Goal: Task Accomplishment & Management: Complete application form

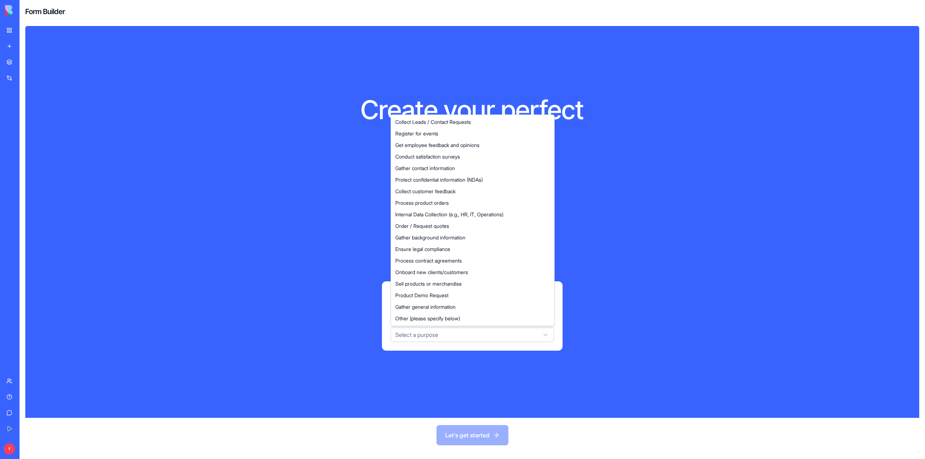
click at [445, 339] on html "BETA My Workspace New app Marketplace Integrations Recent AI Logo Generator TRY…" at bounding box center [462, 229] width 925 height 459
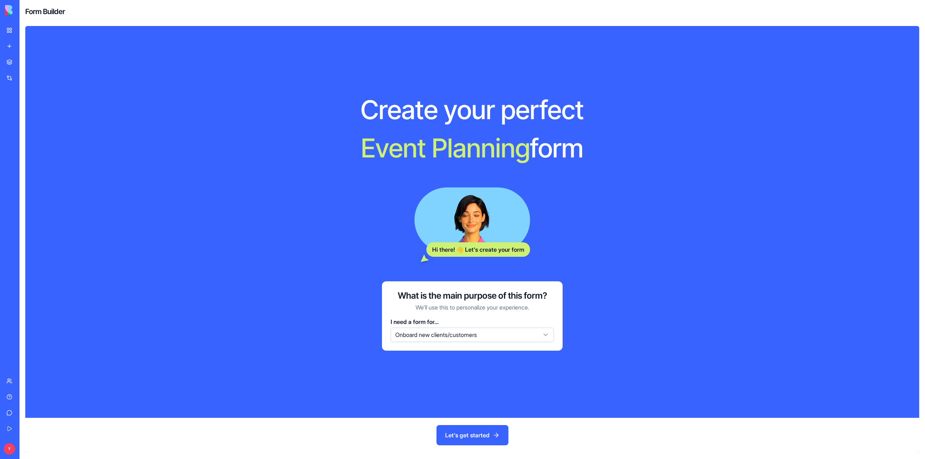
click at [445, 271] on div "Create your perfect E v e n t P l a n n i n g form Hi there! 👋 Let's create you…" at bounding box center [472, 222] width 324 height 346
click at [487, 431] on button "Let's get started" at bounding box center [473, 435] width 72 height 20
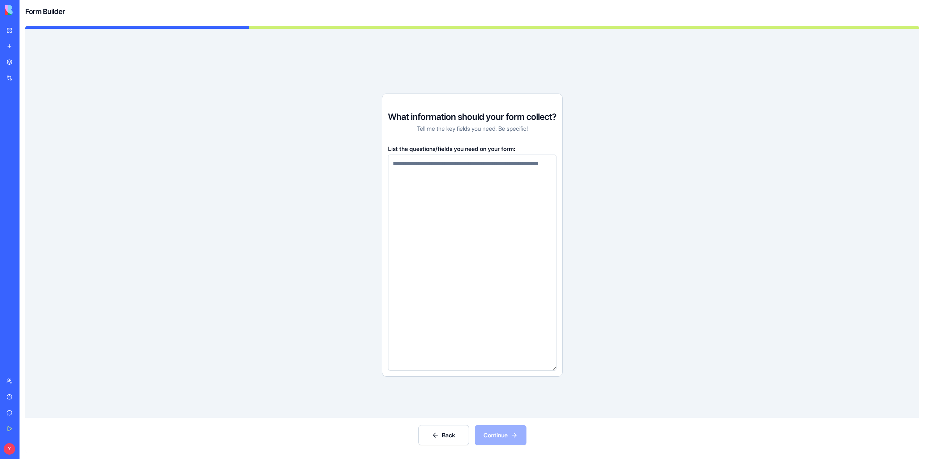
drag, startPoint x: 554, startPoint y: 275, endPoint x: 541, endPoint y: 464, distance: 189.9
click at [541, 459] on html "BETA My Workspace New app Marketplace Integrations Recent AI Logo Generator TRY…" at bounding box center [462, 229] width 925 height 459
click at [464, 163] on textarea at bounding box center [472, 263] width 168 height 216
paste textarea "**********"
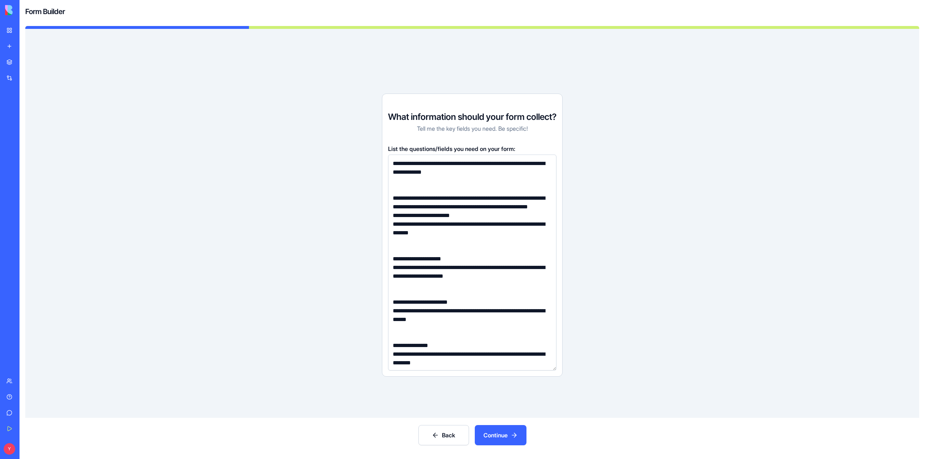
click at [392, 163] on textarea at bounding box center [472, 263] width 168 height 216
click at [448, 218] on textarea at bounding box center [472, 263] width 168 height 216
type textarea "**********"
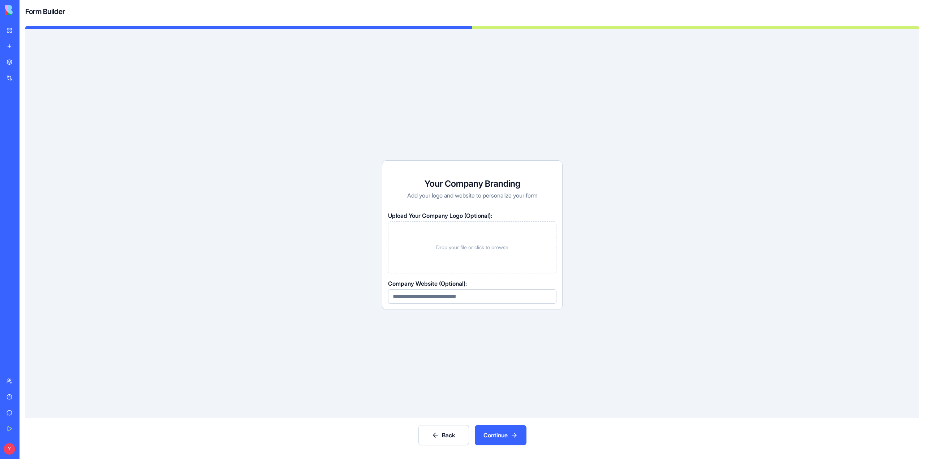
click at [441, 443] on button "Back" at bounding box center [444, 435] width 51 height 20
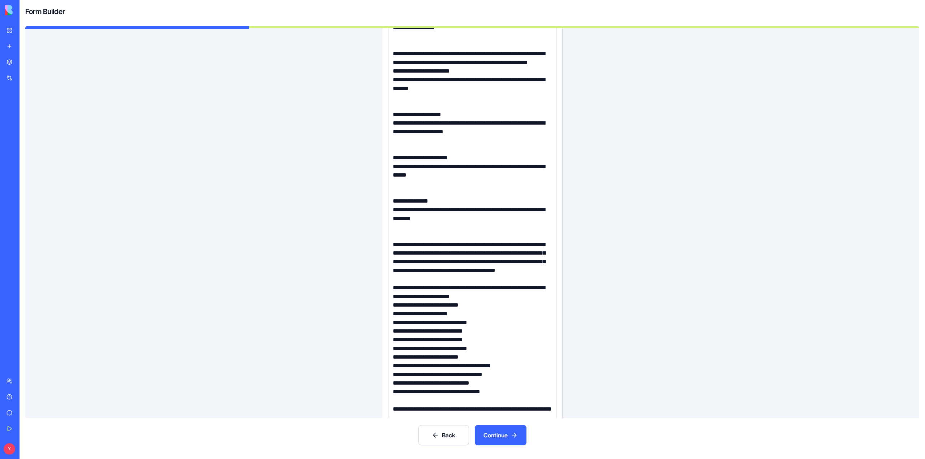
click at [395, 80] on textarea at bounding box center [472, 262] width 168 height 504
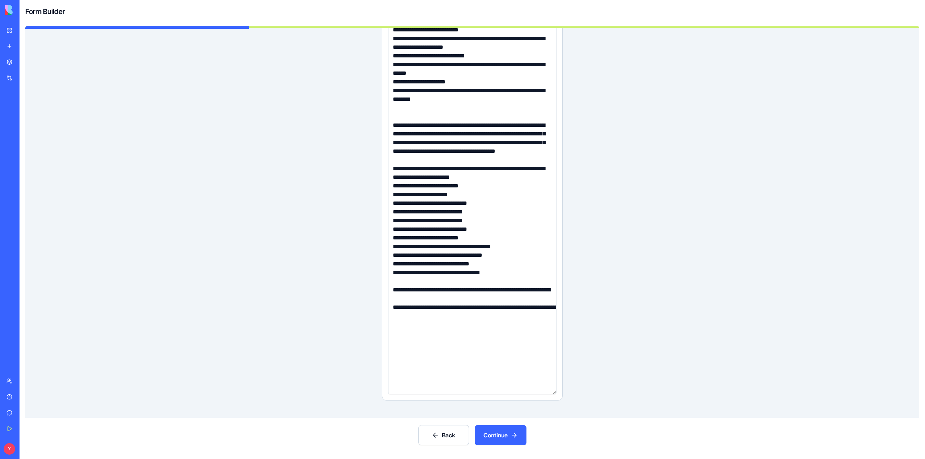
scroll to position [99, 0]
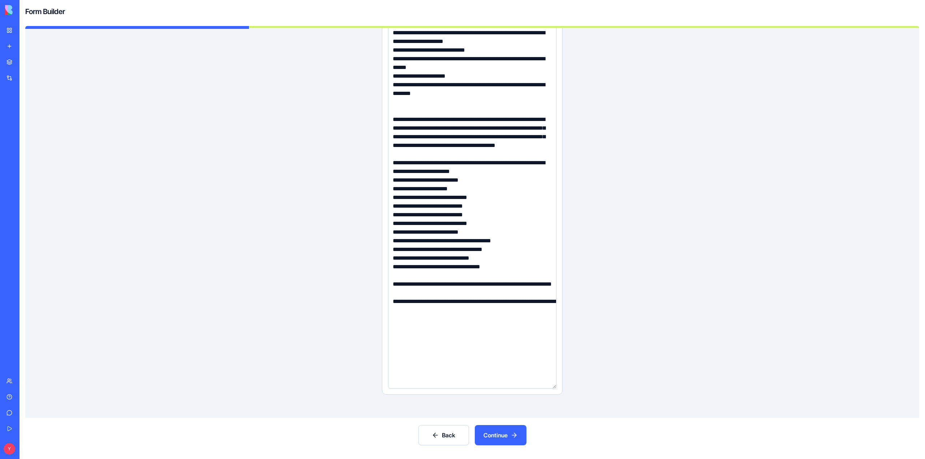
click at [443, 312] on textarea at bounding box center [472, 163] width 168 height 452
type textarea "**********"
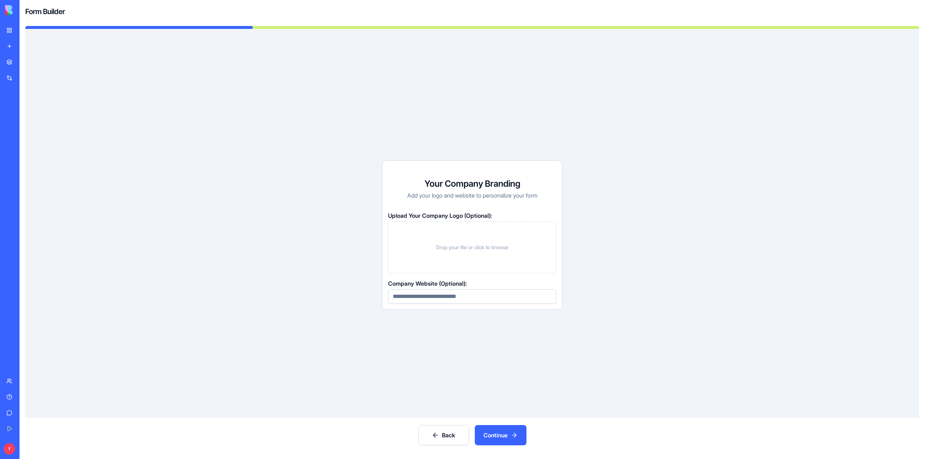
scroll to position [0, 0]
click at [455, 437] on button "Back" at bounding box center [444, 435] width 51 height 20
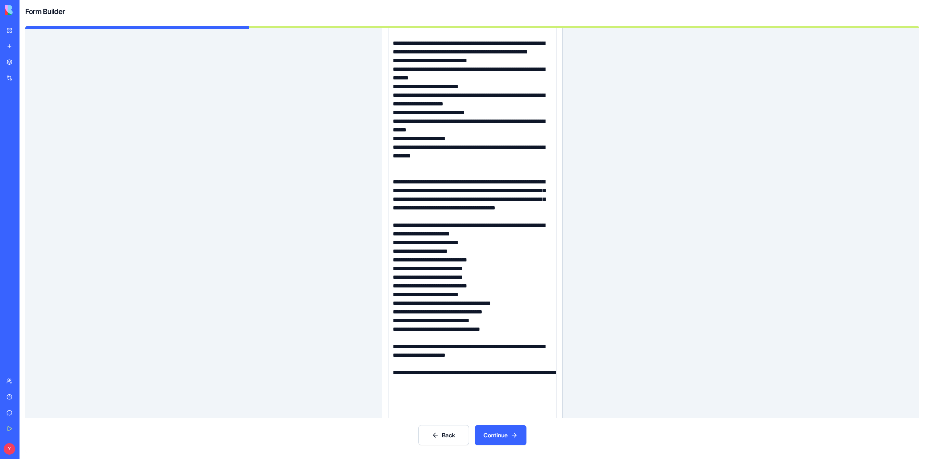
scroll to position [99, 0]
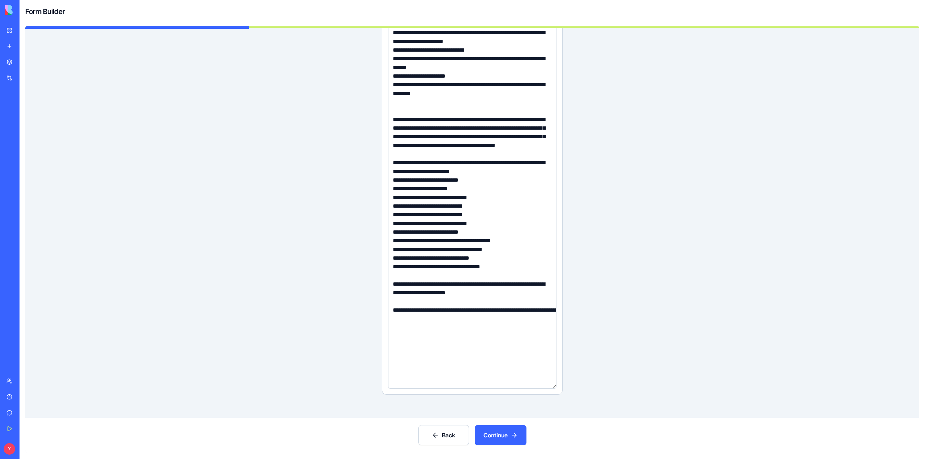
click at [398, 322] on textarea at bounding box center [472, 163] width 168 height 452
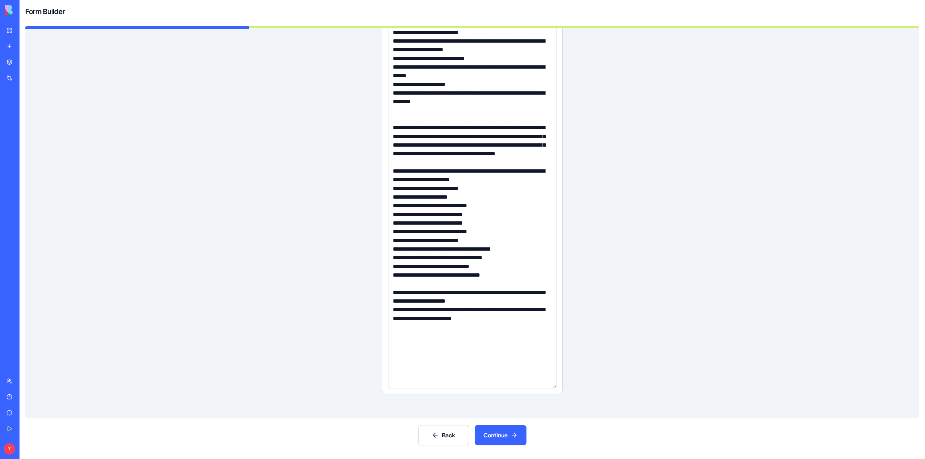
type textarea "**********"
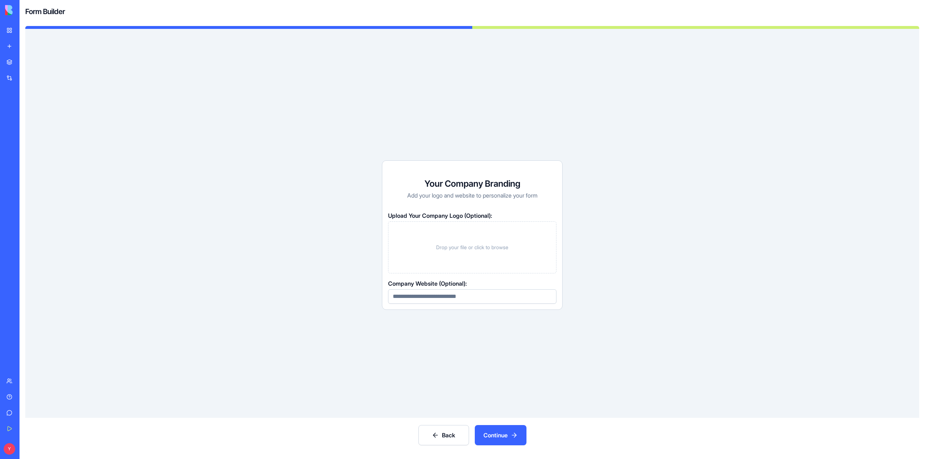
click at [444, 426] on button "Back" at bounding box center [444, 435] width 51 height 20
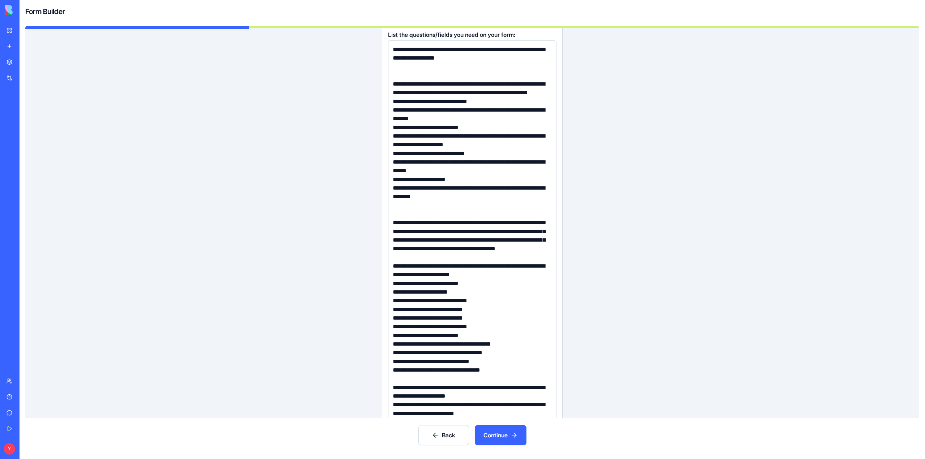
scroll to position [95, 0]
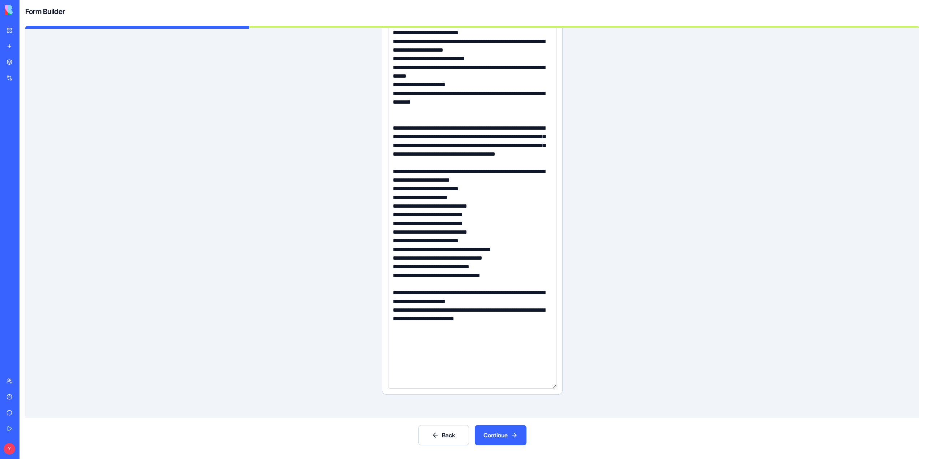
click at [411, 337] on textarea at bounding box center [472, 167] width 168 height 443
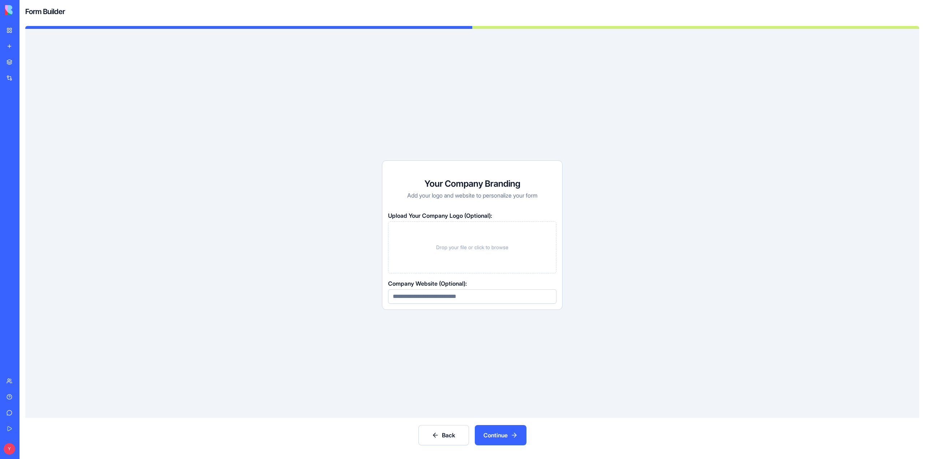
click at [498, 434] on button "Continue" at bounding box center [501, 435] width 52 height 20
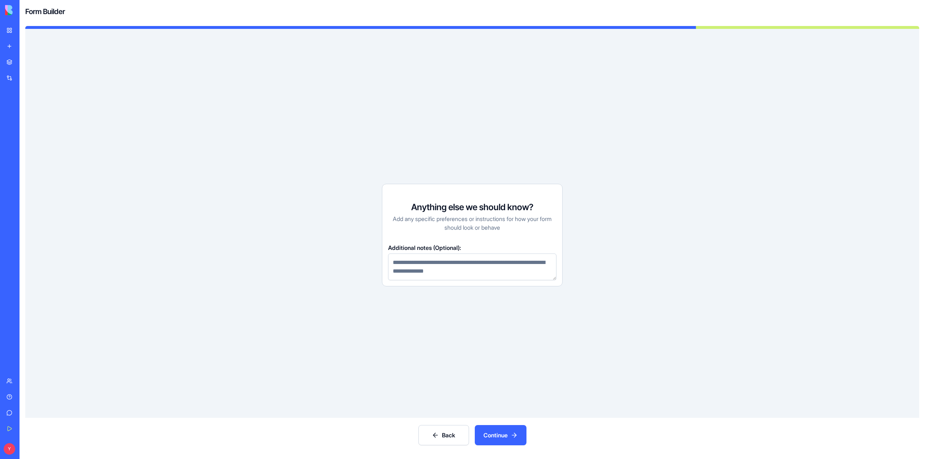
click at [471, 263] on textarea at bounding box center [472, 267] width 168 height 27
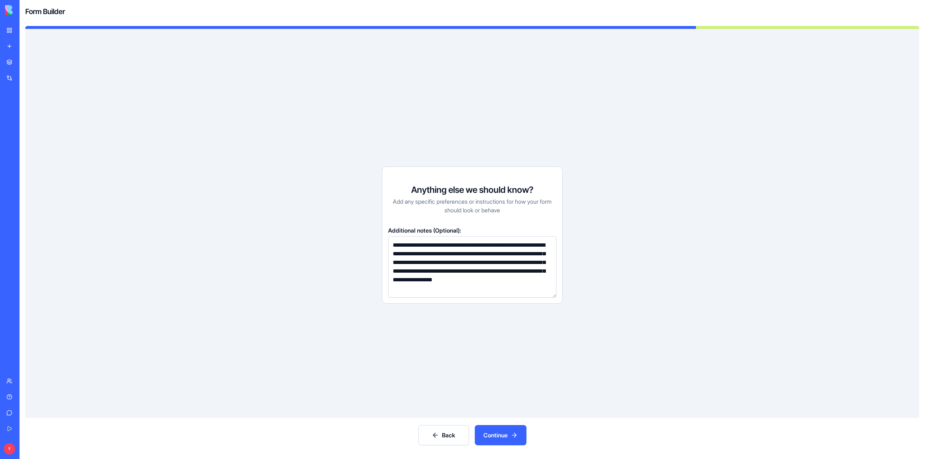
type textarea "**********"
click at [505, 436] on button "Continue" at bounding box center [501, 435] width 52 height 20
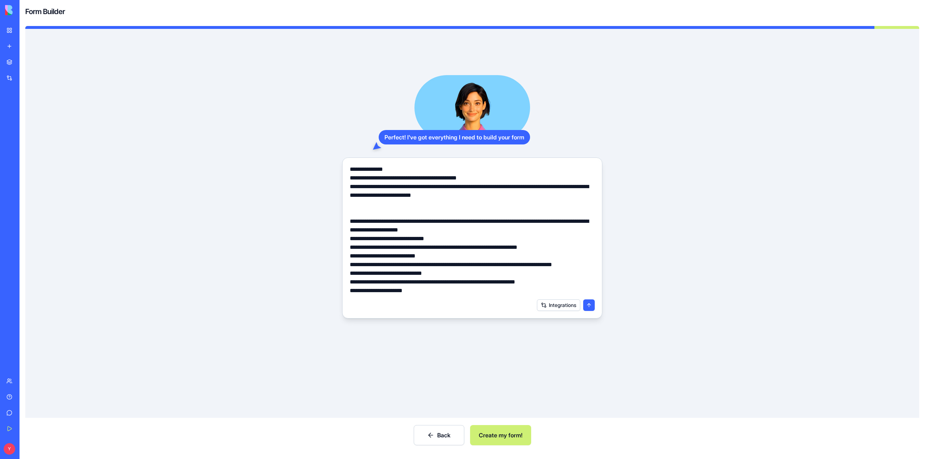
click at [505, 436] on button "Create my form!" at bounding box center [500, 435] width 61 height 20
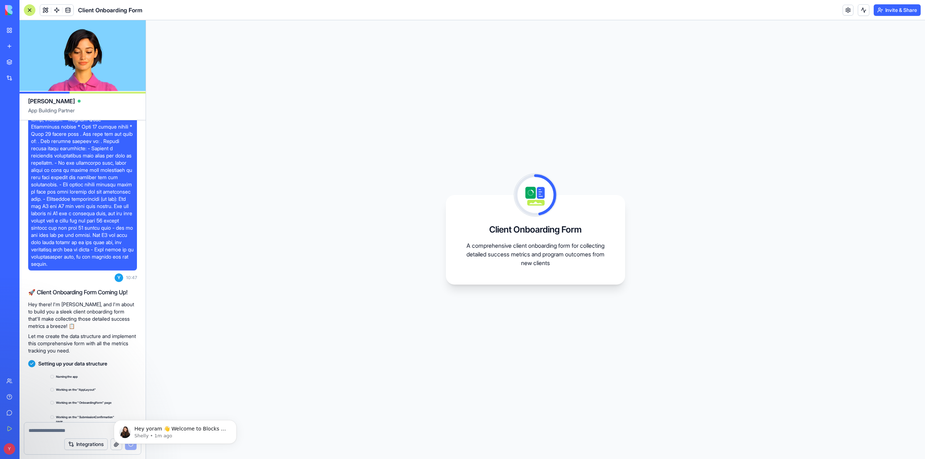
scroll to position [351, 0]
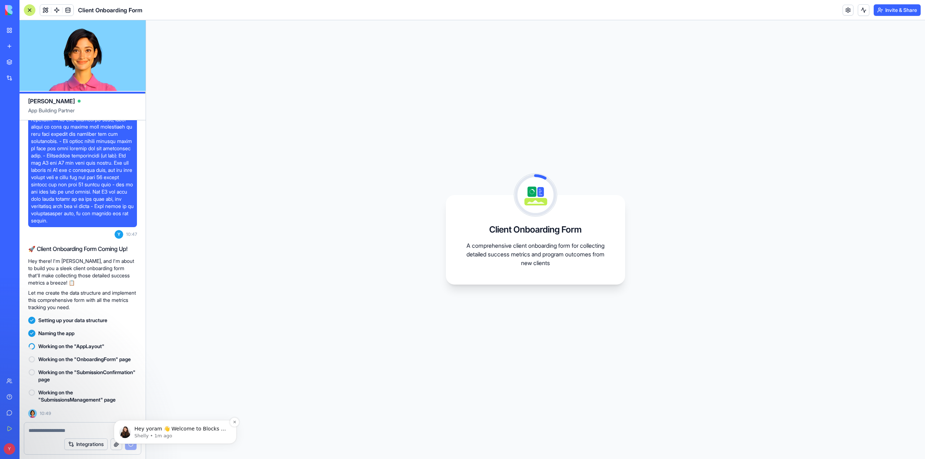
click at [141, 435] on p "Shelly • 1m ago" at bounding box center [180, 436] width 93 height 7
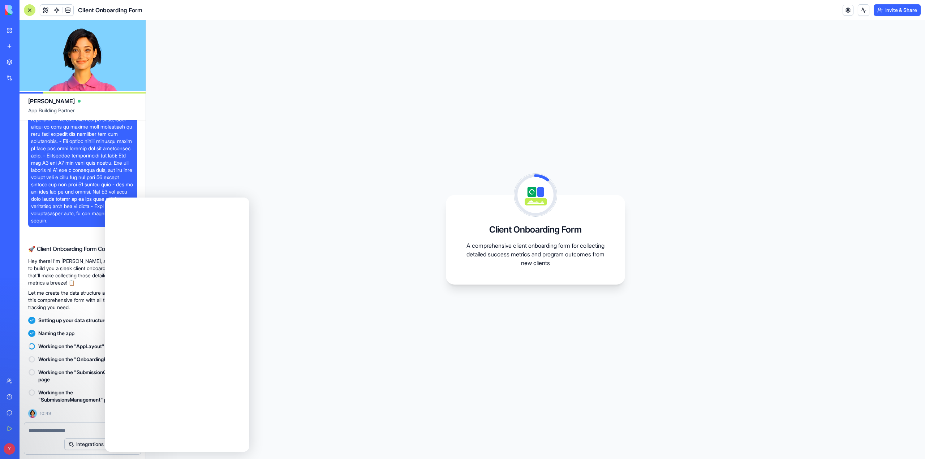
scroll to position [0, 0]
type textarea "*"
type textarea "******"
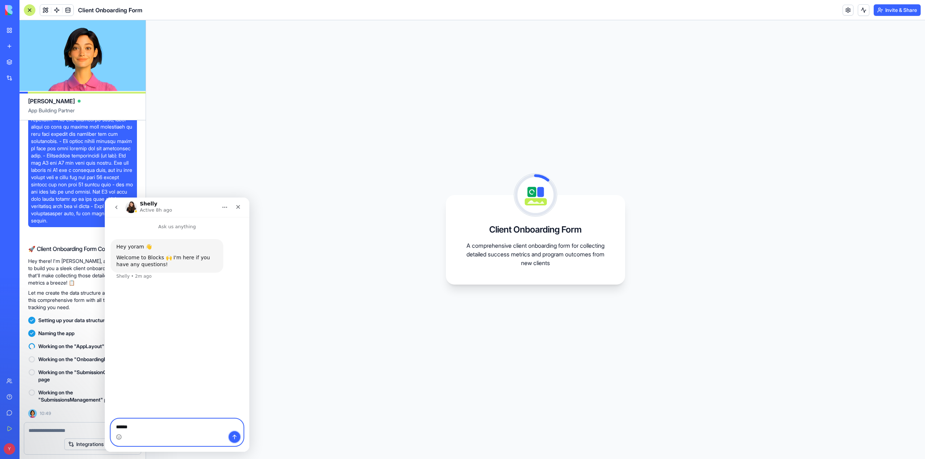
click at [235, 440] on icon "Send a message…" at bounding box center [235, 437] width 6 height 6
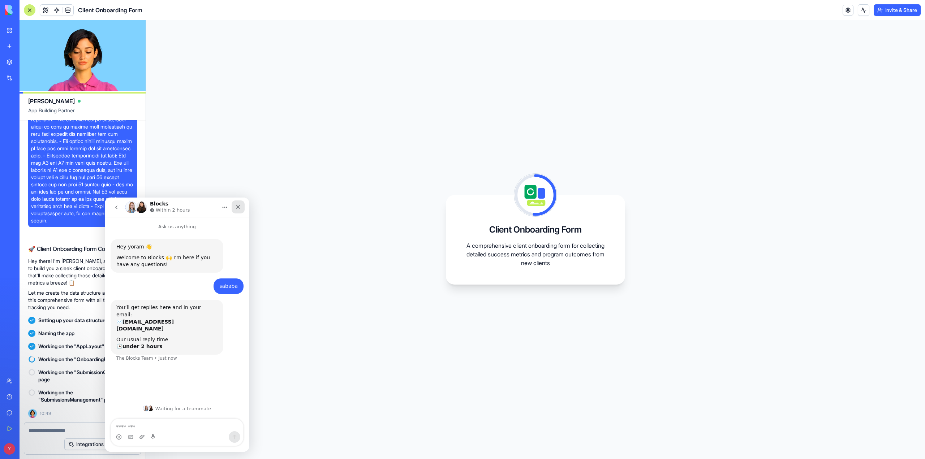
click at [236, 213] on div "Close" at bounding box center [238, 207] width 13 height 13
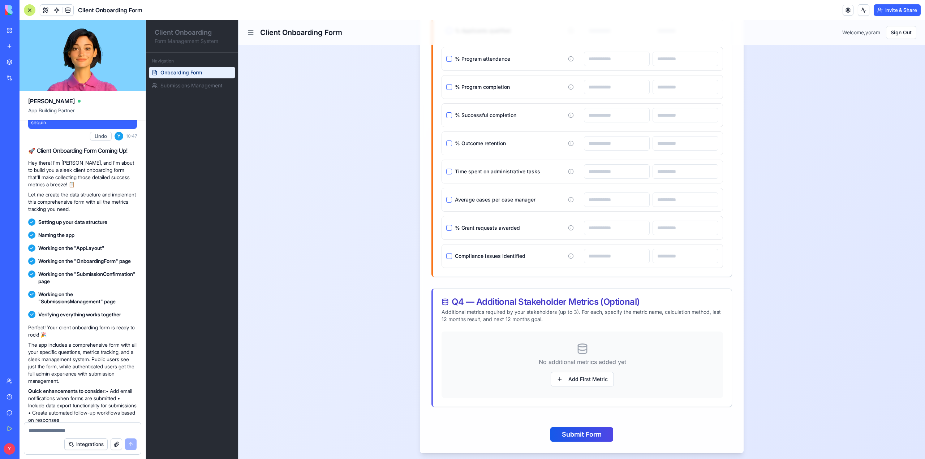
scroll to position [731, 0]
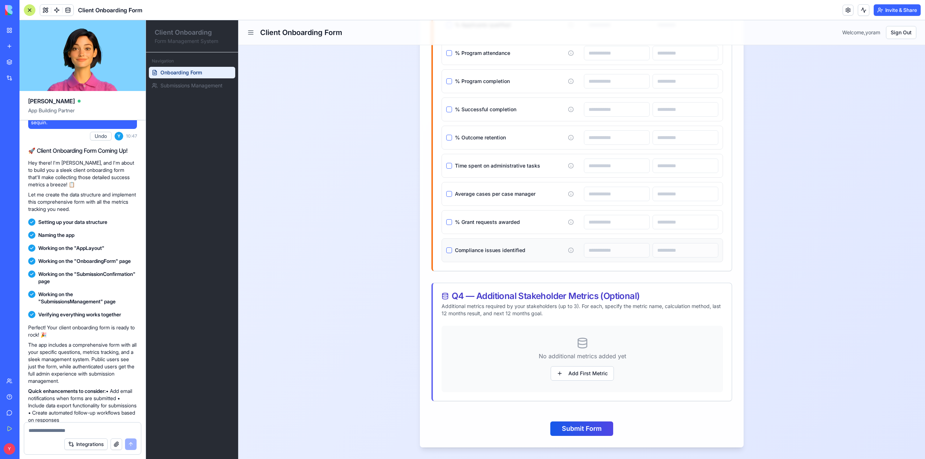
click at [446, 253] on button "button" at bounding box center [449, 251] width 6 height 6
click at [623, 248] on input at bounding box center [617, 250] width 66 height 14
click at [448, 253] on button "button" at bounding box center [449, 251] width 6 height 6
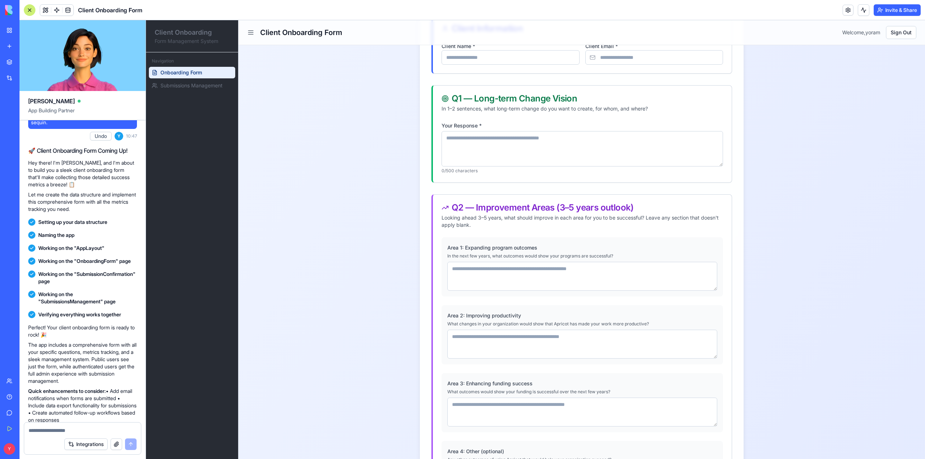
scroll to position [0, 0]
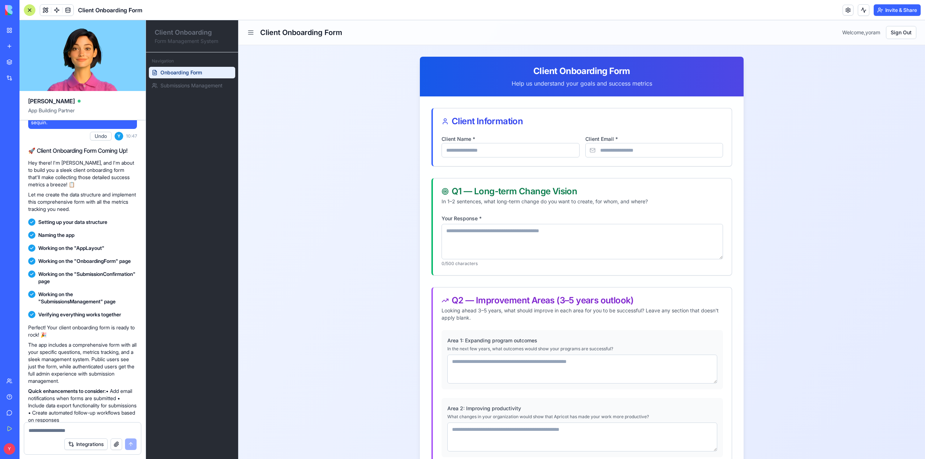
click at [66, 427] on div at bounding box center [82, 429] width 117 height 12
click at [68, 433] on textarea at bounding box center [83, 430] width 108 height 7
type textarea "**********"
click at [130, 448] on button "submit" at bounding box center [131, 445] width 12 height 12
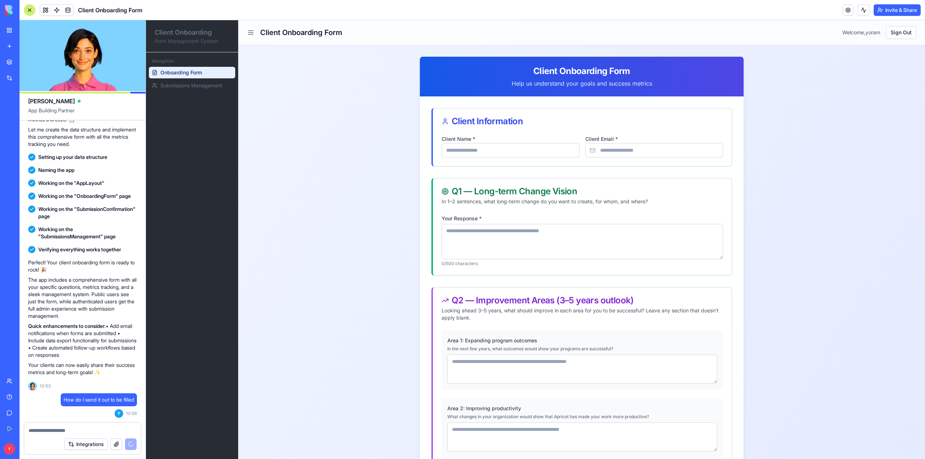
click at [514, 155] on input "Client Name *" at bounding box center [511, 150] width 138 height 14
click at [627, 151] on input "Client Email *" at bounding box center [655, 150] width 138 height 14
click at [624, 230] on textarea "Your Response *" at bounding box center [583, 241] width 282 height 35
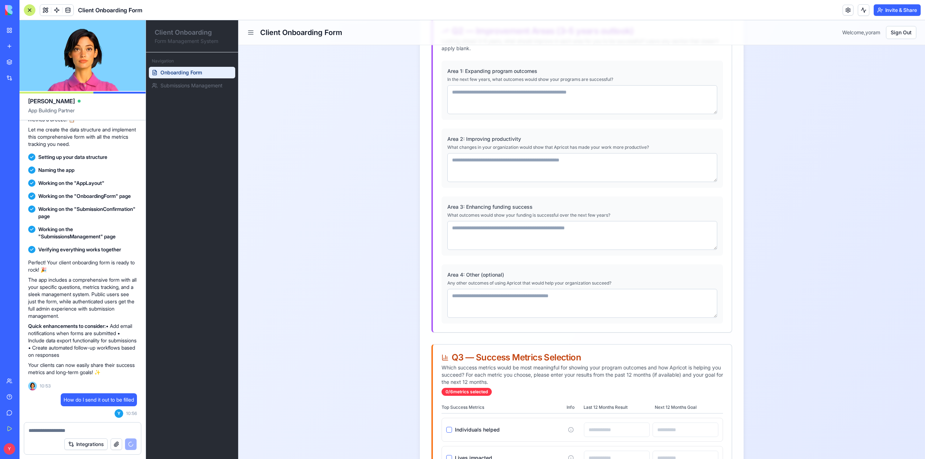
click at [773, 260] on div "Client Onboarding Form Help us understand your goals and success metrics Client…" at bounding box center [582, 348] width 614 height 1145
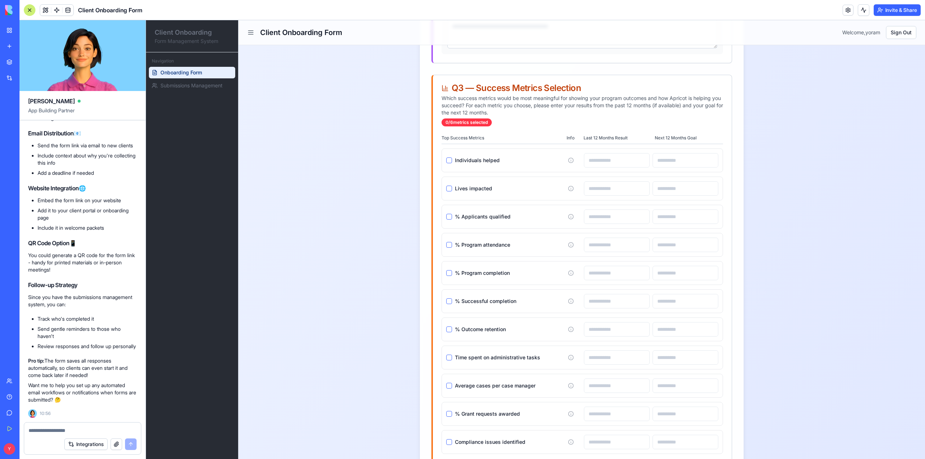
scroll to position [541, 0]
click at [448, 244] on button "button" at bounding box center [449, 244] width 6 height 6
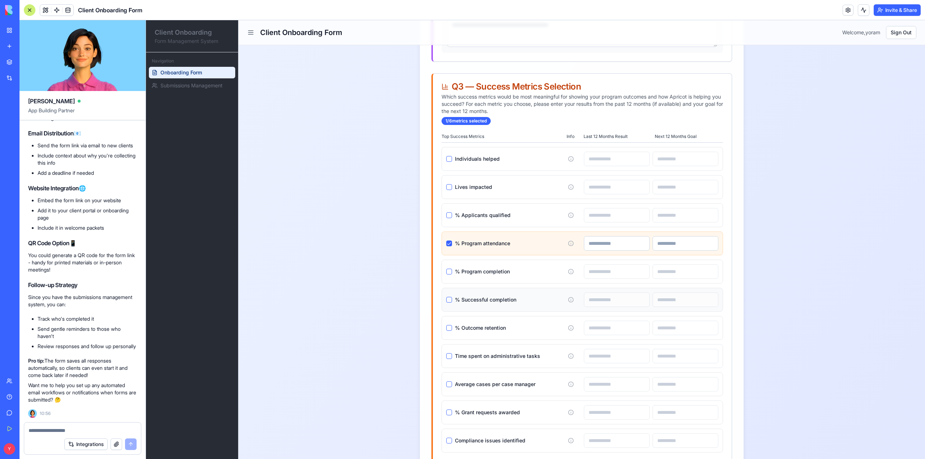
click at [448, 299] on button "button" at bounding box center [449, 300] width 6 height 6
click at [592, 299] on input at bounding box center [617, 300] width 66 height 14
click at [688, 301] on input at bounding box center [686, 300] width 66 height 14
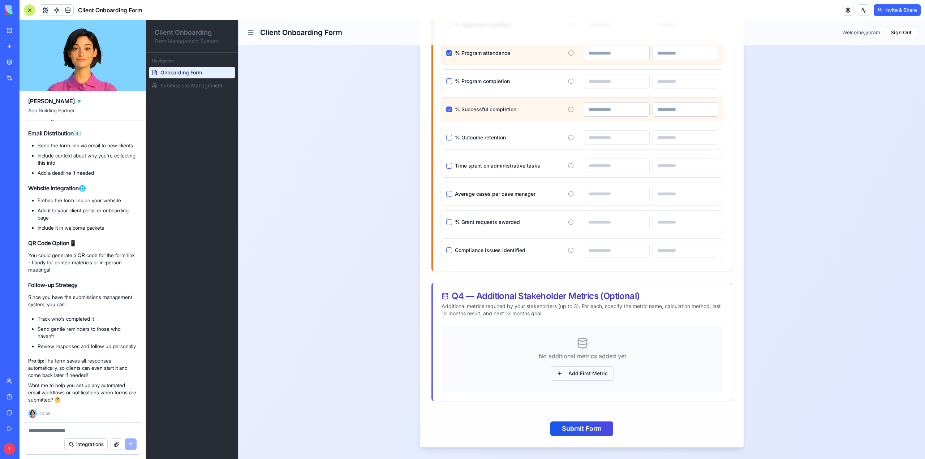
click at [567, 378] on button "Add First Metric" at bounding box center [582, 373] width 63 height 14
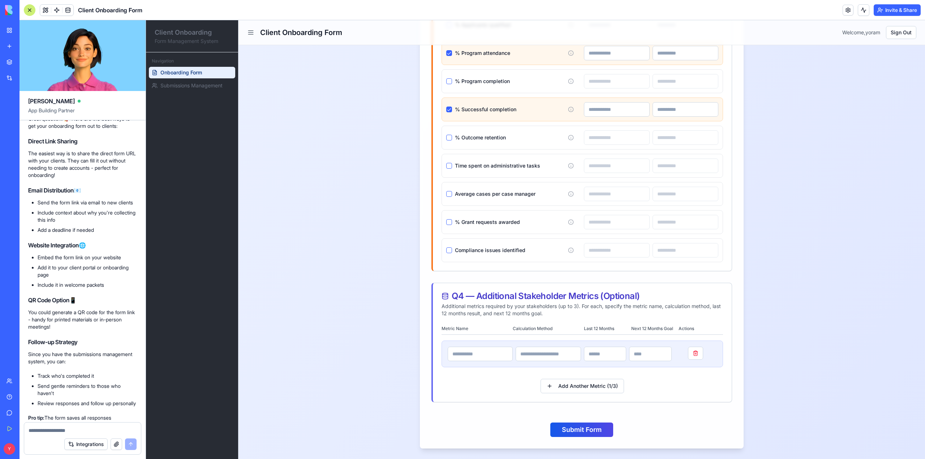
scroll to position [787, 0]
click at [213, 85] on span "Submissions Management" at bounding box center [191, 85] width 62 height 7
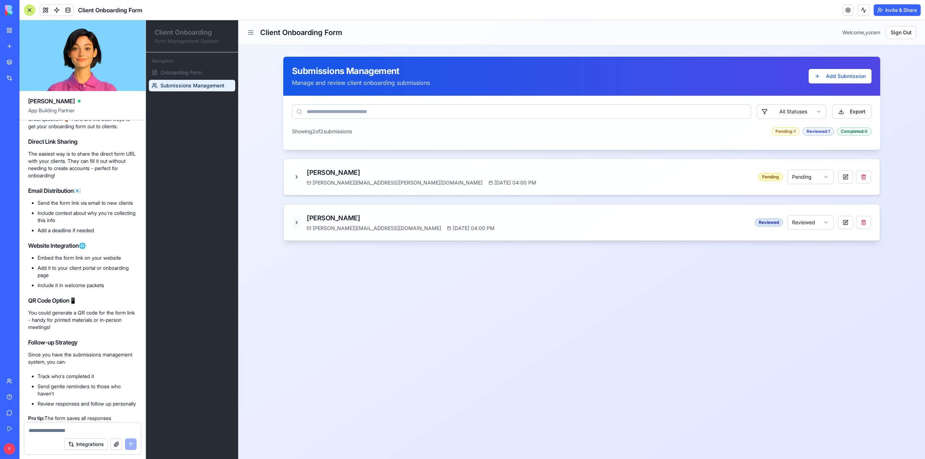
click at [297, 222] on button "button" at bounding box center [296, 222] width 9 height 13
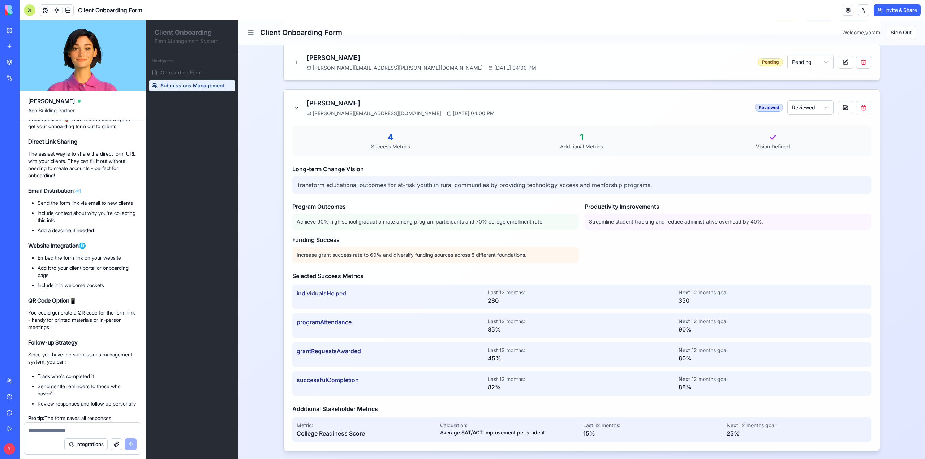
scroll to position [119, 0]
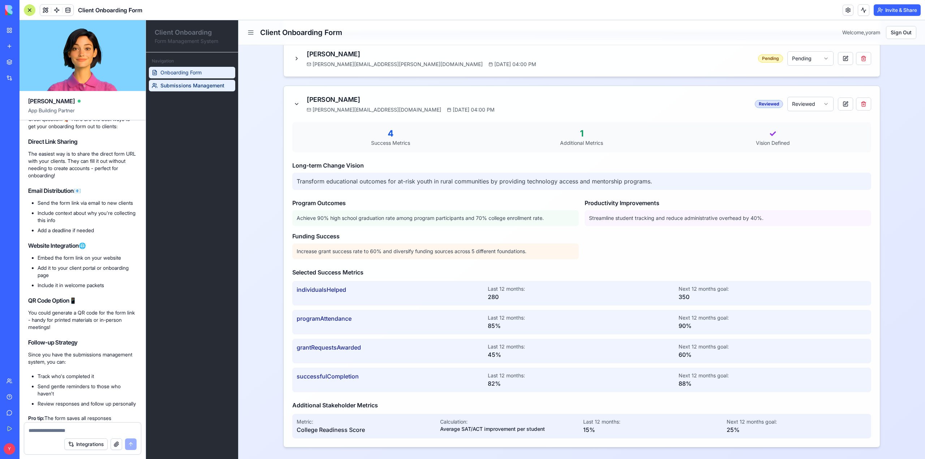
click at [188, 75] on span "Onboarding Form" at bounding box center [180, 72] width 41 height 7
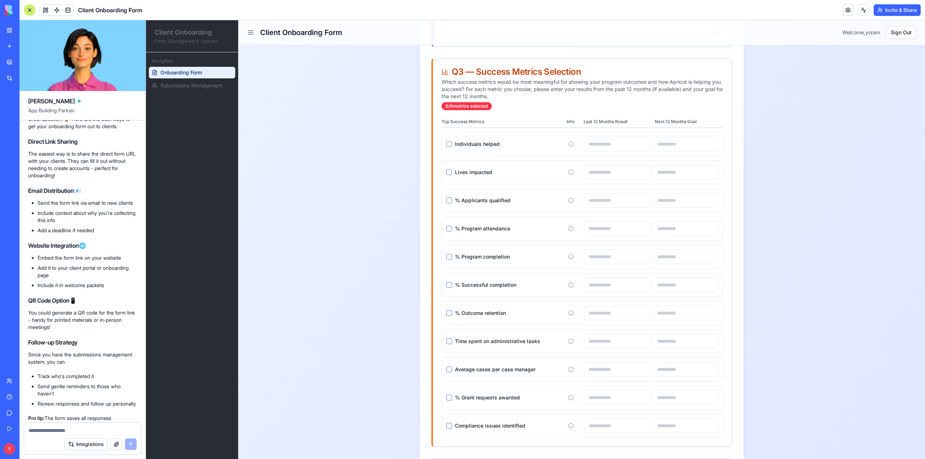
scroll to position [557, 0]
click at [446, 200] on button "button" at bounding box center [449, 200] width 6 height 6
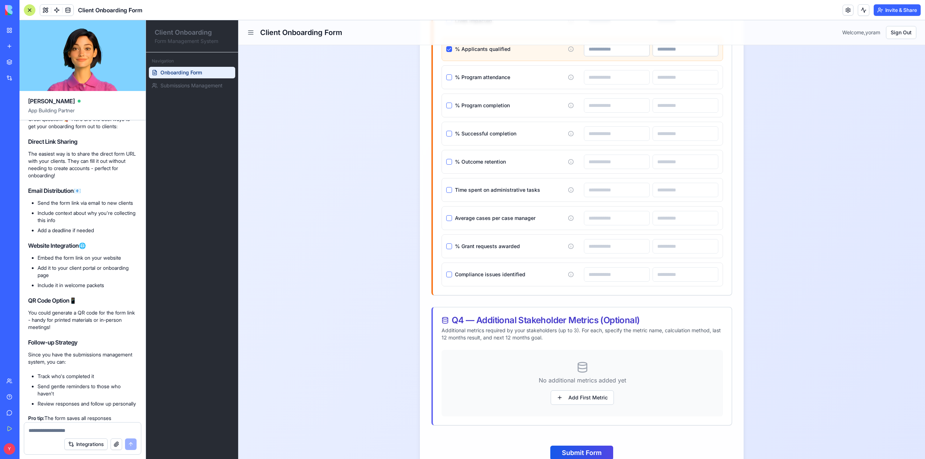
scroll to position [731, 0]
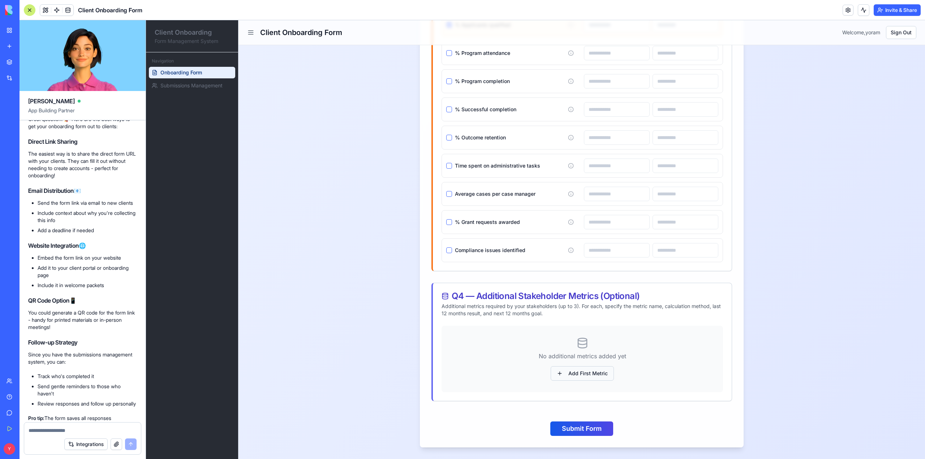
click at [593, 377] on button "Add First Metric" at bounding box center [582, 373] width 63 height 14
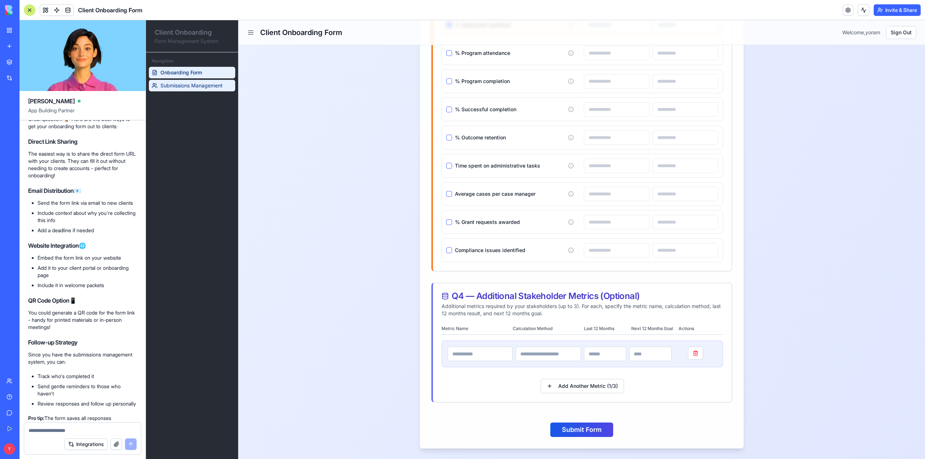
click at [192, 85] on span "Submissions Management" at bounding box center [191, 85] width 62 height 7
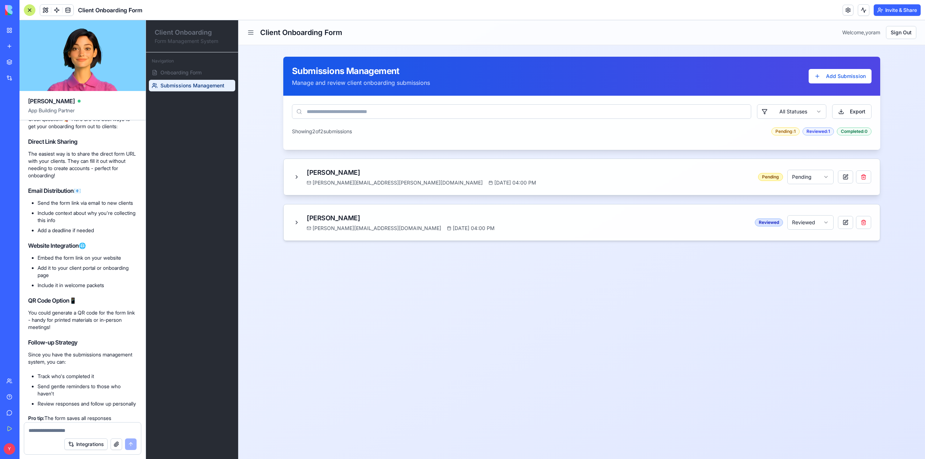
click at [517, 175] on div "Sarah Johnson sarah.johnson@nonprofitcare.org Jan 26, 2025, 04:00 PM Pending Pe…" at bounding box center [581, 177] width 579 height 19
click at [338, 174] on div "[PERSON_NAME]" at bounding box center [422, 173] width 230 height 10
click at [297, 177] on button "button" at bounding box center [296, 177] width 9 height 13
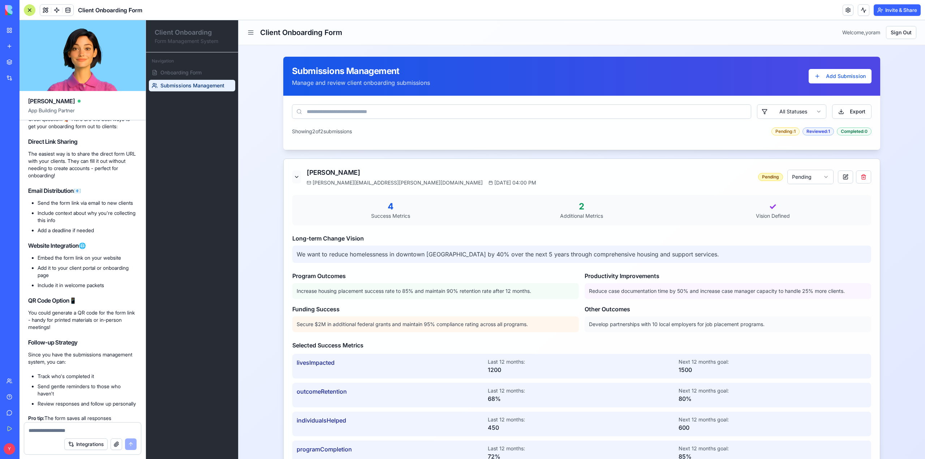
click at [293, 178] on button "button" at bounding box center [296, 177] width 9 height 13
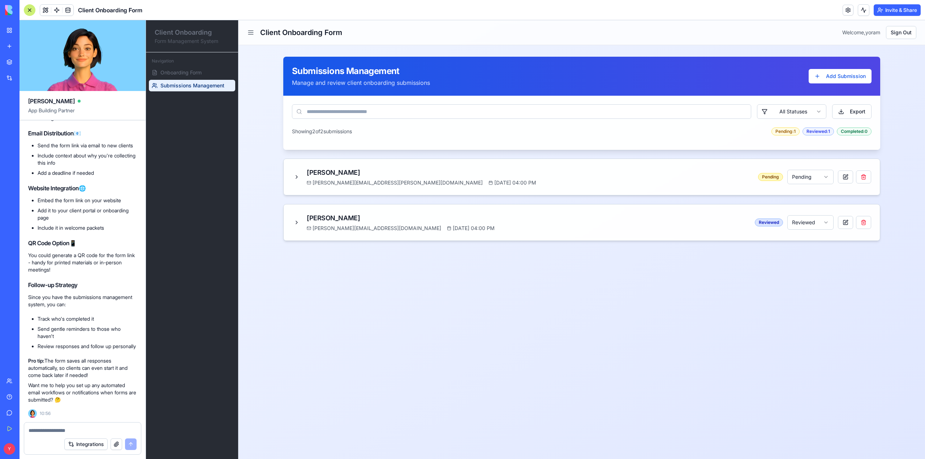
scroll to position [902, 0]
click at [829, 80] on button "Add Submission" at bounding box center [840, 76] width 63 height 14
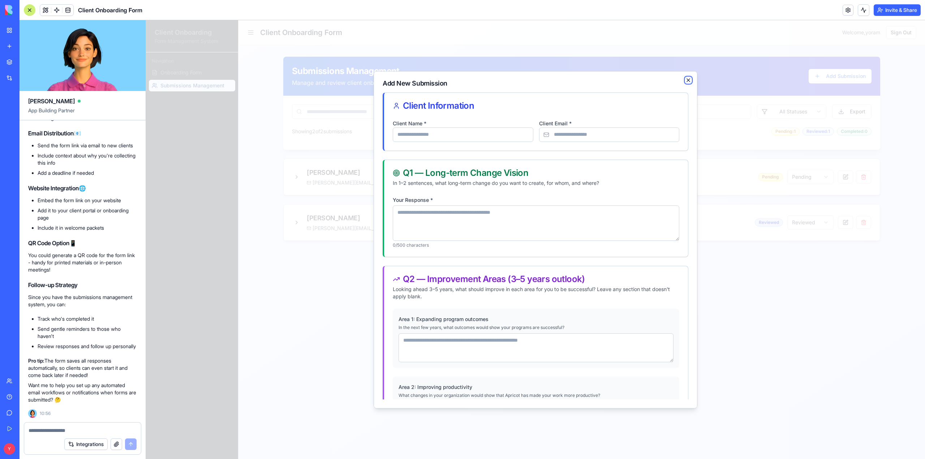
click at [686, 80] on icon "button" at bounding box center [689, 80] width 6 height 6
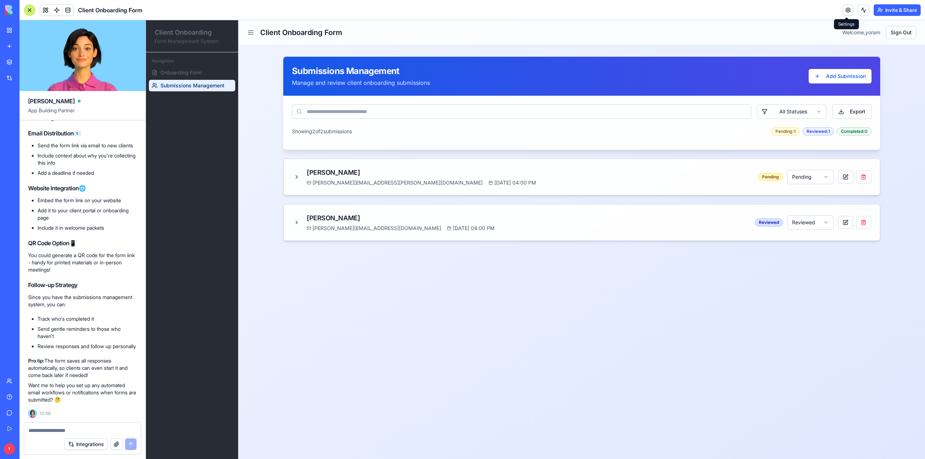
click at [847, 8] on link at bounding box center [848, 10] width 11 height 11
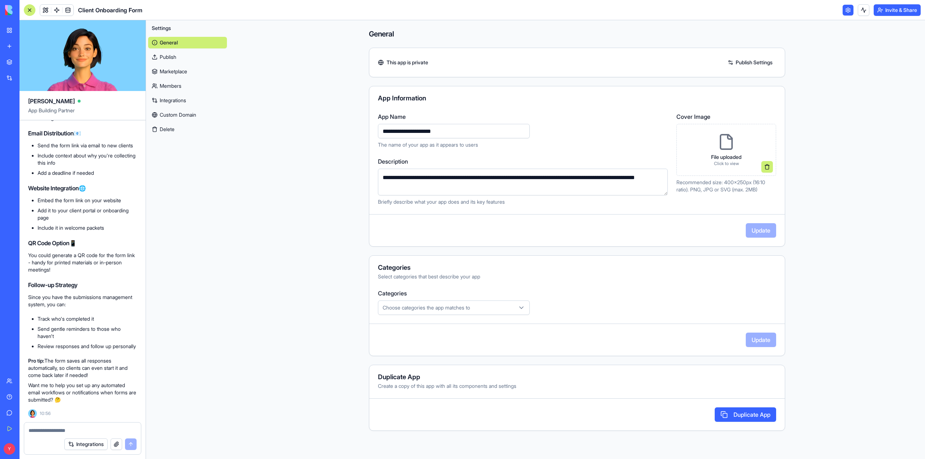
click at [382, 130] on input "**********" at bounding box center [454, 131] width 152 height 14
type input "**********"
click at [860, 13] on button at bounding box center [864, 10] width 12 height 12
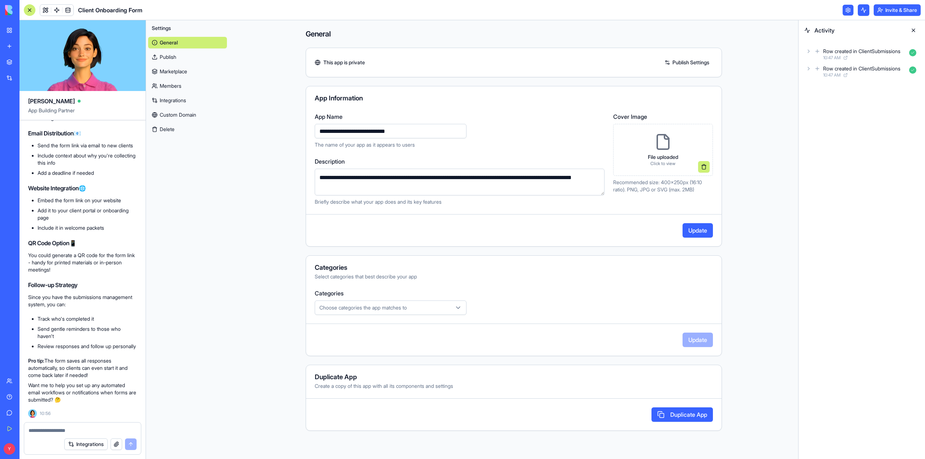
click at [860, 13] on button at bounding box center [864, 10] width 12 height 12
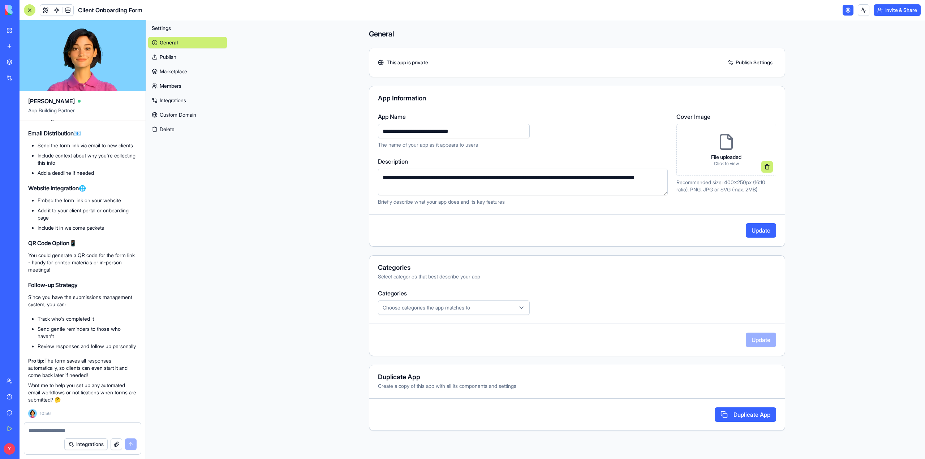
click at [883, 13] on button "Invite & Share" at bounding box center [897, 10] width 47 height 12
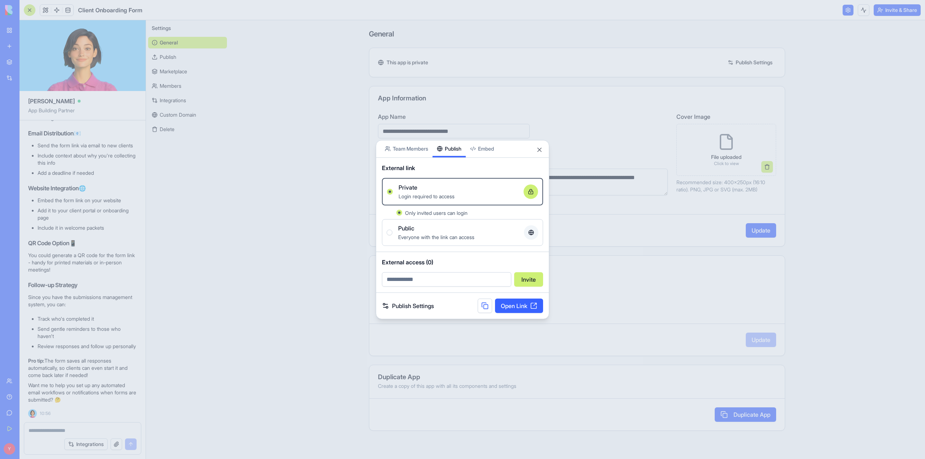
click at [449, 168] on div "Share App Team Members Publish Embed External link Private Login required to ac…" at bounding box center [462, 229] width 173 height 179
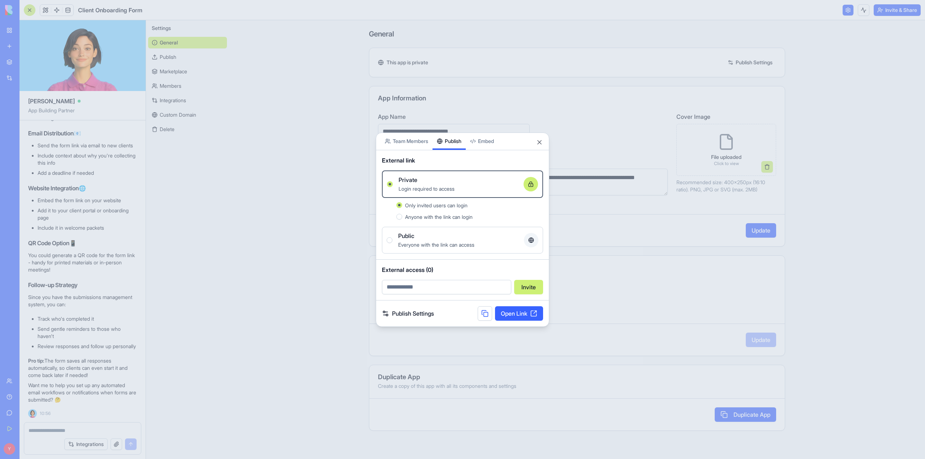
click at [454, 215] on span "Anyone with the link can login" at bounding box center [439, 217] width 68 height 6
click at [402, 215] on button "Anyone with the link can login" at bounding box center [399, 217] width 6 height 6
click at [428, 286] on input "email" at bounding box center [446, 287] width 129 height 14
click at [531, 265] on div "External access (0) Invite" at bounding box center [462, 280] width 173 height 40
click at [536, 145] on button "Close" at bounding box center [539, 142] width 7 height 7
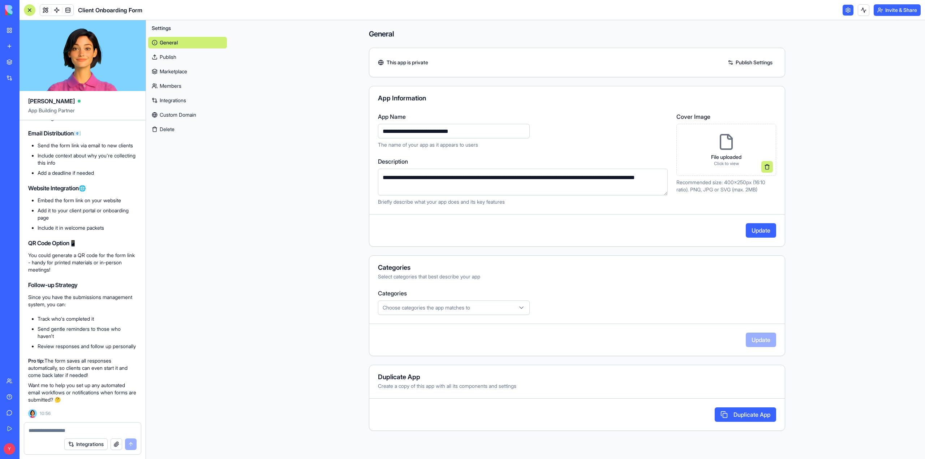
scroll to position [902, 0]
click at [54, 428] on textarea at bounding box center [83, 430] width 108 height 7
type textarea "*"
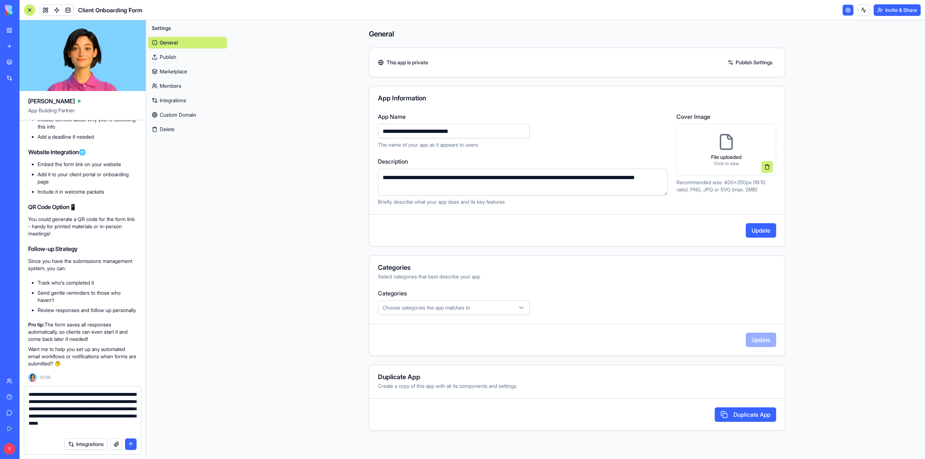
scroll to position [7, 0]
type textarea "**********"
click at [129, 445] on button "submit" at bounding box center [131, 445] width 12 height 12
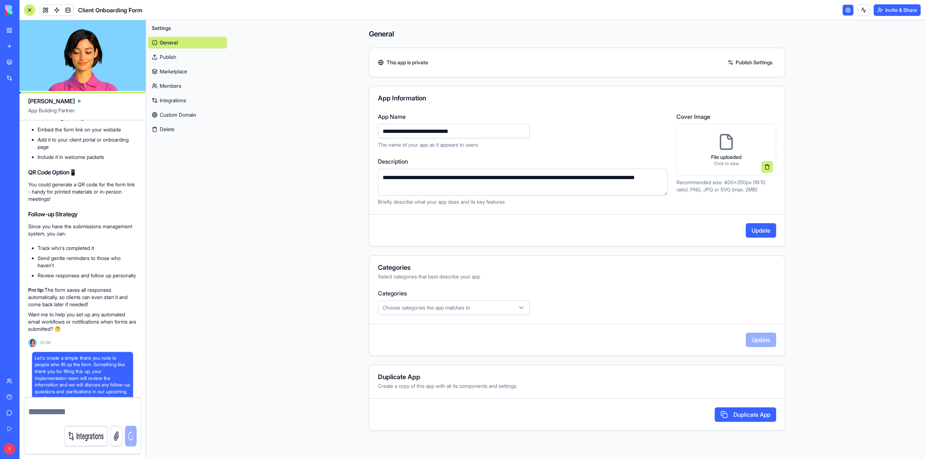
scroll to position [0, 0]
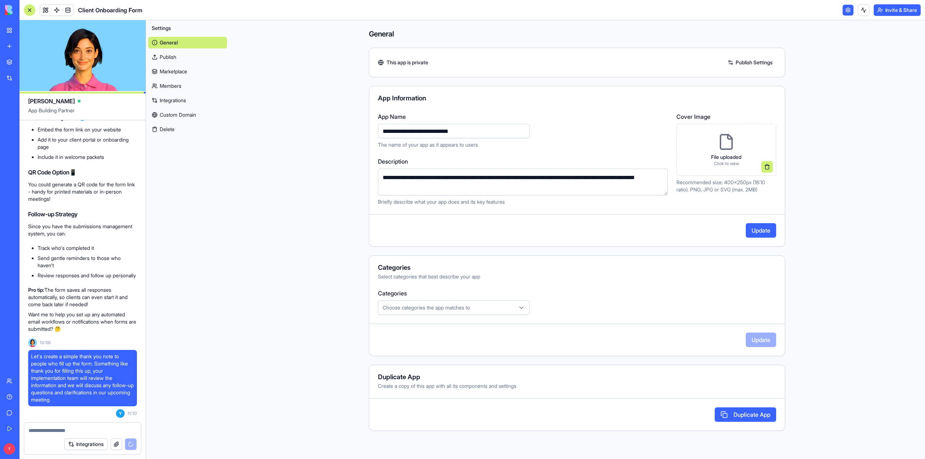
click at [901, 13] on button "Invite & Share" at bounding box center [897, 10] width 47 height 12
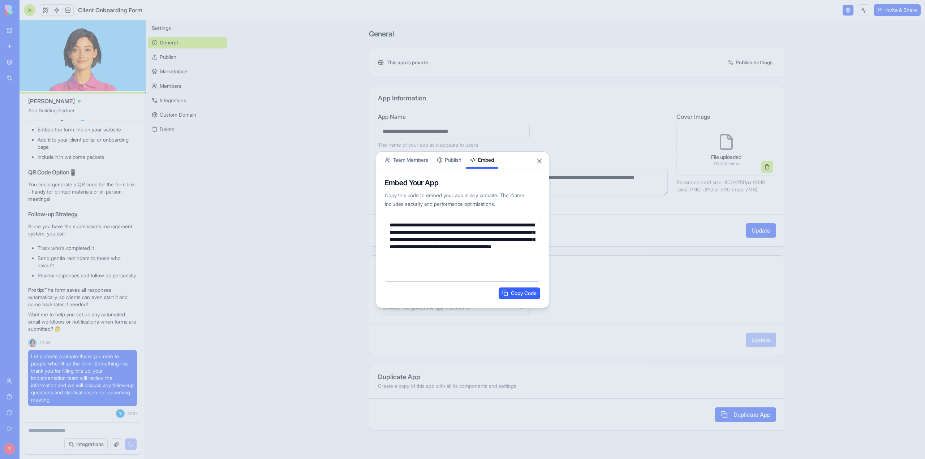
click at [488, 146] on body "BETA My Workspace New app Marketplace Integrations Recent New App AI Logo Gener…" at bounding box center [462, 229] width 925 height 459
click at [455, 163] on div "**********" at bounding box center [462, 229] width 173 height 157
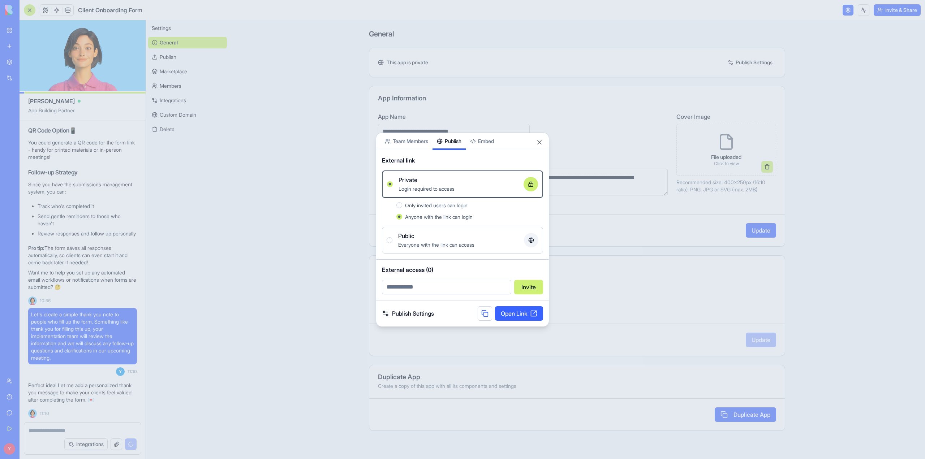
scroll to position [1035, 0]
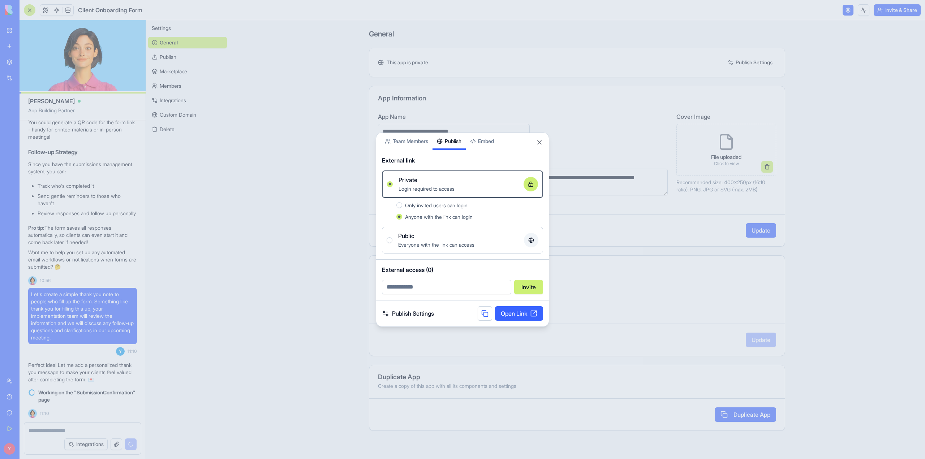
click at [403, 289] on input "email" at bounding box center [446, 287] width 129 height 14
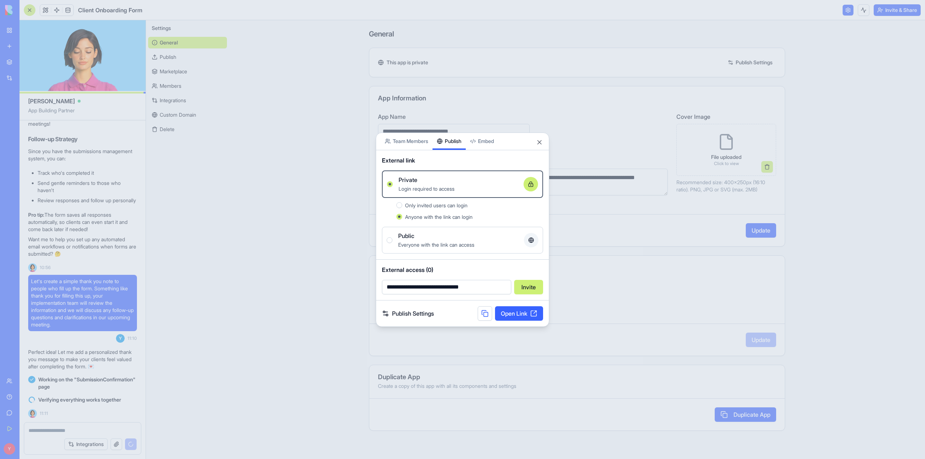
type input "**********"
click at [531, 289] on button "Invite" at bounding box center [528, 287] width 29 height 14
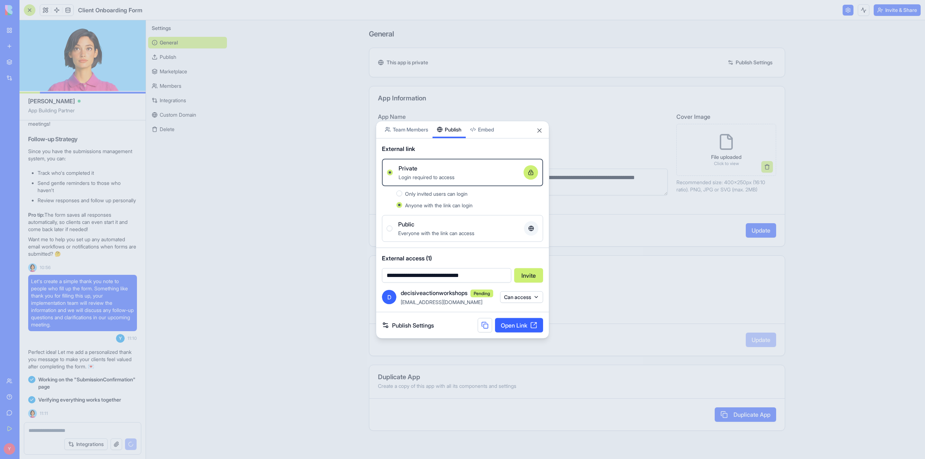
click at [537, 296] on button "Can access" at bounding box center [521, 298] width 43 height 12
click at [537, 296] on body "BETA My Workspace New app Marketplace Integrations Recent New App AI Logo Gener…" at bounding box center [462, 229] width 925 height 459
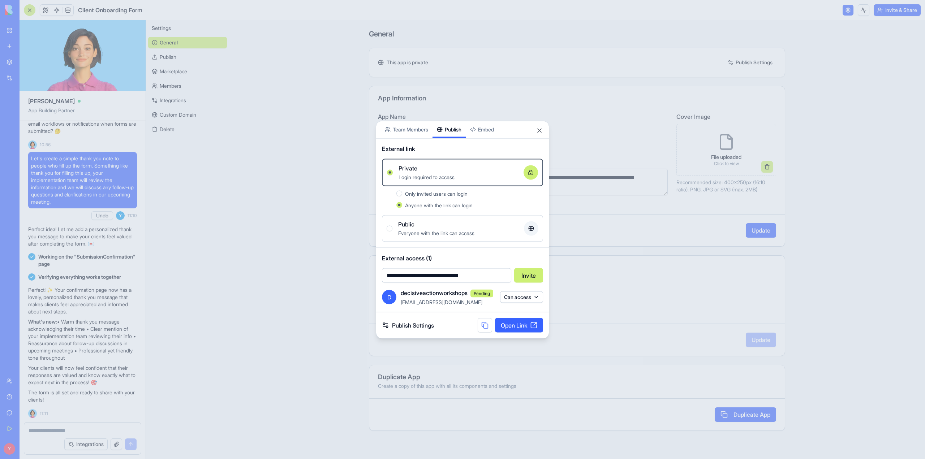
click at [543, 133] on div "Share App Team Members Publish Embed" at bounding box center [462, 129] width 173 height 17
click at [540, 132] on button "Close" at bounding box center [539, 130] width 7 height 7
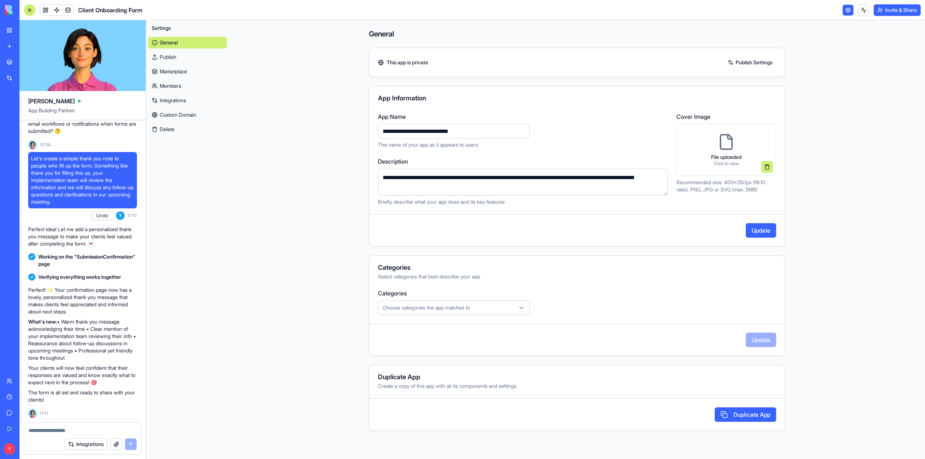
click at [170, 54] on link "Publish" at bounding box center [187, 57] width 79 height 12
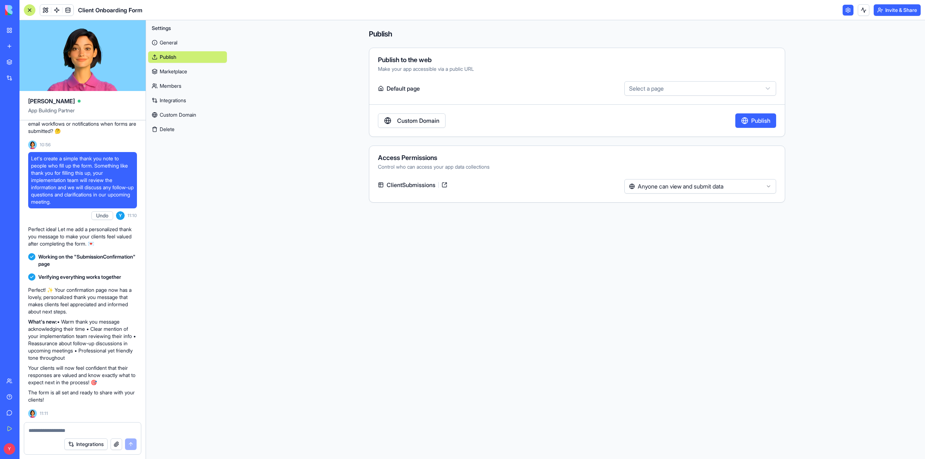
click at [170, 72] on link "Marketplace" at bounding box center [187, 72] width 79 height 12
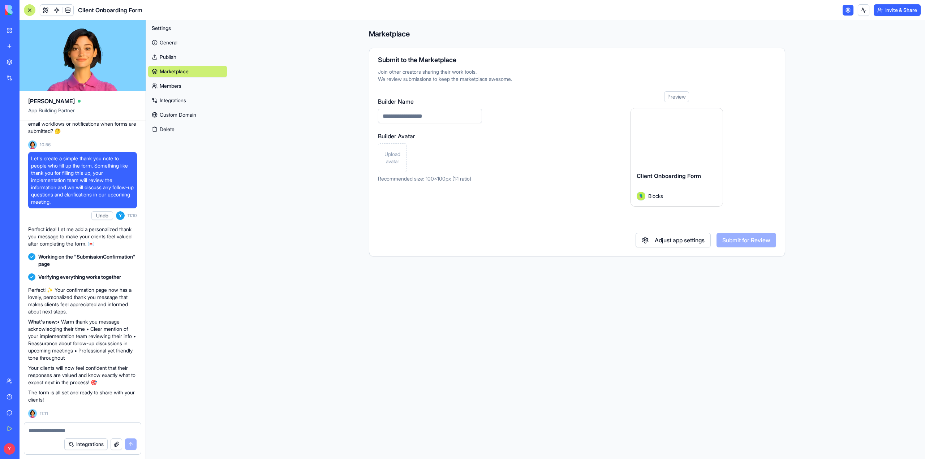
click at [170, 85] on link "Members" at bounding box center [187, 86] width 79 height 12
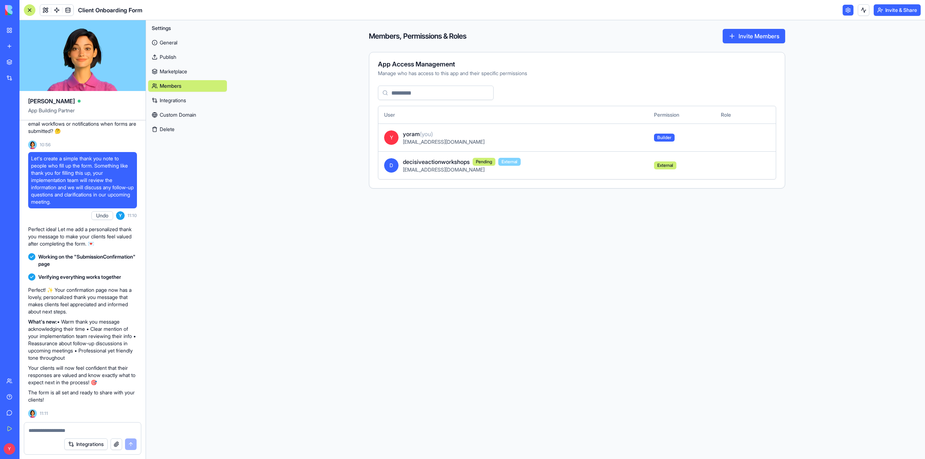
click at [172, 99] on link "Integrations" at bounding box center [187, 101] width 79 height 12
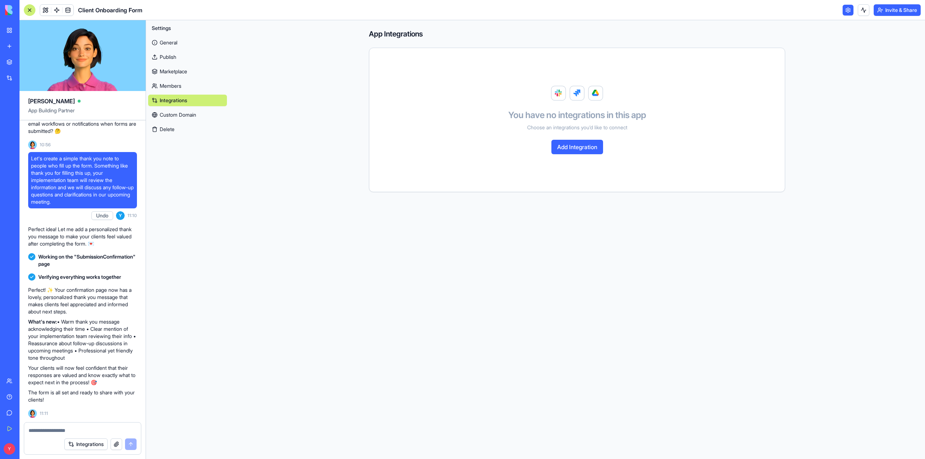
click at [580, 150] on button "Add Integration" at bounding box center [578, 147] width 52 height 14
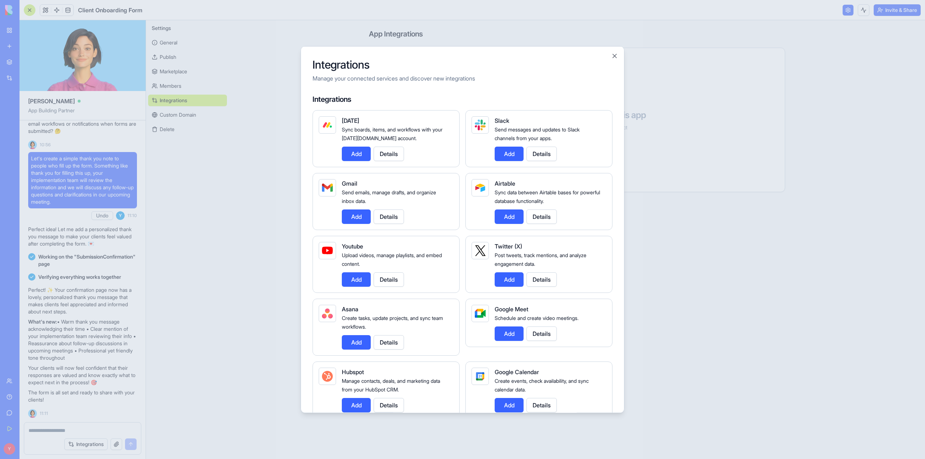
click at [541, 158] on button "Details" at bounding box center [542, 153] width 30 height 14
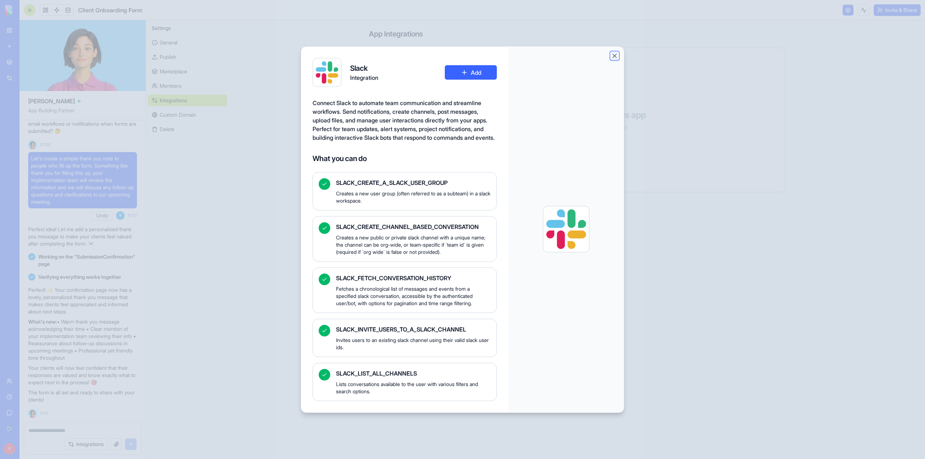
click at [617, 57] on button "Close" at bounding box center [614, 55] width 7 height 7
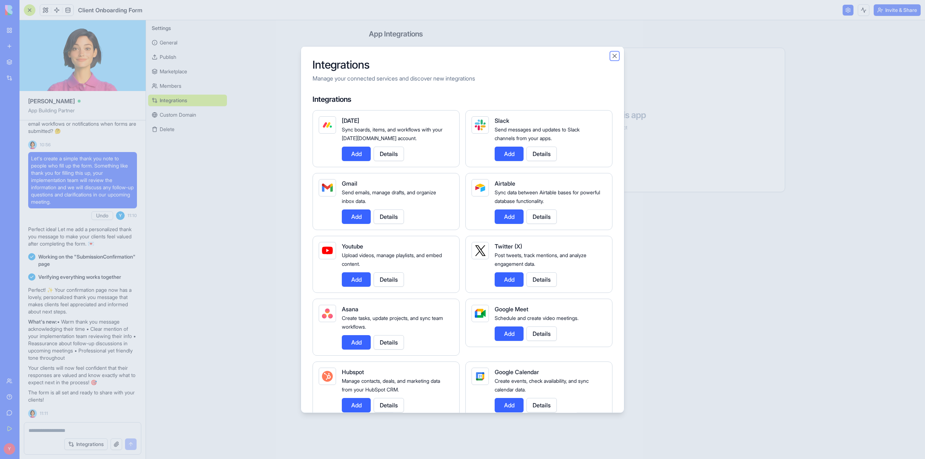
click at [617, 57] on button "Close" at bounding box center [614, 55] width 7 height 7
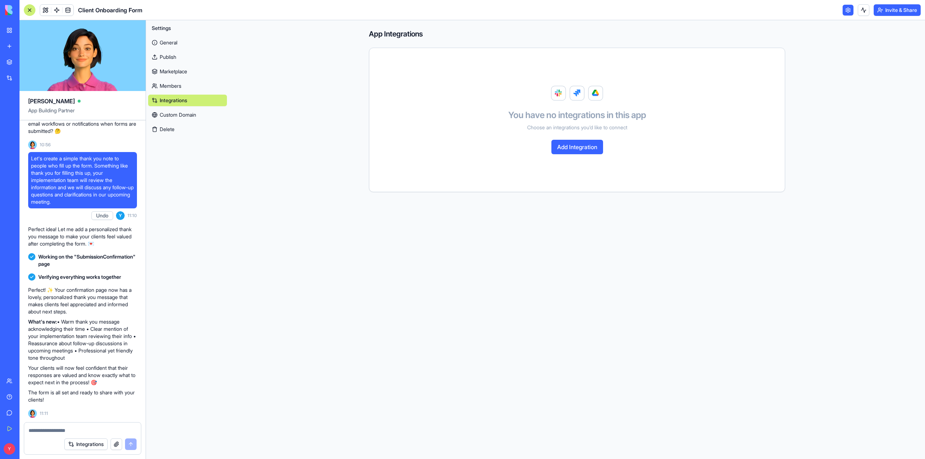
click at [58, 434] on textarea at bounding box center [83, 430] width 108 height 7
type textarea "**********"
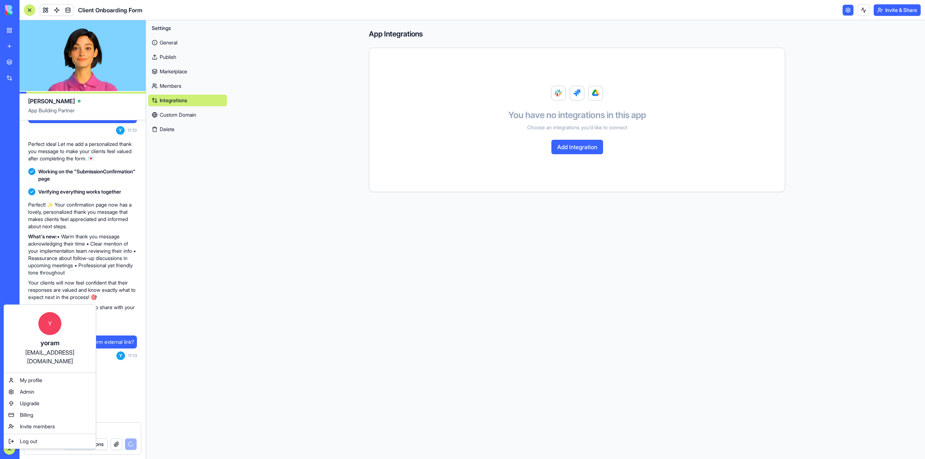
scroll to position [1511, 0]
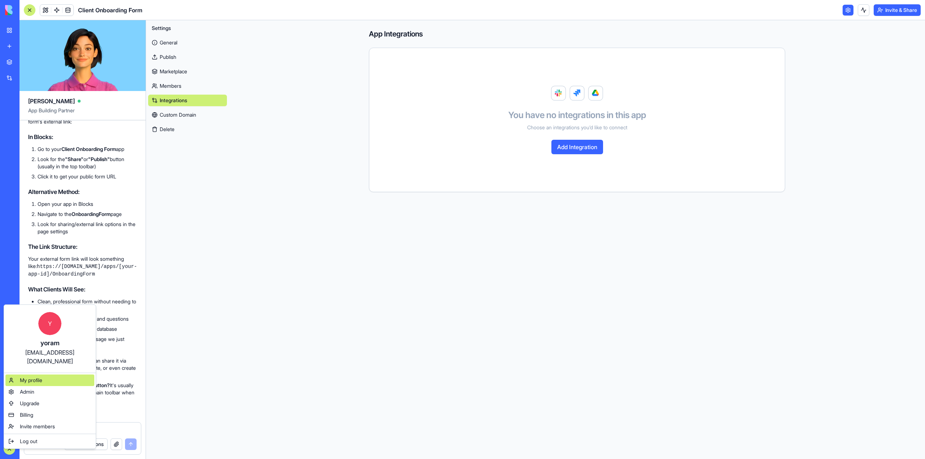
click at [27, 377] on div "My profile" at bounding box center [49, 381] width 89 height 12
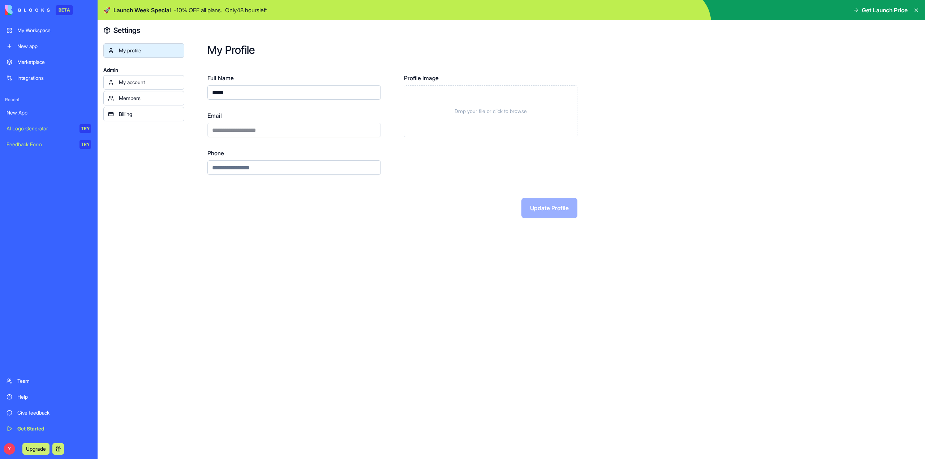
click at [141, 84] on div "My account" at bounding box center [149, 82] width 61 height 7
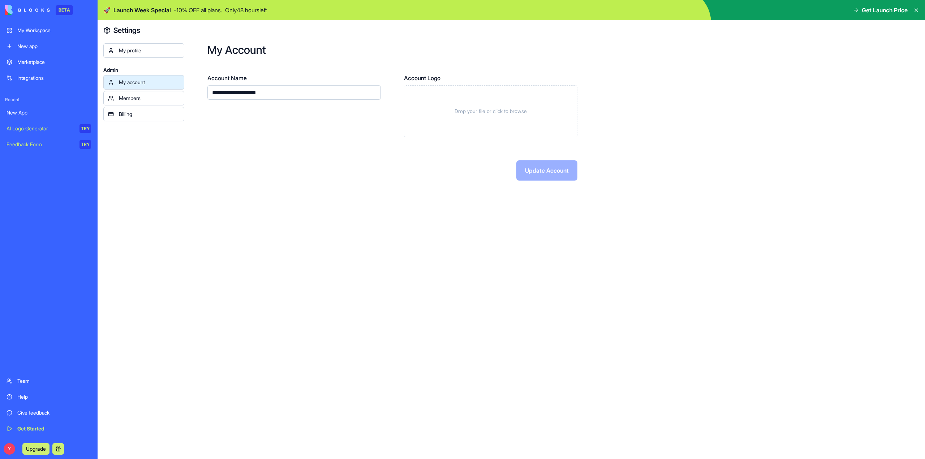
drag, startPoint x: 275, startPoint y: 93, endPoint x: 224, endPoint y: 97, distance: 51.4
click at [224, 97] on input "**********" at bounding box center [293, 92] width 173 height 14
type input "**********"
click at [151, 11] on span "Launch Week Special" at bounding box center [141, 10] width 57 height 9
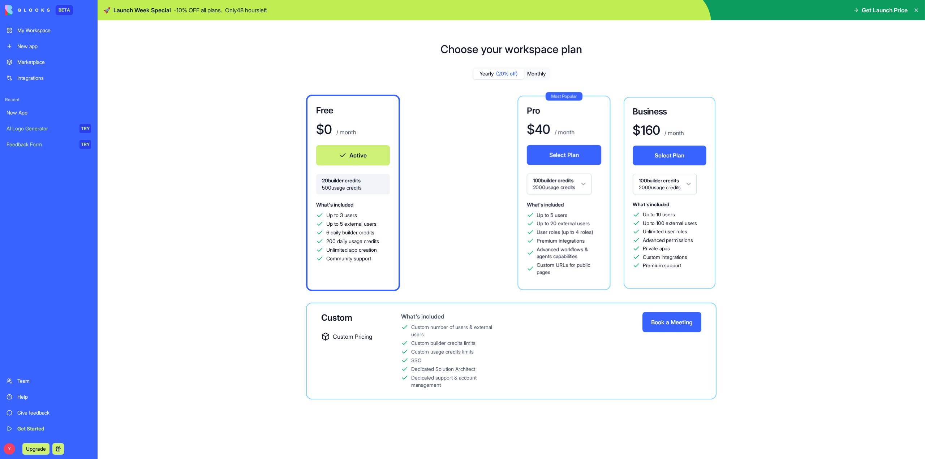
click at [884, 11] on span "Get Launch Price" at bounding box center [885, 10] width 46 height 9
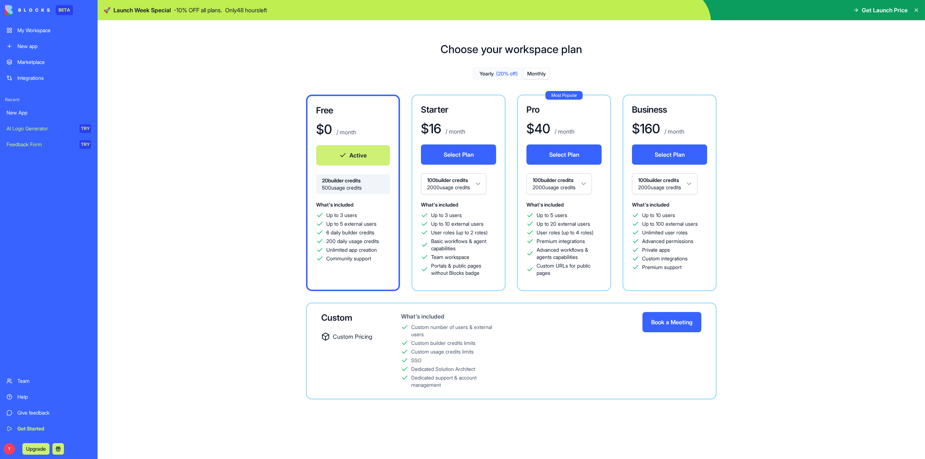
click at [533, 75] on button "Monthly" at bounding box center [536, 74] width 25 height 10
click at [32, 35] on link "My Workspace" at bounding box center [48, 30] width 93 height 14
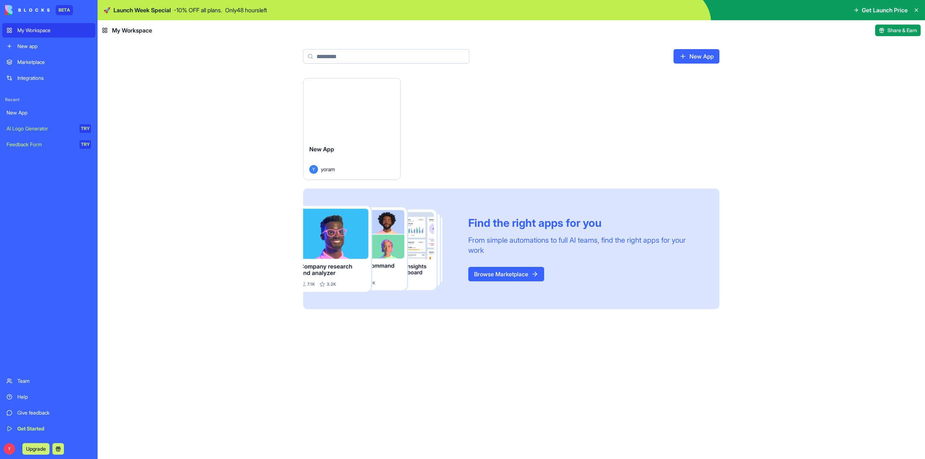
click at [355, 153] on div "New App" at bounding box center [351, 155] width 85 height 20
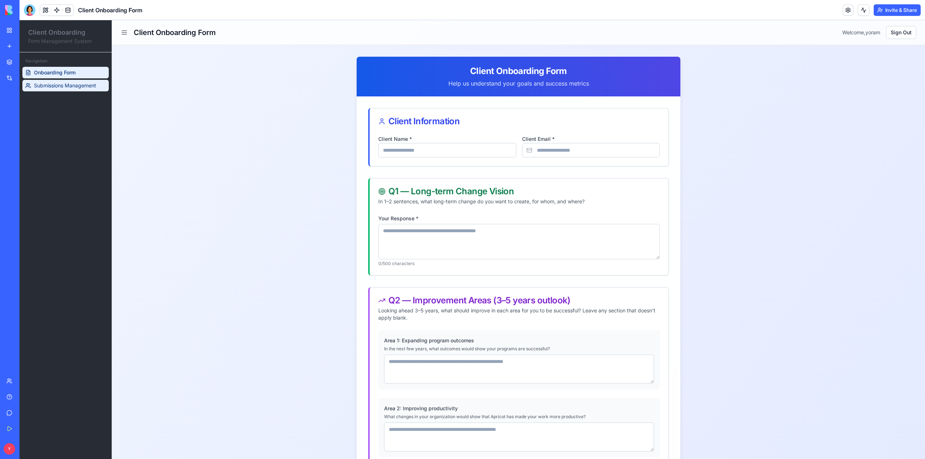
click at [79, 87] on span "Submissions Management" at bounding box center [65, 85] width 62 height 7
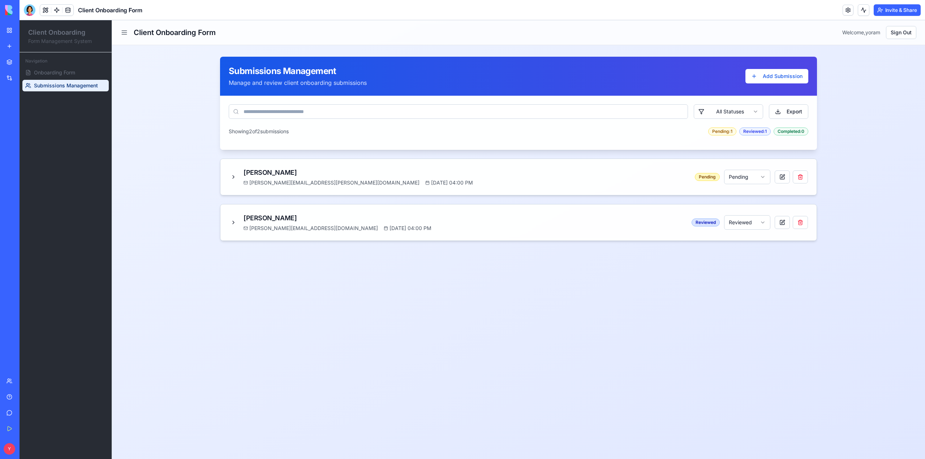
click at [27, 395] on div "Help" at bounding box center [21, 397] width 9 height 7
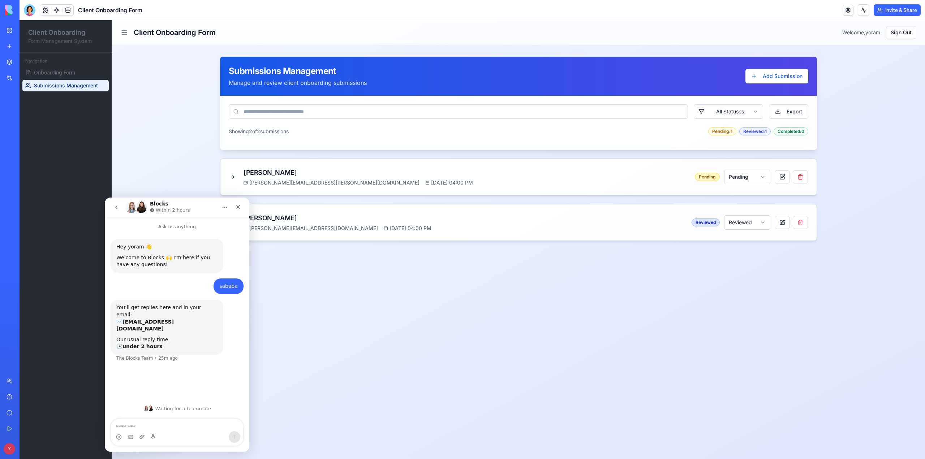
click at [27, 395] on div "Help" at bounding box center [21, 397] width 9 height 7
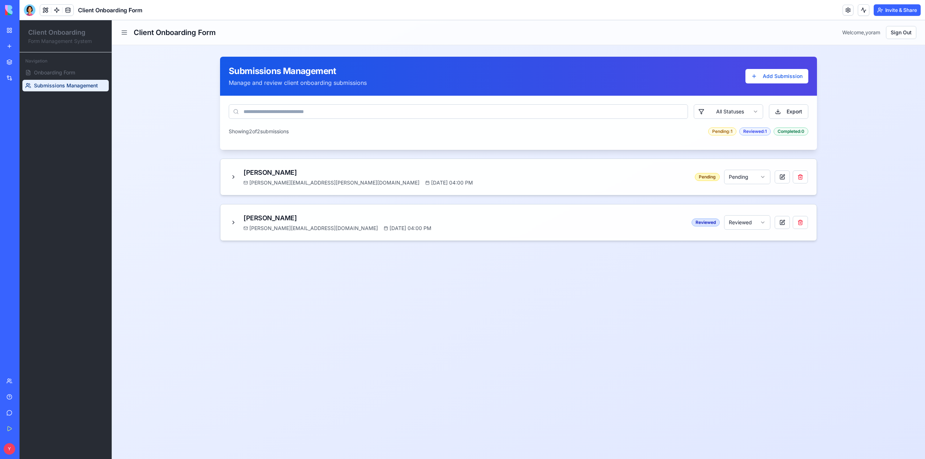
click at [90, 302] on div "Navigation Onboarding Form Submissions Management" at bounding box center [66, 255] width 92 height 407
click at [124, 33] on line at bounding box center [124, 33] width 5 height 0
click at [33, 8] on div at bounding box center [30, 10] width 12 height 12
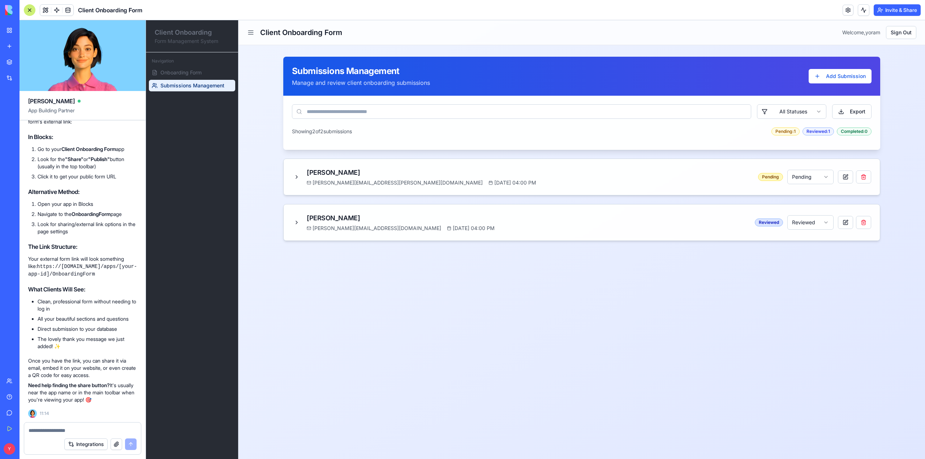
scroll to position [1491, 0]
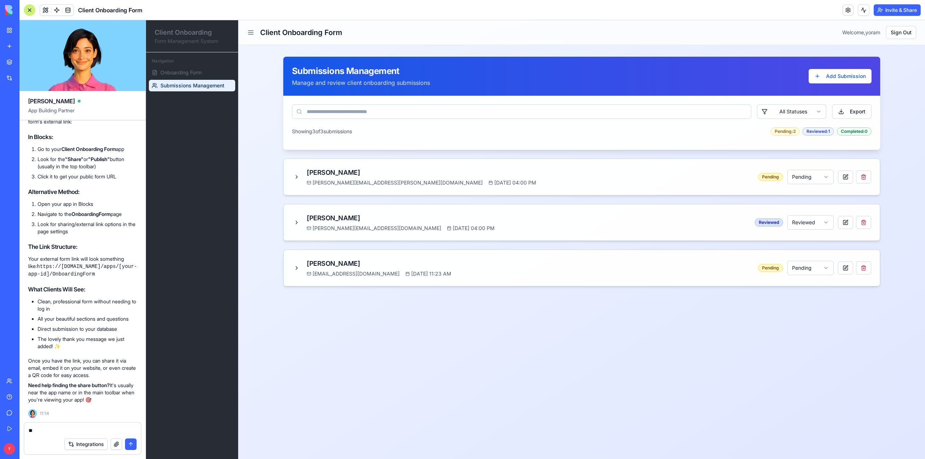
type textarea "*"
click at [185, 76] on span "Onboarding Form" at bounding box center [180, 72] width 41 height 7
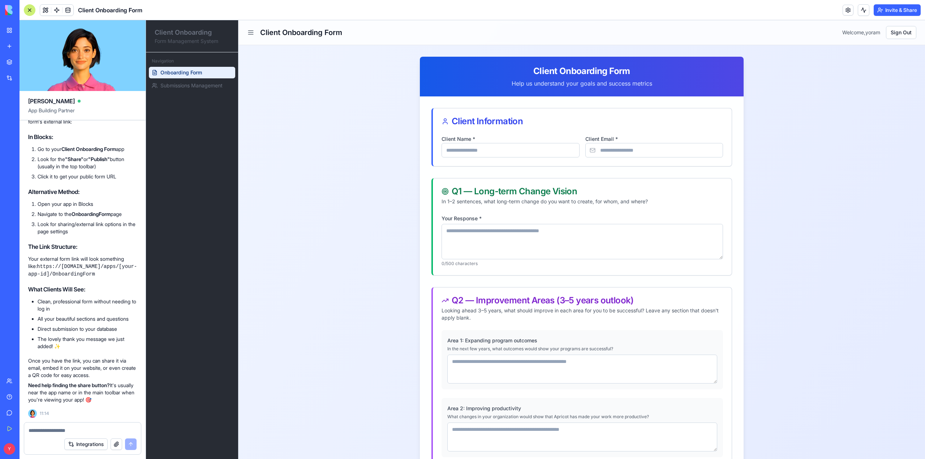
click at [898, 10] on button "Invite & Share" at bounding box center [897, 10] width 47 height 12
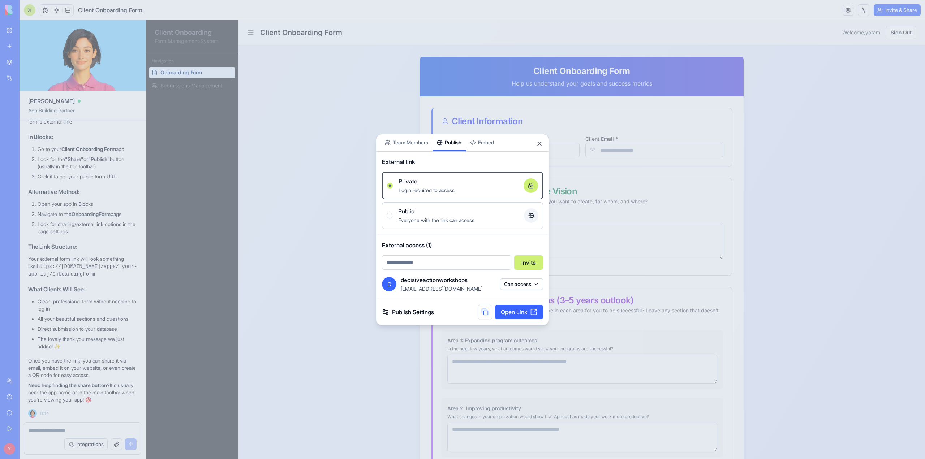
click at [449, 162] on div "Share App Team Members Publish Embed External link Private Login required to ac…" at bounding box center [462, 230] width 173 height 192
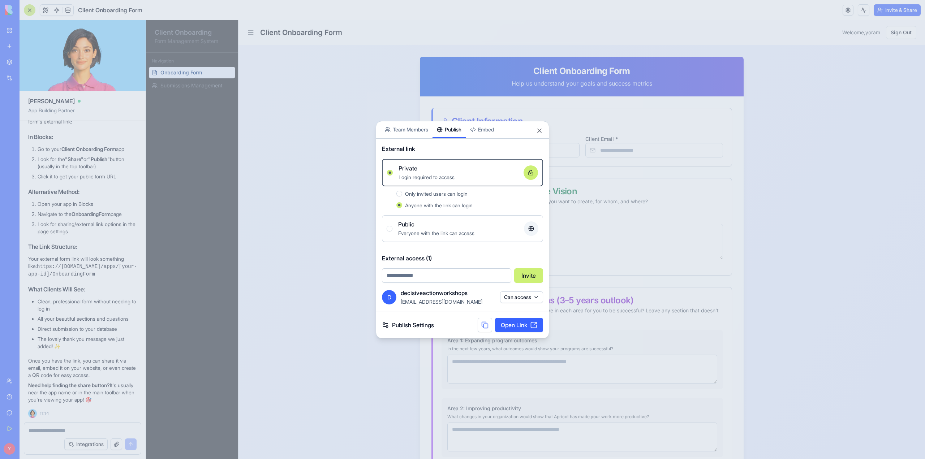
click at [537, 298] on button "Can access" at bounding box center [521, 298] width 43 height 12
click at [537, 298] on body "BETA My Workspace New app Marketplace Integrations Recent New App AI Logo Gener…" at bounding box center [462, 229] width 925 height 459
click at [414, 329] on link "Publish Settings" at bounding box center [408, 325] width 52 height 9
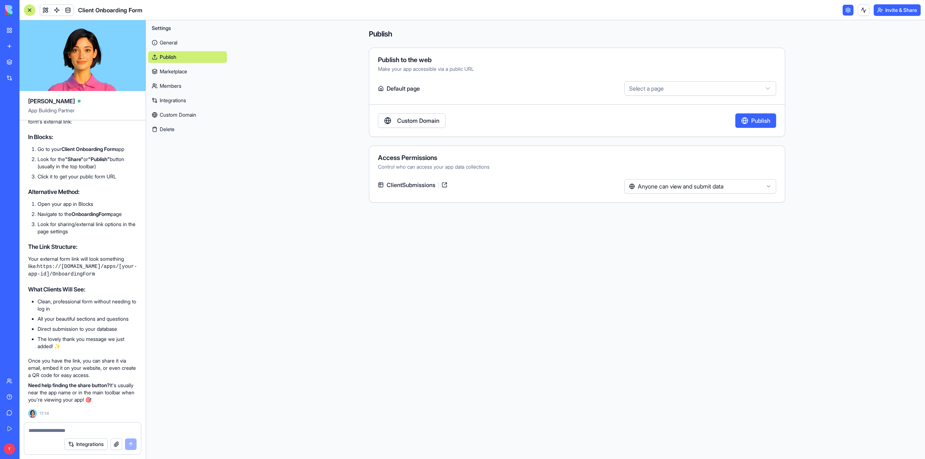
click at [170, 85] on link "Members" at bounding box center [187, 86] width 79 height 12
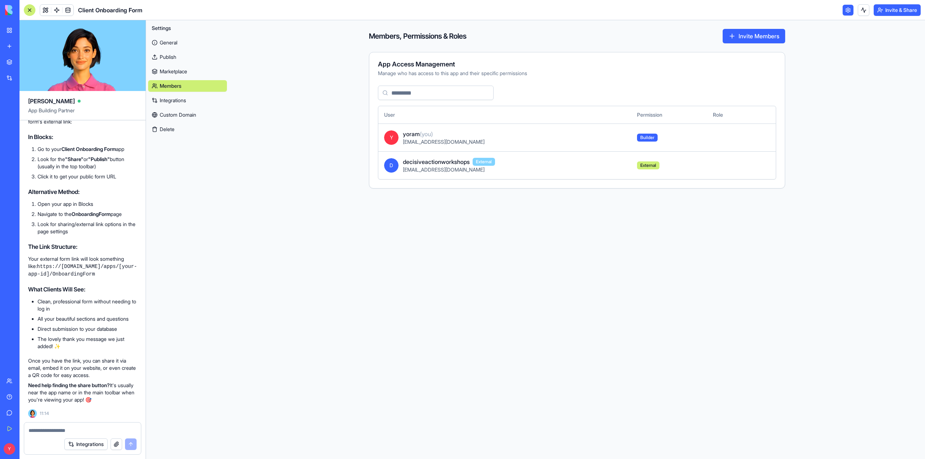
click at [899, 12] on button "Invite & Share" at bounding box center [897, 10] width 47 height 12
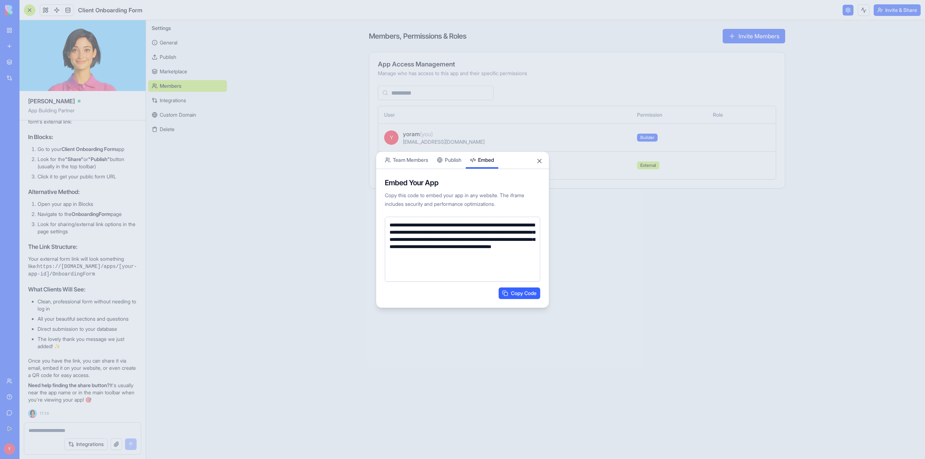
click at [491, 137] on body "BETA My Workspace New app Marketplace Integrations Recent New App AI Logo Gener…" at bounding box center [462, 229] width 925 height 459
click at [537, 162] on button "Close" at bounding box center [539, 161] width 7 height 7
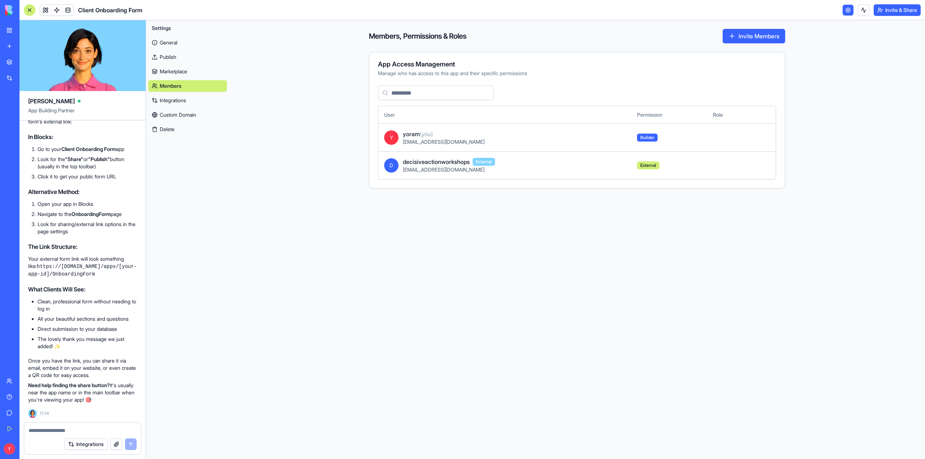
scroll to position [1511, 0]
click at [69, 429] on textarea at bounding box center [83, 430] width 108 height 7
type textarea "**********"
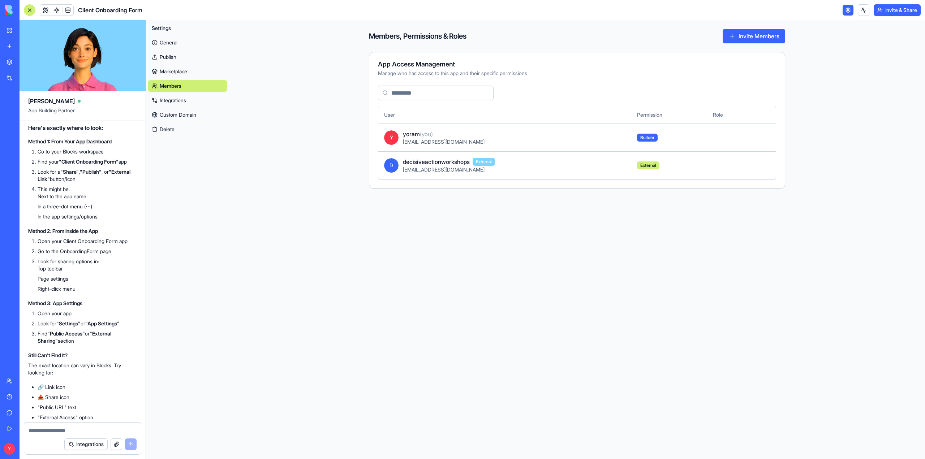
scroll to position [1802, 0]
click at [19, 31] on div "My Workspace" at bounding box center [21, 30] width 9 height 7
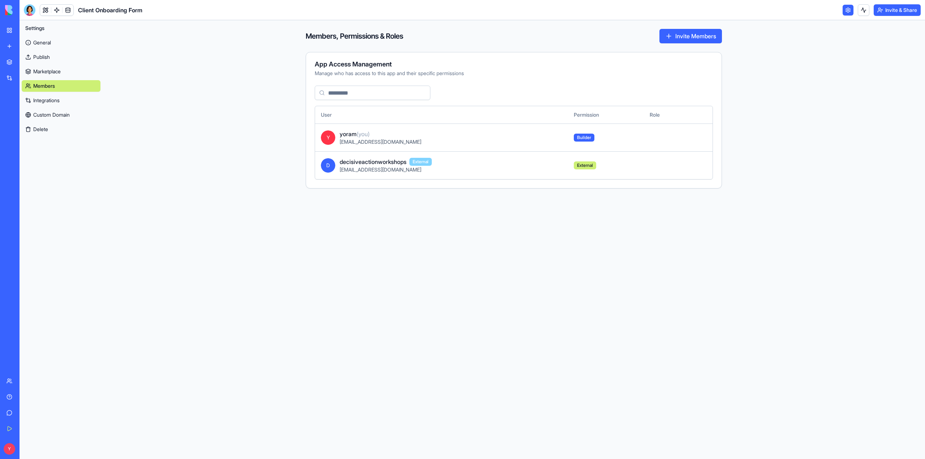
click at [30, 10] on div at bounding box center [30, 10] width 12 height 12
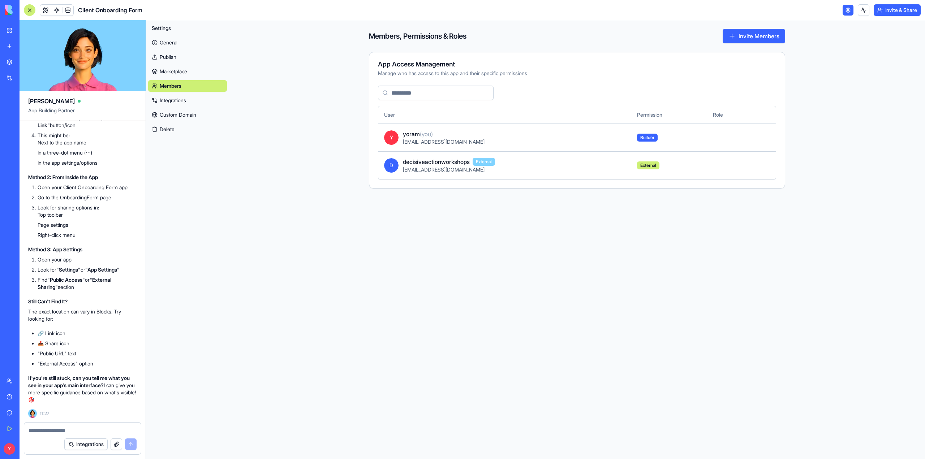
scroll to position [1890, 0]
click at [172, 53] on link "Publish" at bounding box center [187, 57] width 79 height 12
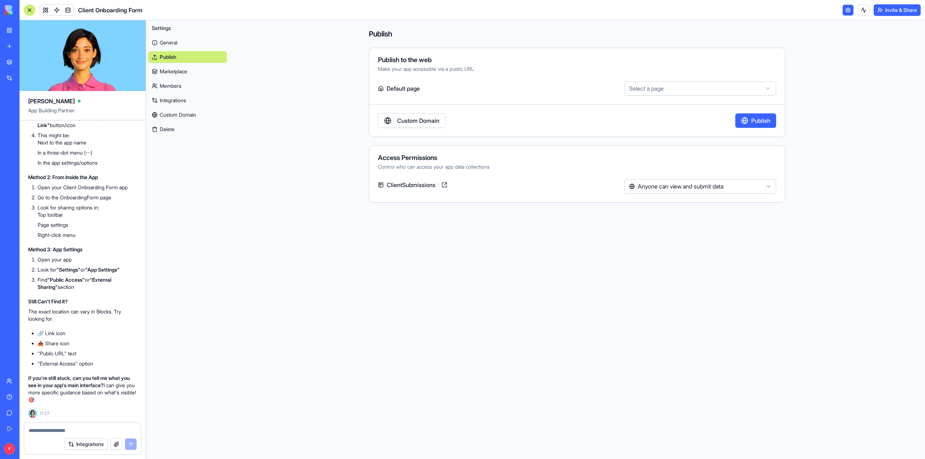
click at [172, 53] on link "Publish" at bounding box center [187, 57] width 79 height 12
click at [692, 184] on html "BETA My Workspace New app Marketplace Integrations Recent New App AI Logo Gener…" at bounding box center [462, 229] width 925 height 459
click at [462, 44] on div "**********" at bounding box center [577, 116] width 416 height 174
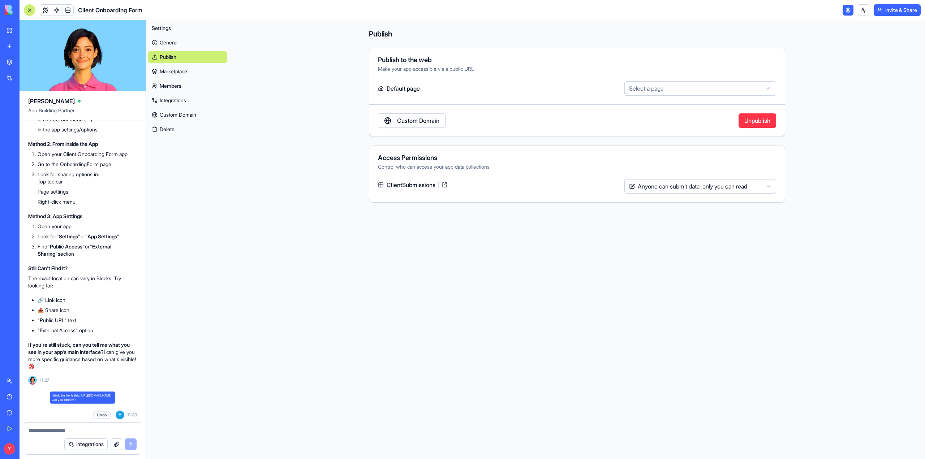
scroll to position [2296, 0]
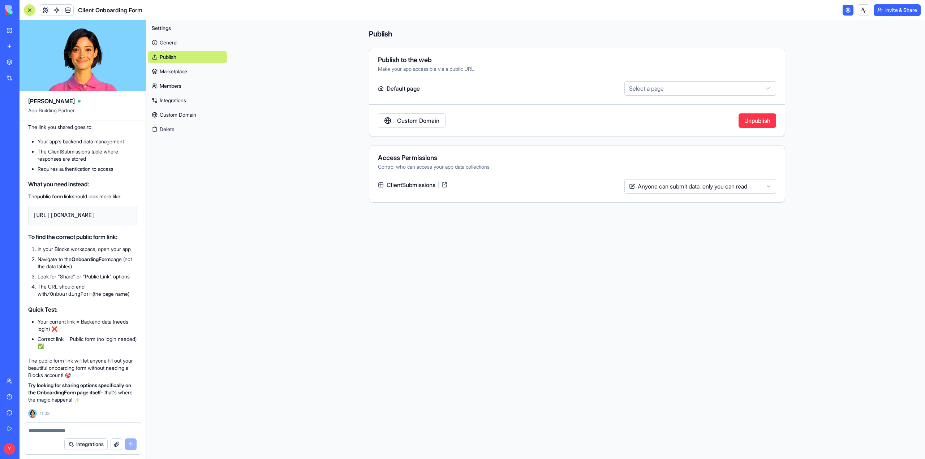
click at [66, 433] on textarea at bounding box center [83, 430] width 108 height 7
click at [5, 31] on link "My Workspace" at bounding box center [16, 30] width 29 height 14
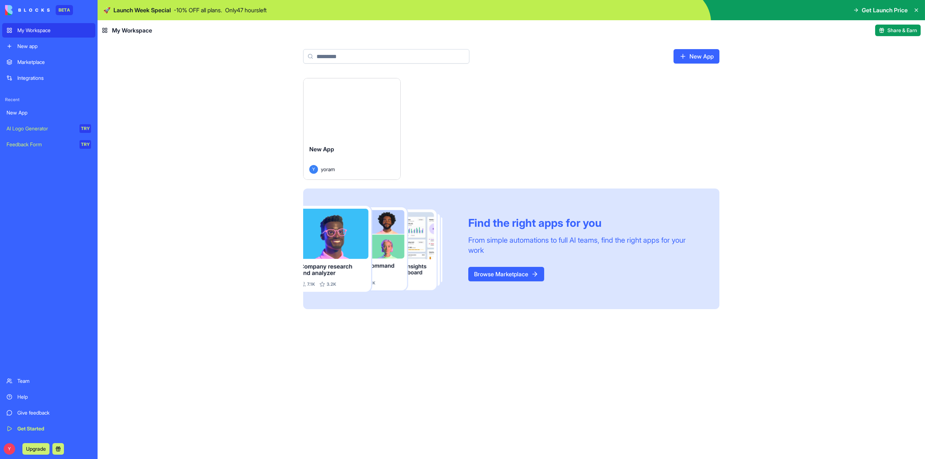
click at [356, 153] on div "New App" at bounding box center [351, 155] width 85 height 20
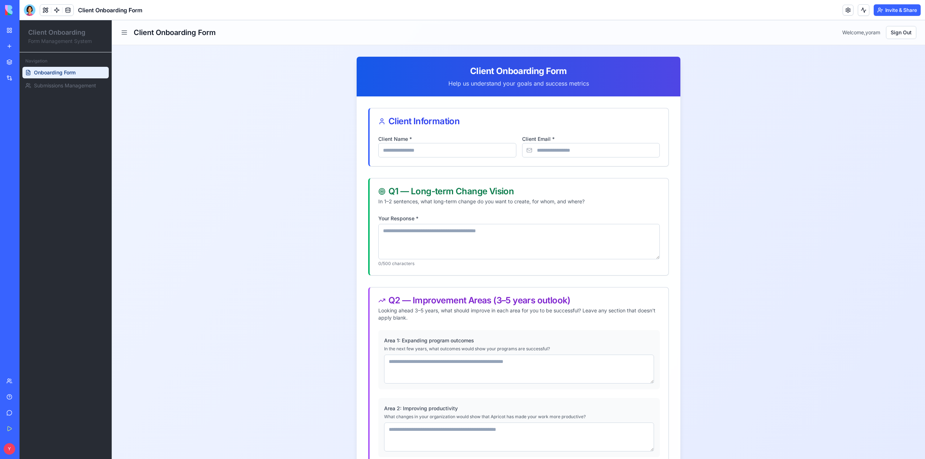
click at [468, 69] on div "Client Onboarding Form" at bounding box center [518, 71] width 306 height 12
click at [122, 35] on icon at bounding box center [124, 32] width 7 height 7
click at [10, 128] on div "AI Logo Generator" at bounding box center [9, 128] width 4 height 7
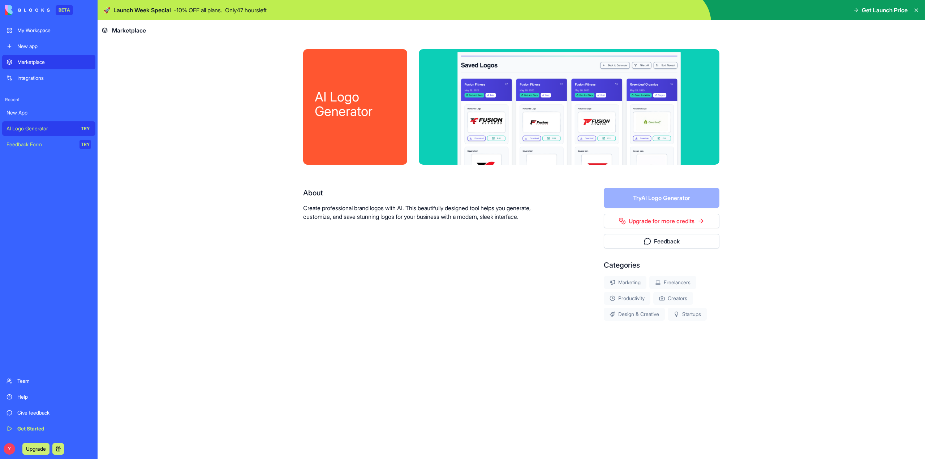
click at [7, 45] on link "New app" at bounding box center [48, 46] width 93 height 14
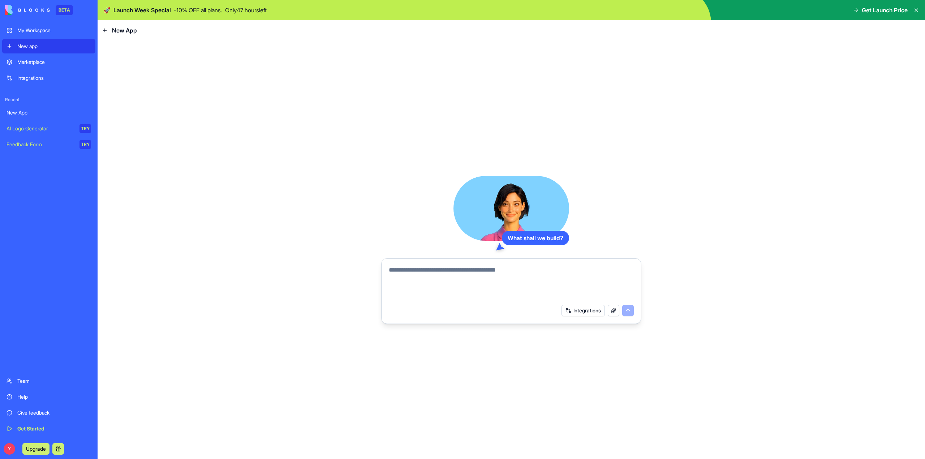
click at [29, 47] on div "New app" at bounding box center [54, 46] width 74 height 7
click at [34, 32] on div "My Workspace" at bounding box center [54, 30] width 74 height 7
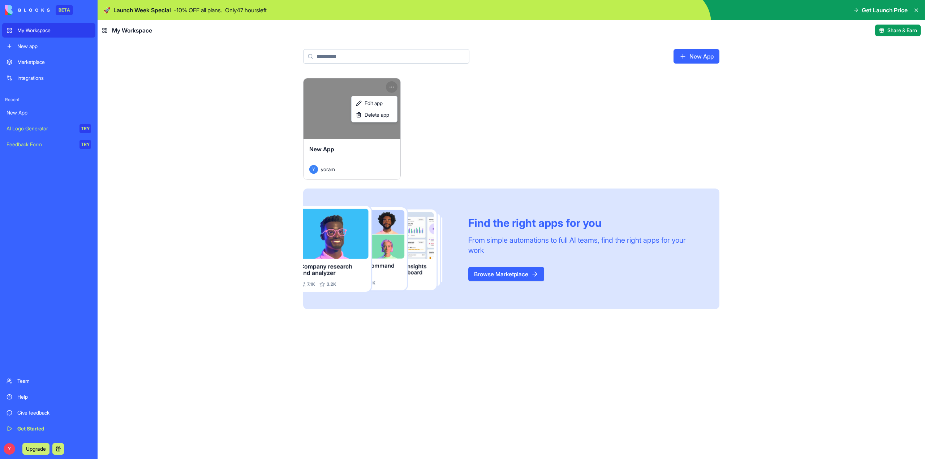
click at [394, 86] on html "BETA My Workspace New app Marketplace Integrations Recent New App AI Logo Gener…" at bounding box center [462, 229] width 925 height 459
click at [382, 100] on span "Edit app" at bounding box center [374, 103] width 18 height 7
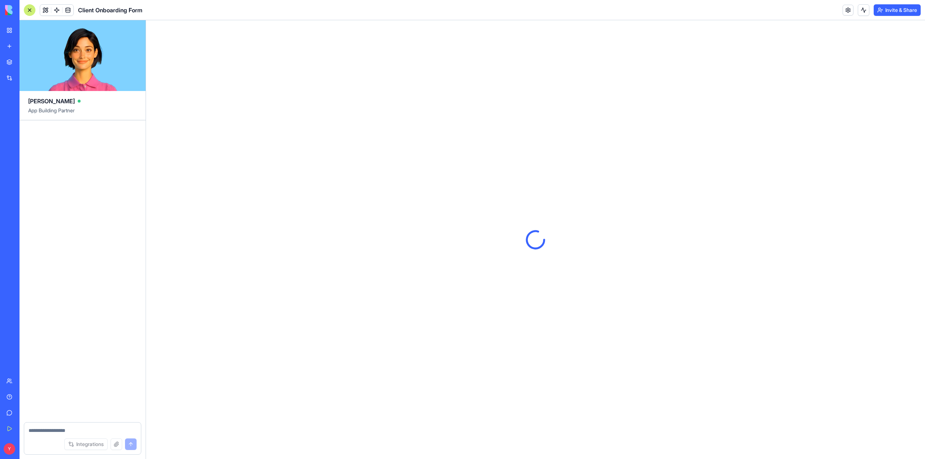
scroll to position [2296, 0]
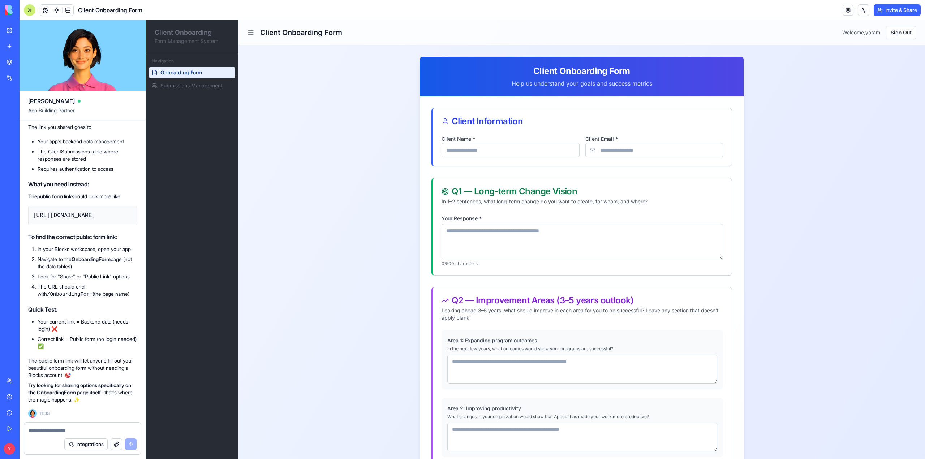
click at [532, 74] on div "Client Onboarding Form" at bounding box center [582, 71] width 306 height 12
click at [93, 430] on textarea at bounding box center [83, 430] width 108 height 7
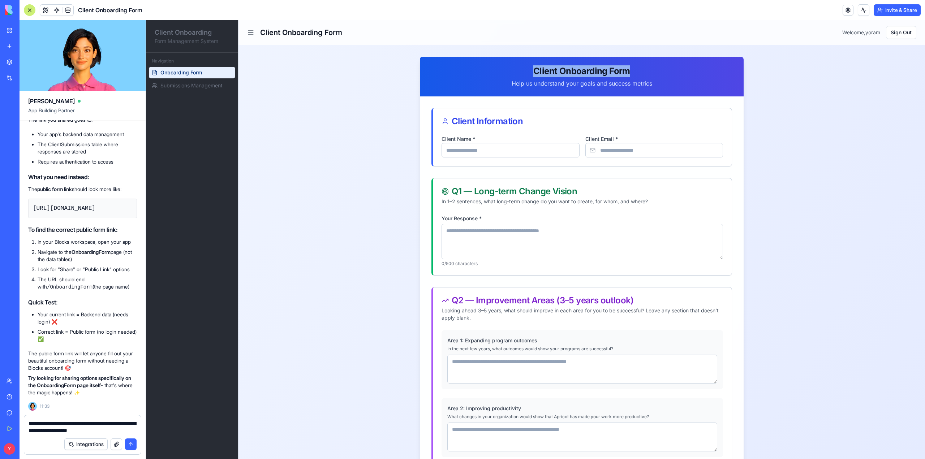
drag, startPoint x: 531, startPoint y: 72, endPoint x: 624, endPoint y: 77, distance: 93.1
click at [624, 77] on div "Client Onboarding Form Help us understand your goals and success metrics" at bounding box center [582, 77] width 324 height 40
copy div "Client Onboarding Form"
click at [125, 430] on textarea "**********" at bounding box center [83, 427] width 108 height 14
paste textarea "**********"
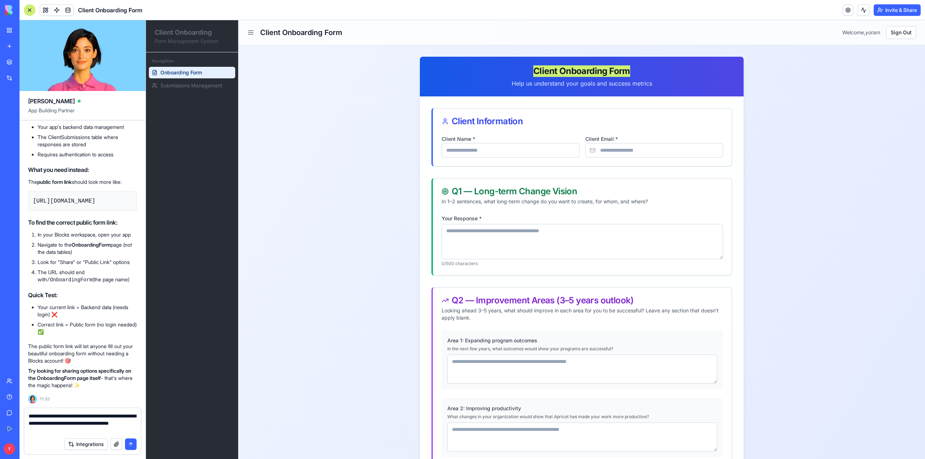
type textarea "**********"
click at [114, 431] on textarea "**********" at bounding box center [83, 424] width 108 height 22
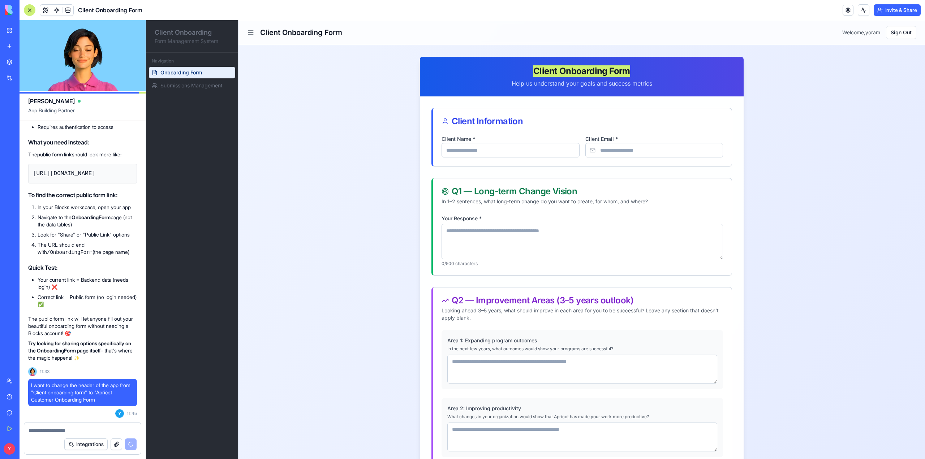
scroll to position [2353, 0]
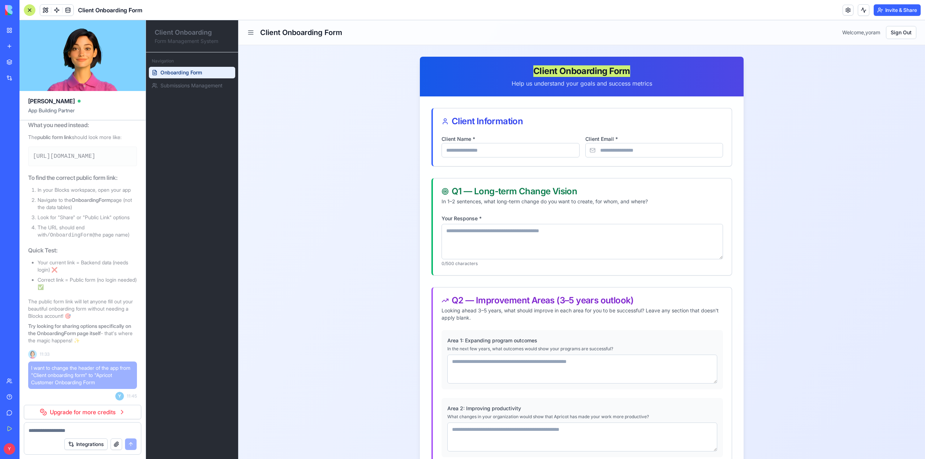
click at [99, 408] on link "Upgrade for more credits" at bounding box center [82, 412] width 117 height 14
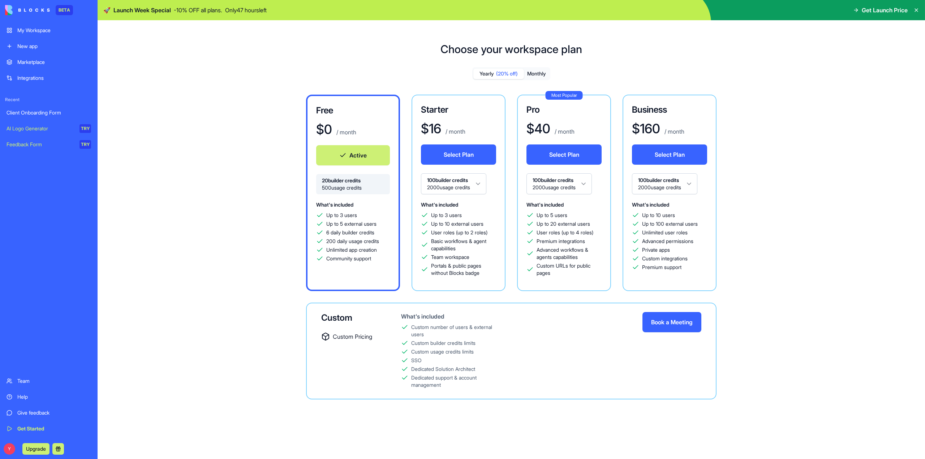
click at [539, 76] on button "Monthly" at bounding box center [536, 74] width 25 height 10
click at [254, 206] on div "Free $ 0 / month Active 20 builder credits 500 usage credits What's included Up…" at bounding box center [511, 247] width 520 height 305
click at [818, 150] on div "Choose your workspace plan Yearly (20% off) Monthly Free $ 0 / month Active 20 …" at bounding box center [512, 227] width 828 height 392
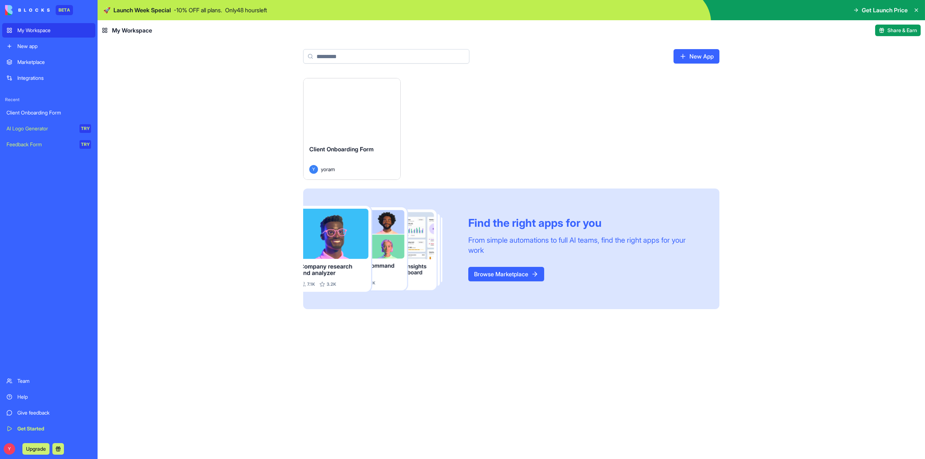
click at [355, 160] on div "Client Onboarding Form" at bounding box center [351, 155] width 85 height 20
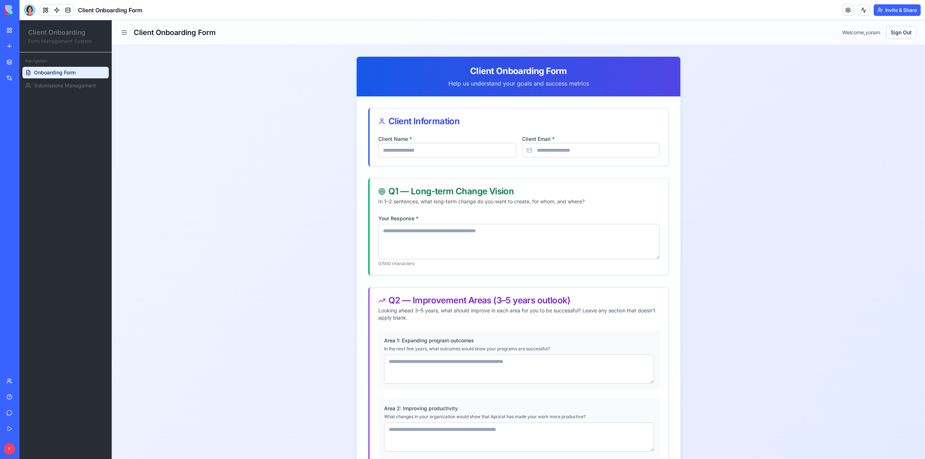
click at [125, 38] on div "Client Onboarding Form Welcome, yoram Sign Out" at bounding box center [518, 32] width 813 height 25
click at [125, 33] on line at bounding box center [124, 33] width 5 height 0
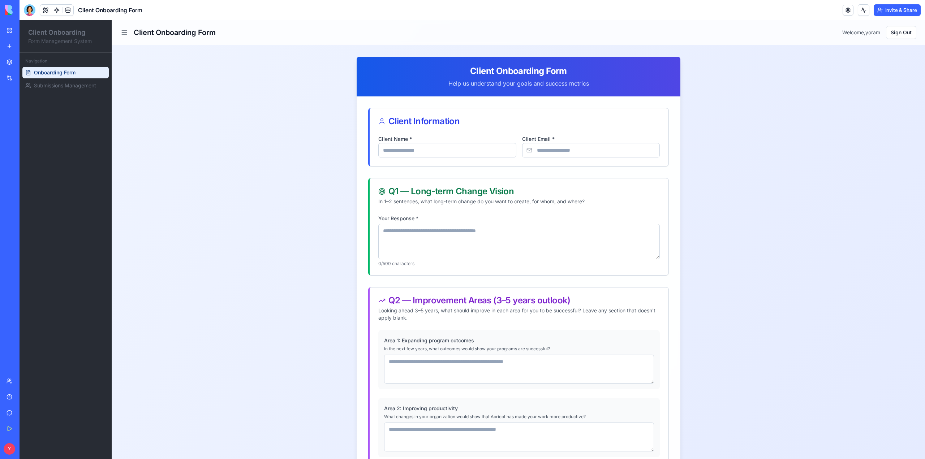
click at [123, 33] on icon at bounding box center [124, 32] width 7 height 7
click at [897, 13] on button "Invite & Share" at bounding box center [897, 10] width 47 height 12
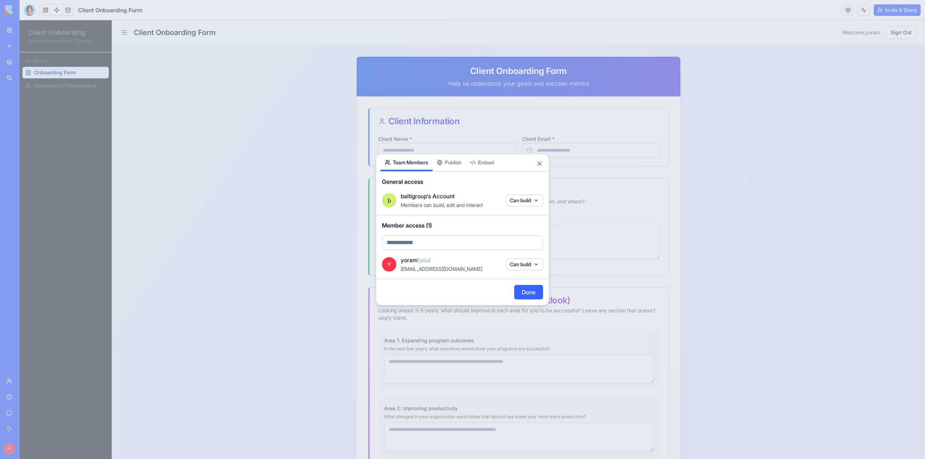
click at [539, 169] on div "Share App Team Members Publish Embed" at bounding box center [462, 162] width 173 height 17
click at [539, 165] on button "Close" at bounding box center [539, 163] width 7 height 7
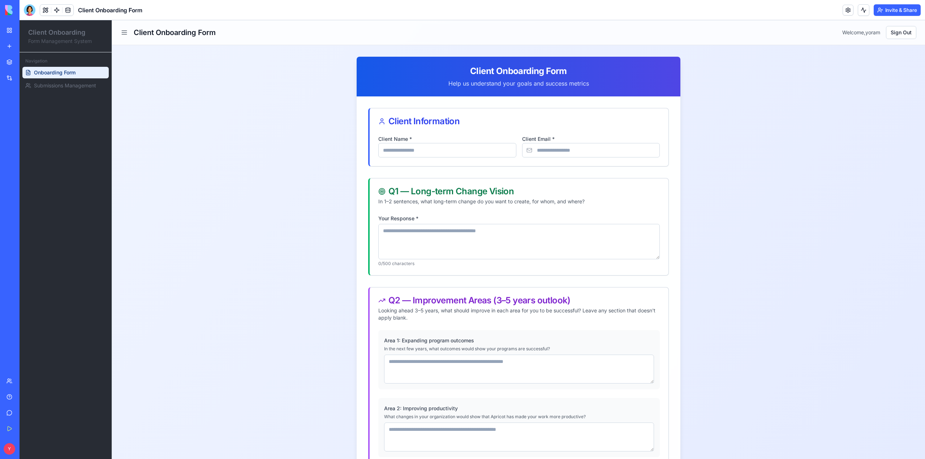
click at [893, 13] on button "Invite & Share" at bounding box center [897, 10] width 47 height 12
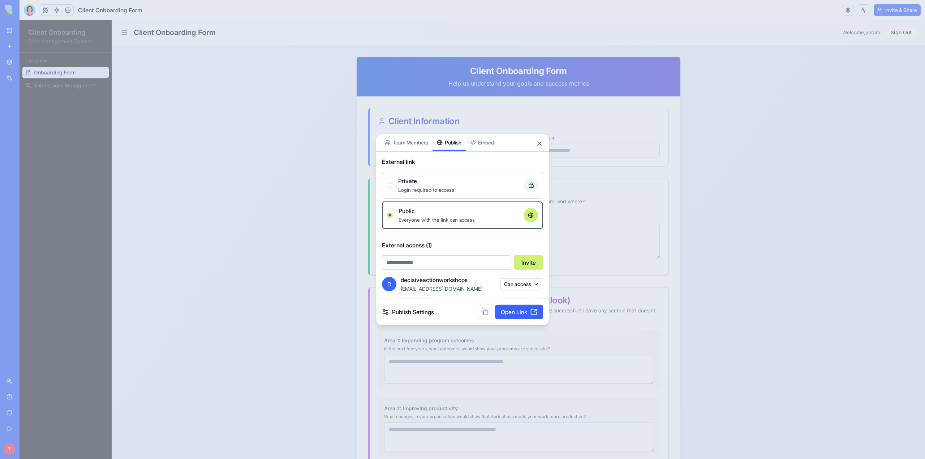
click at [456, 161] on div "Share App Team Members Publish Embed External link Private Login required to ac…" at bounding box center [462, 230] width 173 height 192
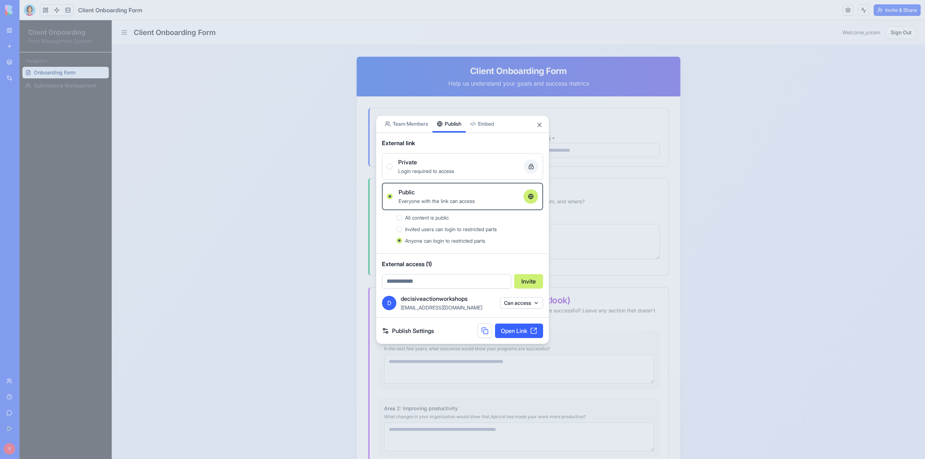
click at [482, 333] on button at bounding box center [485, 331] width 14 height 14
click at [660, 137] on div at bounding box center [462, 229] width 925 height 459
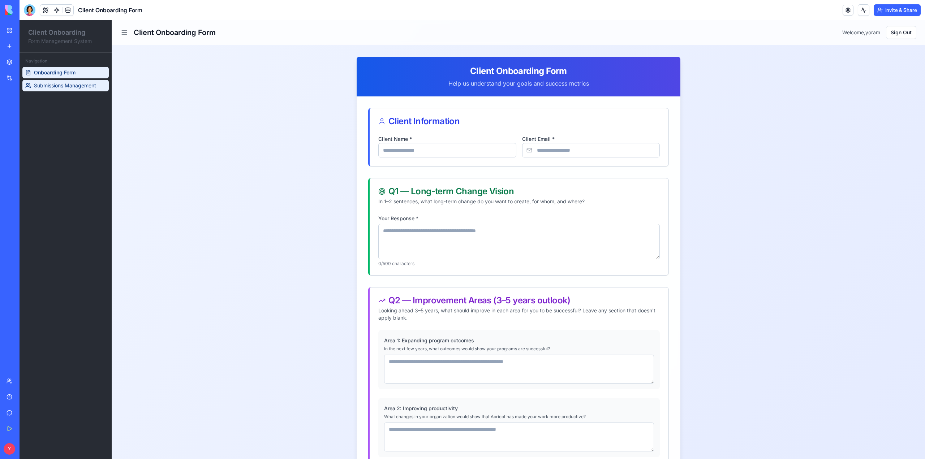
click at [89, 84] on span "Submissions Management" at bounding box center [65, 85] width 62 height 7
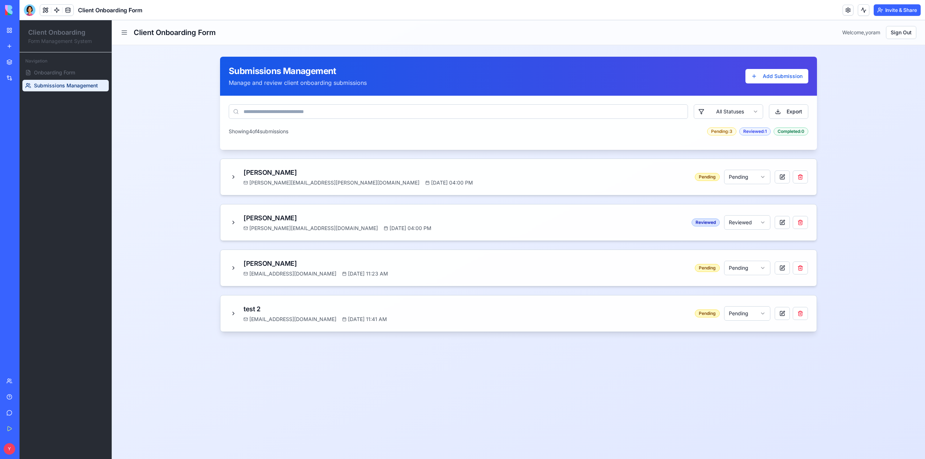
click at [499, 306] on div "test 2 olactivity1@gmail.com Sep 23, 2025, 11:41 AM Pending Pending" at bounding box center [518, 313] width 579 height 19
click at [795, 108] on button "Export" at bounding box center [788, 111] width 39 height 14
click at [789, 110] on button "Export" at bounding box center [788, 111] width 39 height 14
click at [64, 86] on span "Submissions Management" at bounding box center [66, 85] width 64 height 7
click at [59, 73] on span "Onboarding Form" at bounding box center [54, 72] width 41 height 7
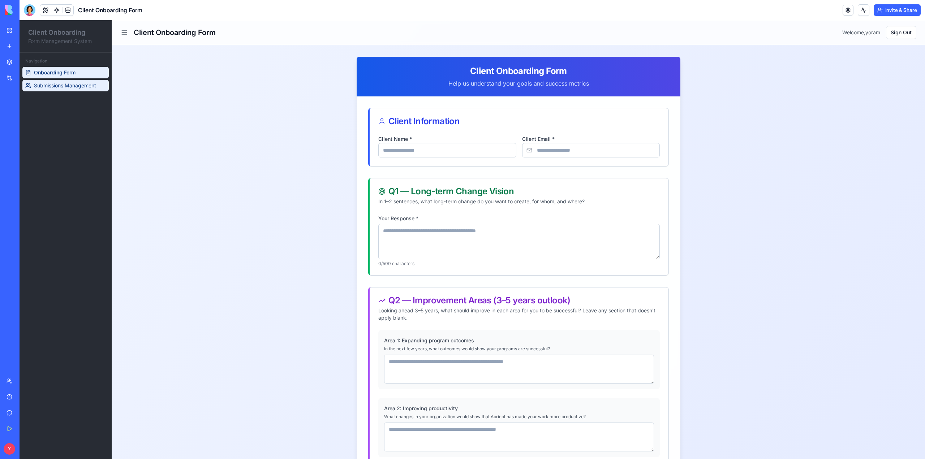
click at [59, 86] on span "Submissions Management" at bounding box center [65, 85] width 62 height 7
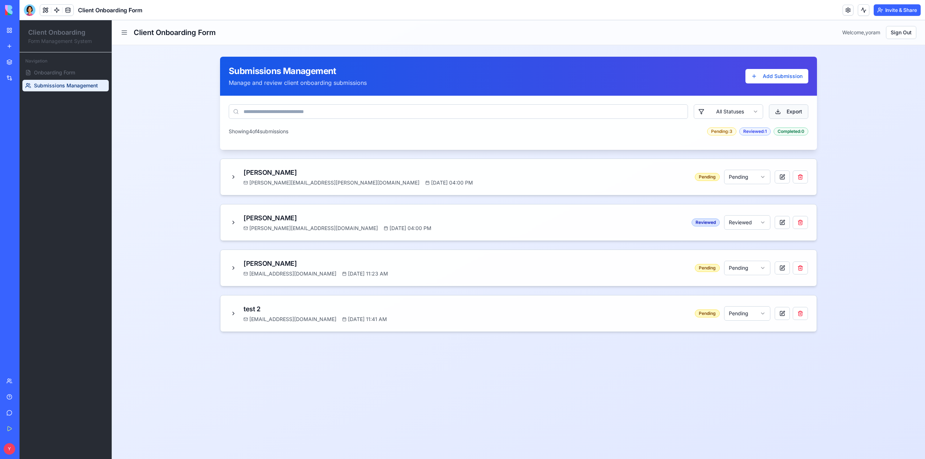
click at [788, 111] on button "Export" at bounding box center [788, 111] width 39 height 14
click at [124, 33] on line at bounding box center [124, 33] width 5 height 0
click at [22, 432] on div "Get Started" at bounding box center [21, 428] width 9 height 7
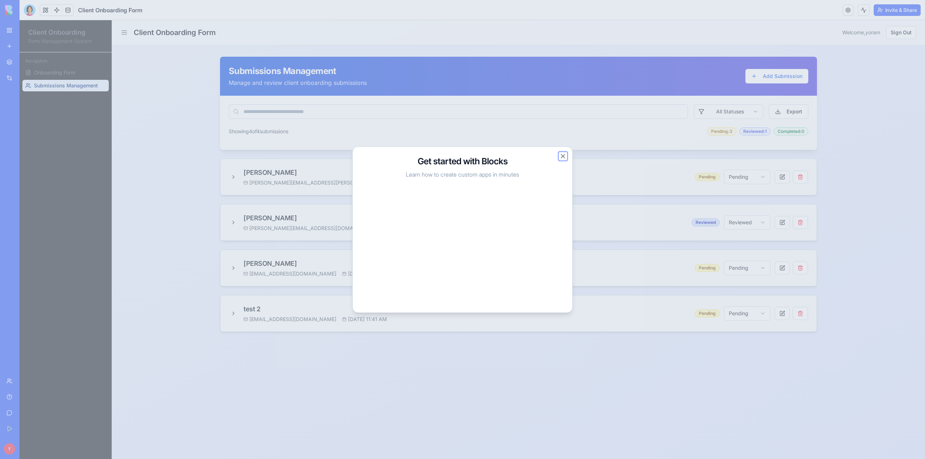
click at [566, 156] on button "Close" at bounding box center [562, 156] width 7 height 7
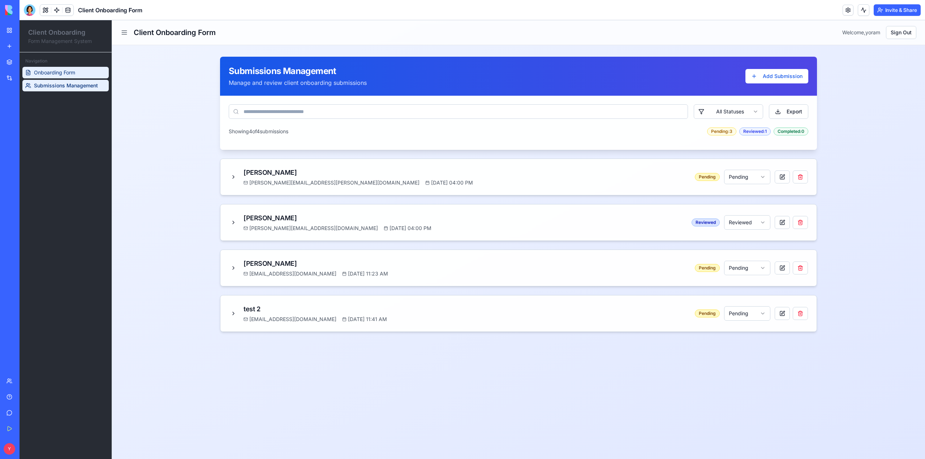
click at [55, 77] on link "Onboarding Form" at bounding box center [65, 73] width 86 height 12
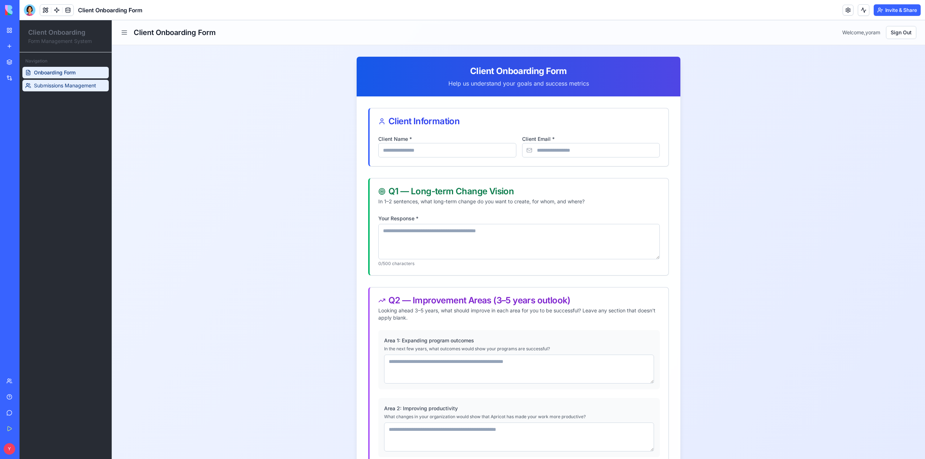
click at [68, 86] on span "Submissions Management" at bounding box center [65, 85] width 62 height 7
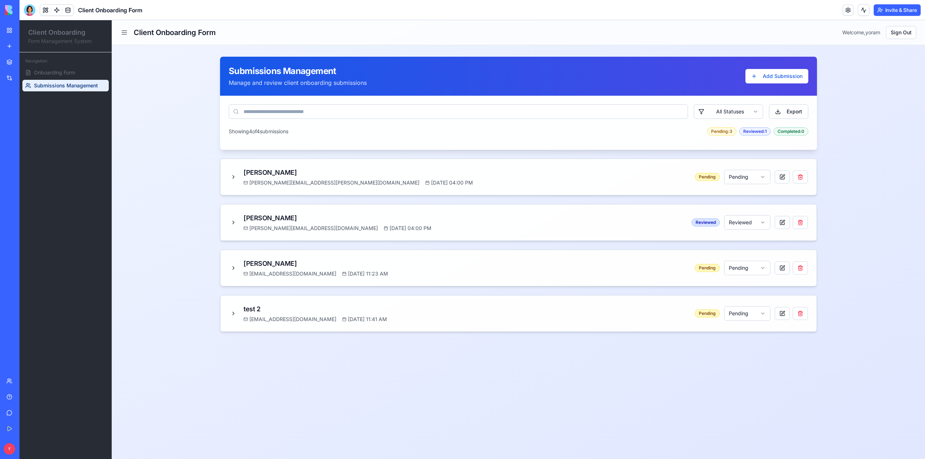
click at [125, 32] on icon at bounding box center [124, 32] width 7 height 7
click at [17, 279] on div "Marketplace Integrations Recent Client Onboarding Form AI Logo Generator TRY Fe…" at bounding box center [9, 214] width 15 height 318
click at [37, 451] on button at bounding box center [31, 449] width 12 height 12
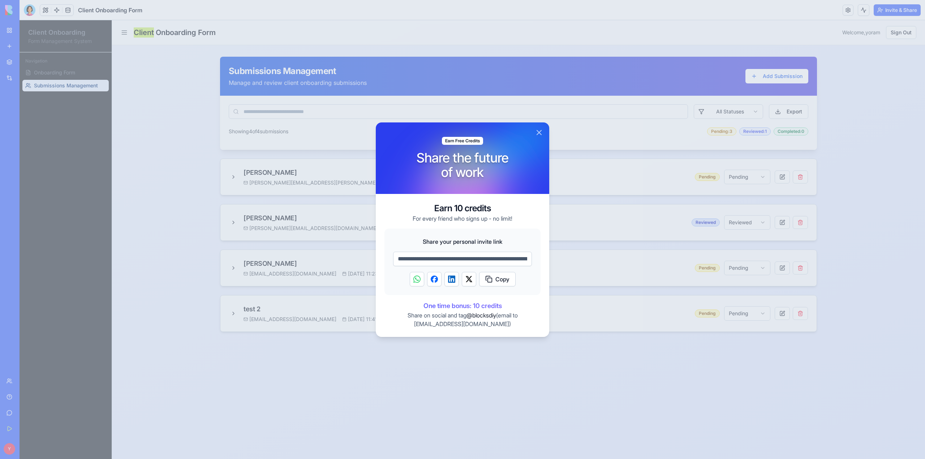
click at [537, 129] on button "Close" at bounding box center [539, 132] width 9 height 9
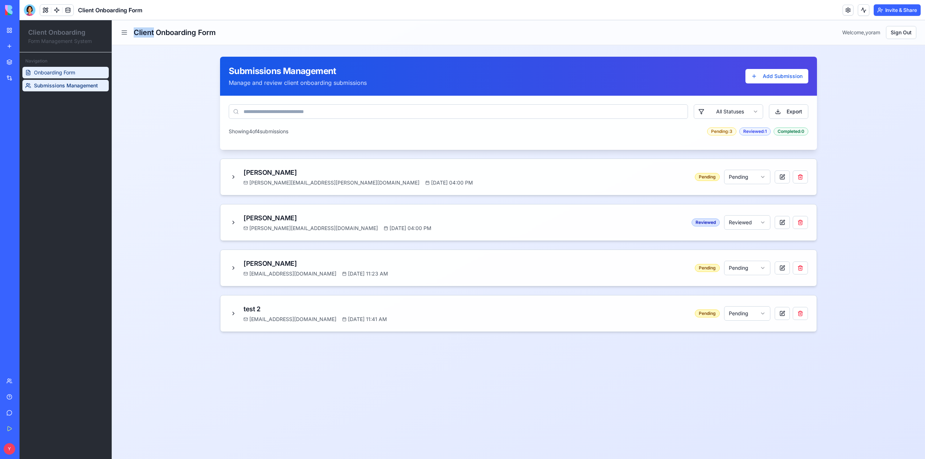
click at [77, 72] on link "Onboarding Form" at bounding box center [65, 73] width 86 height 12
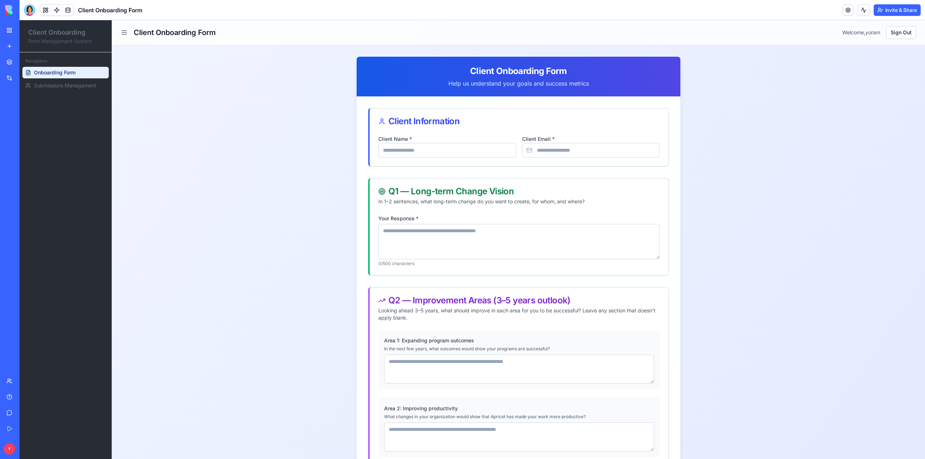
click at [77, 72] on link "Onboarding Form" at bounding box center [65, 73] width 86 height 12
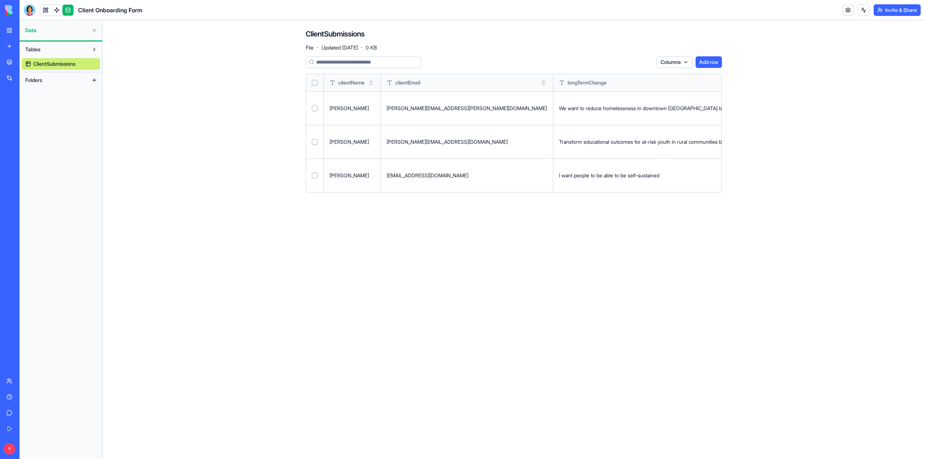
click at [316, 109] on button "Select row" at bounding box center [315, 109] width 6 height 6
click at [646, 65] on html "BETA My Workspace New app Marketplace Integrations Recent Client Onboarding For…" at bounding box center [462, 229] width 925 height 459
click at [687, 65] on html "BETA My Workspace New app Marketplace Integrations Recent Client Onboarding For…" at bounding box center [462, 229] width 925 height 459
click at [95, 50] on button at bounding box center [95, 50] width 12 height 12
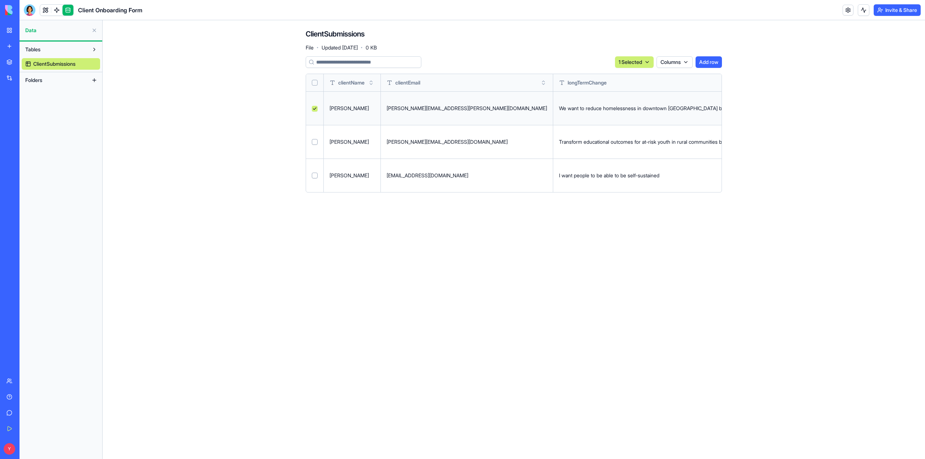
click at [95, 50] on button at bounding box center [95, 50] width 12 height 12
click at [53, 12] on link at bounding box center [56, 10] width 11 height 11
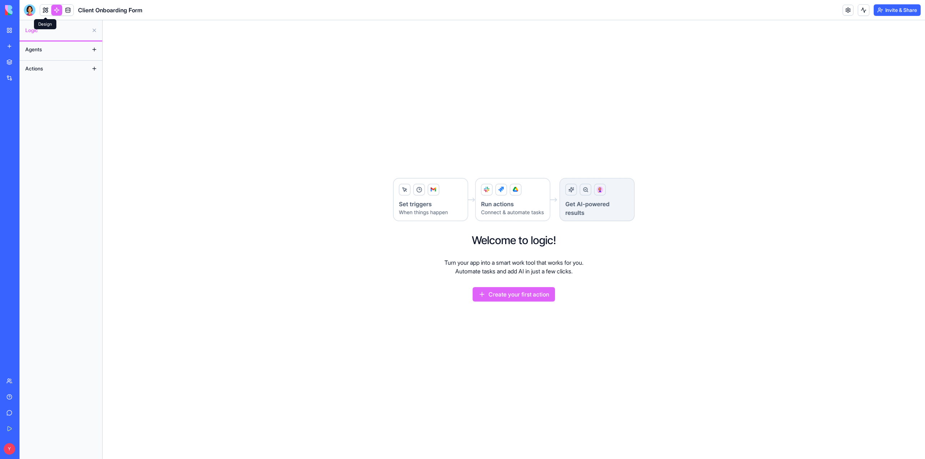
click at [43, 11] on link at bounding box center [45, 10] width 11 height 11
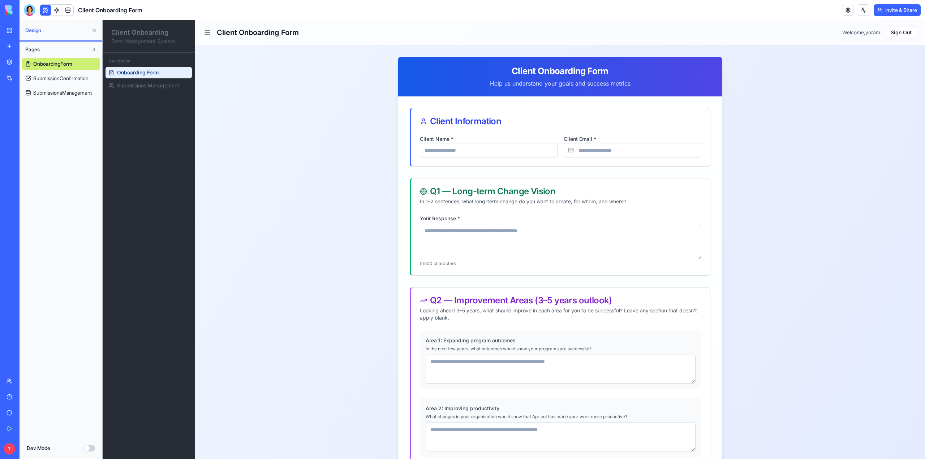
click at [50, 80] on span "SubmissionConfirmation" at bounding box center [60, 78] width 55 height 7
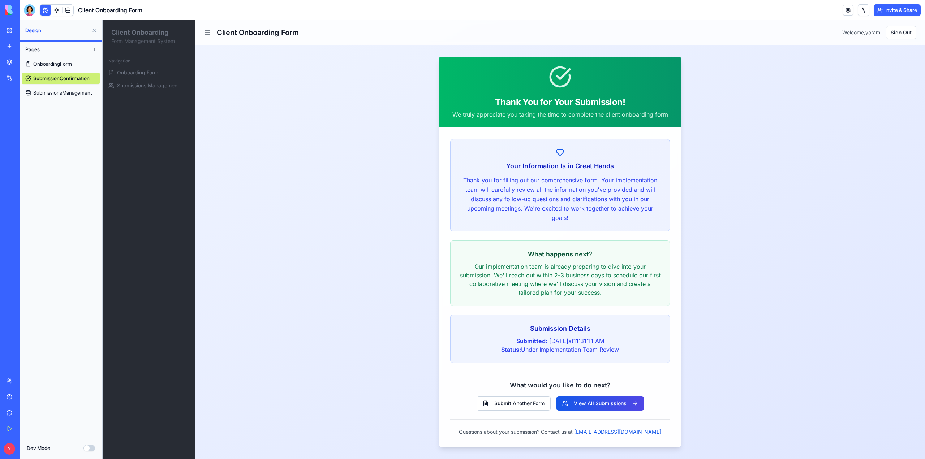
click at [50, 95] on span "SubmissionsManagement" at bounding box center [62, 92] width 59 height 7
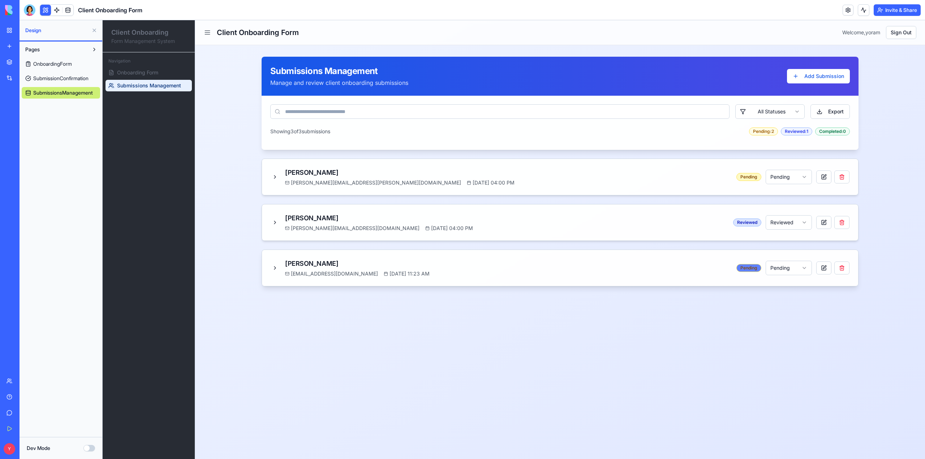
click at [750, 270] on div "Pending" at bounding box center [749, 268] width 25 height 8
click at [806, 267] on html "Client Onboarding Form Management System Navigation Onboarding Form Submissions…" at bounding box center [514, 239] width 823 height 439
click at [838, 108] on button "Export" at bounding box center [830, 111] width 39 height 14
click at [830, 112] on button "Export" at bounding box center [830, 111] width 39 height 14
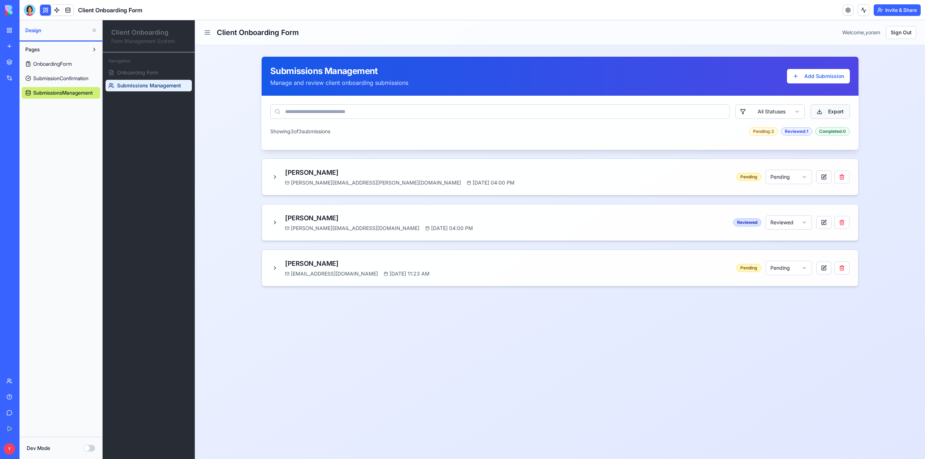
click at [822, 114] on button "Export" at bounding box center [830, 111] width 39 height 14
click at [819, 108] on button "Export" at bounding box center [830, 111] width 39 height 14
click at [89, 451] on button "Dev Mode" at bounding box center [89, 448] width 12 height 7
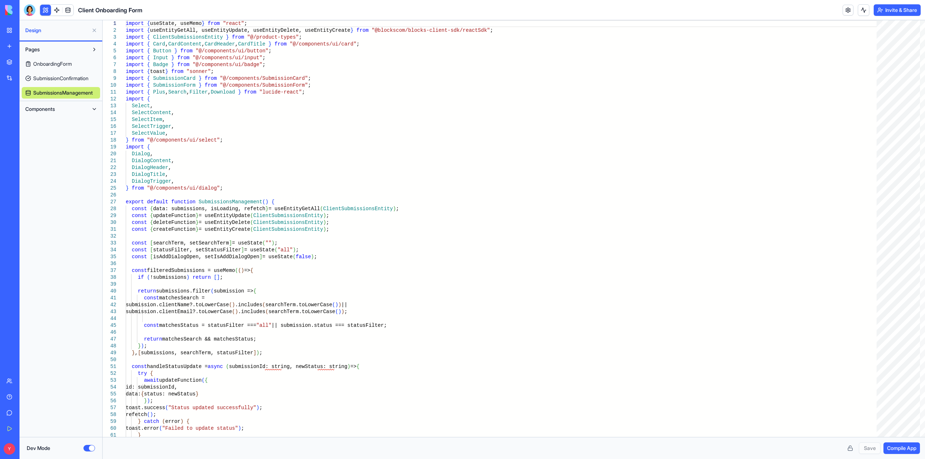
click at [89, 451] on button "Dev Mode" at bounding box center [89, 448] width 12 height 7
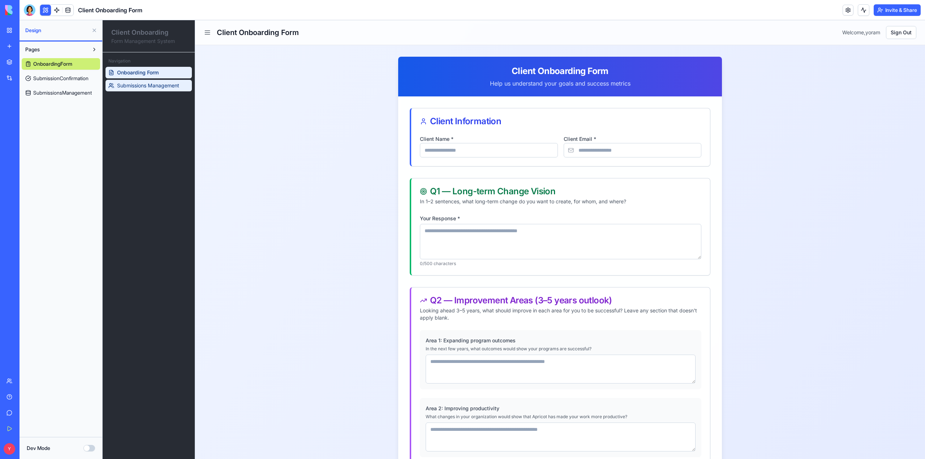
click at [133, 84] on span "Submissions Management" at bounding box center [148, 85] width 62 height 7
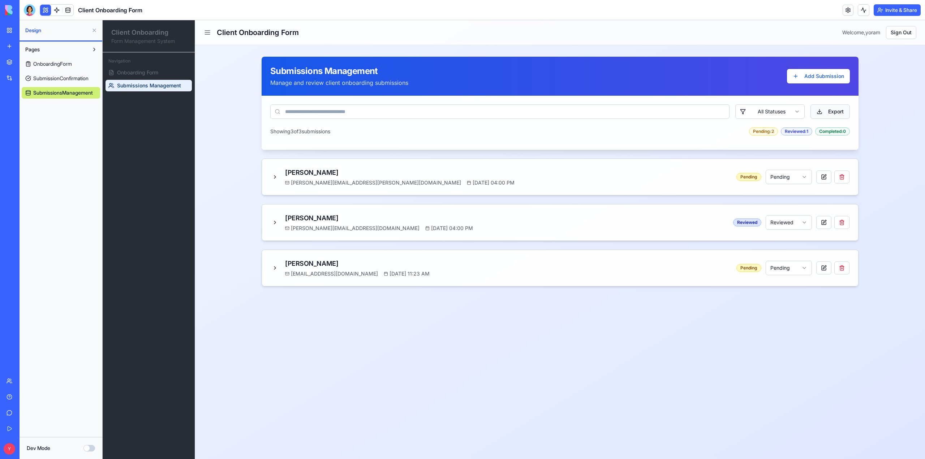
click at [831, 112] on button "Export" at bounding box center [830, 111] width 39 height 14
click at [34, 7] on div at bounding box center [30, 10] width 12 height 12
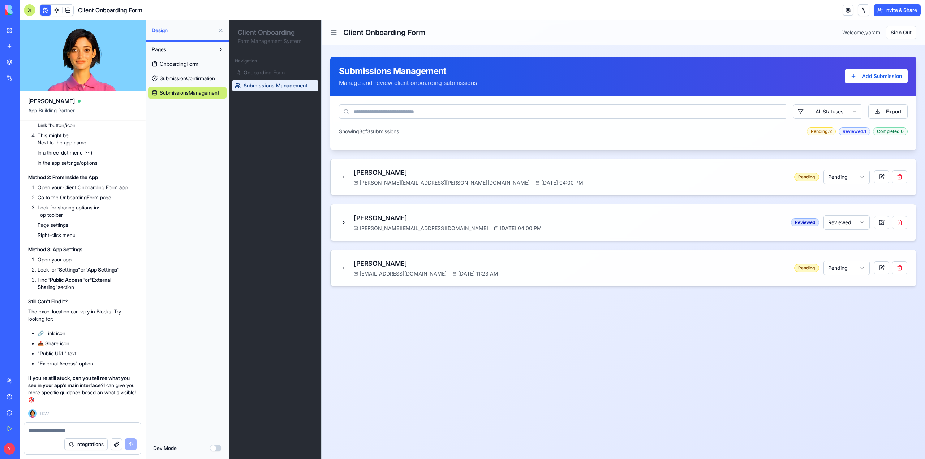
click at [81, 426] on div at bounding box center [82, 429] width 117 height 12
click at [68, 429] on textarea at bounding box center [83, 430] width 108 height 7
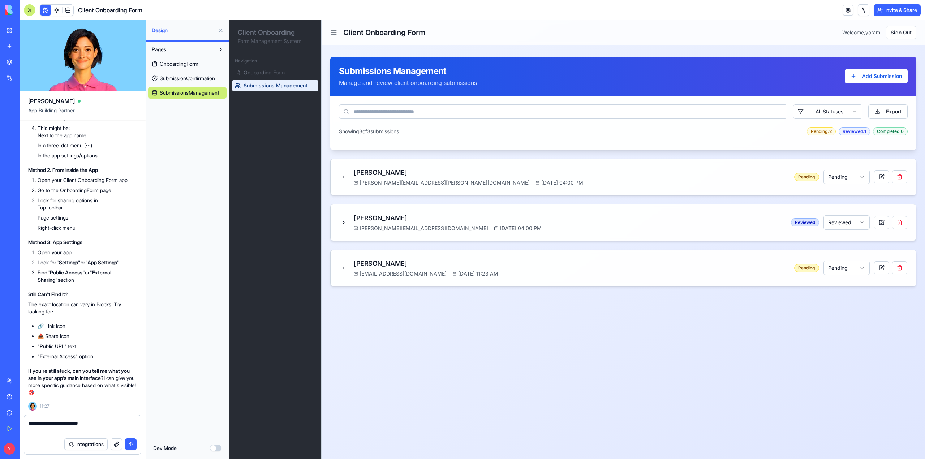
paste textarea "**********"
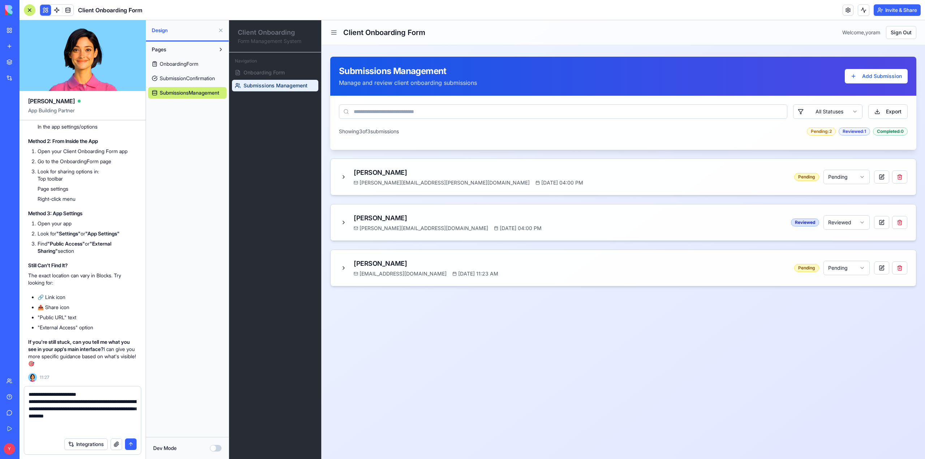
scroll to position [7, 0]
type textarea "**********"
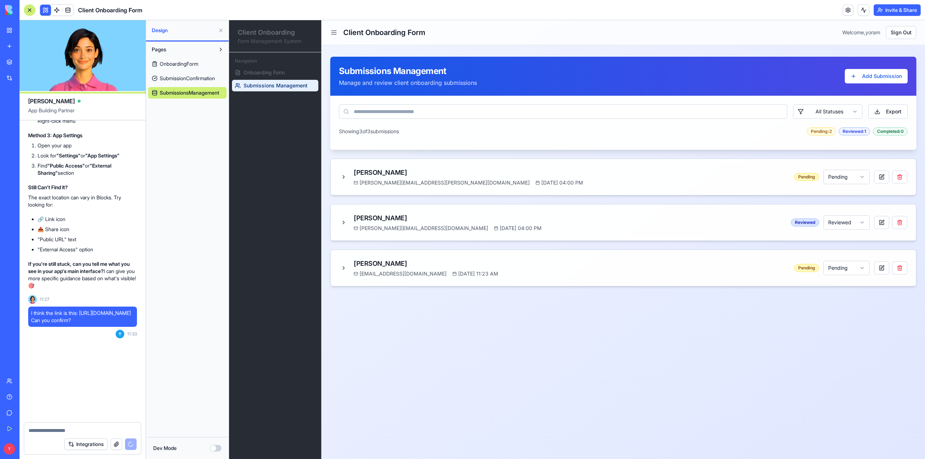
scroll to position [2296, 0]
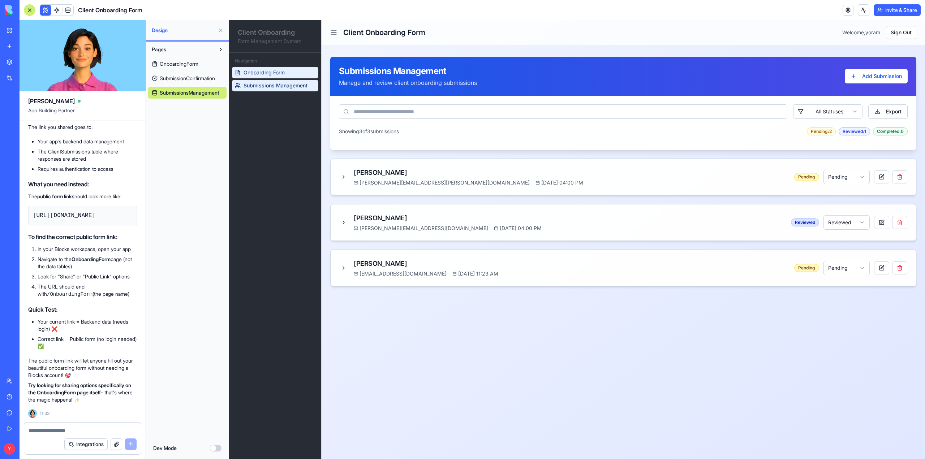
click at [269, 76] on span "Onboarding Form" at bounding box center [264, 72] width 41 height 7
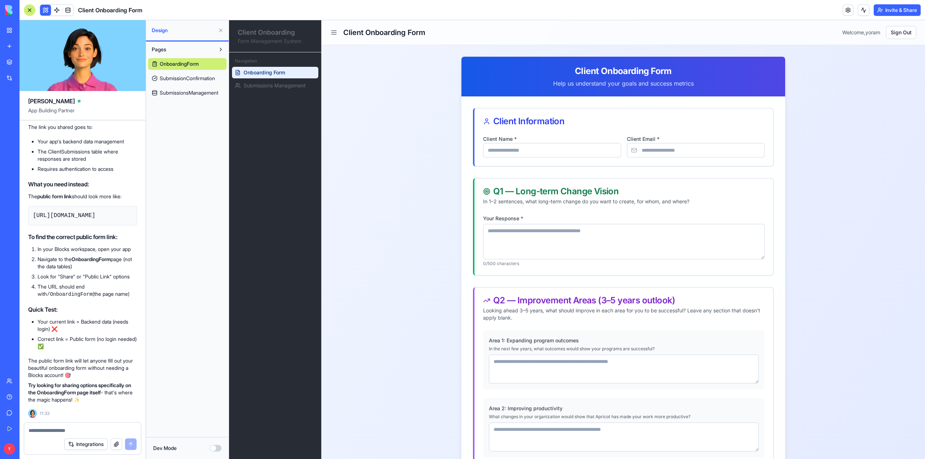
click at [334, 33] on icon at bounding box center [333, 32] width 7 height 7
click at [906, 10] on button "Invite & Share" at bounding box center [897, 10] width 47 height 12
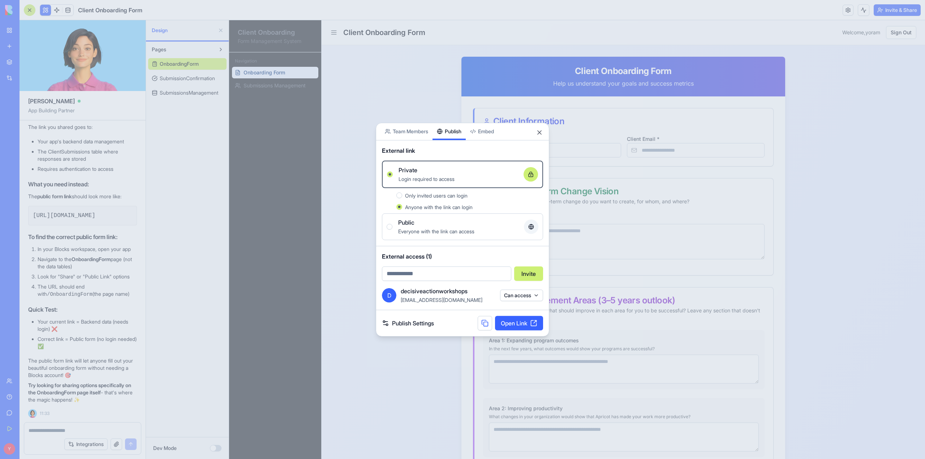
click at [452, 164] on div "Share App Team Members Publish Embed External link Private Login required to ac…" at bounding box center [462, 230] width 173 height 214
click at [418, 330] on div "Publish Settings Open Link" at bounding box center [462, 325] width 173 height 26
click at [426, 326] on link "Publish Settings" at bounding box center [408, 325] width 52 height 9
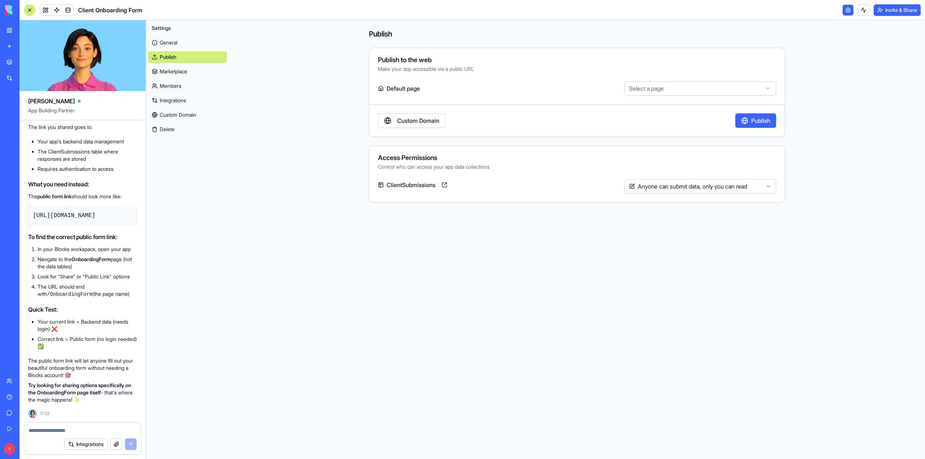
click at [427, 119] on link "Custom Domain" at bounding box center [412, 120] width 68 height 14
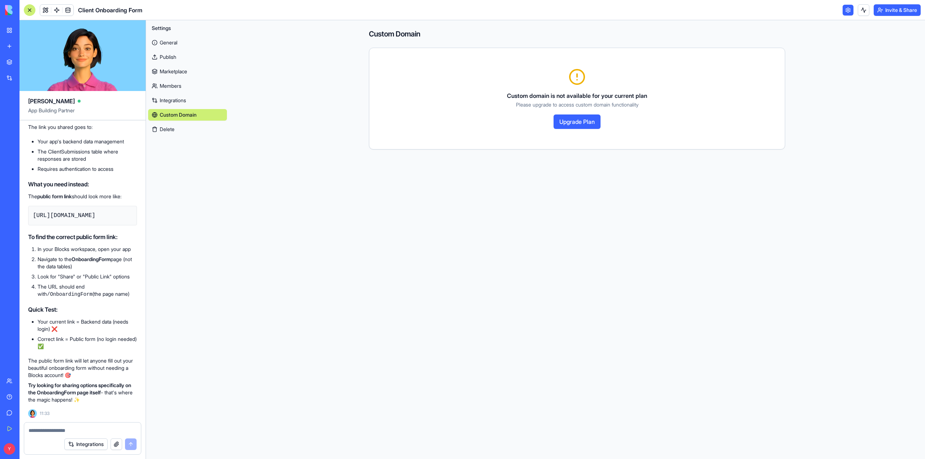
click at [160, 57] on link "Publish" at bounding box center [187, 57] width 79 height 12
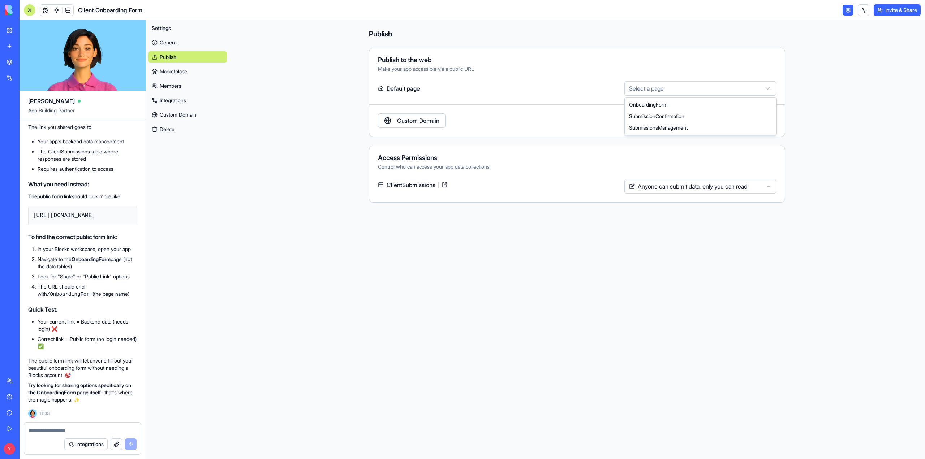
click at [694, 84] on html "BETA My Workspace New app Marketplace Integrations Recent Client Onboarding For…" at bounding box center [462, 229] width 925 height 459
select select "**********"
click at [751, 121] on button "Publish" at bounding box center [756, 120] width 41 height 14
click at [171, 45] on link "General" at bounding box center [187, 43] width 79 height 12
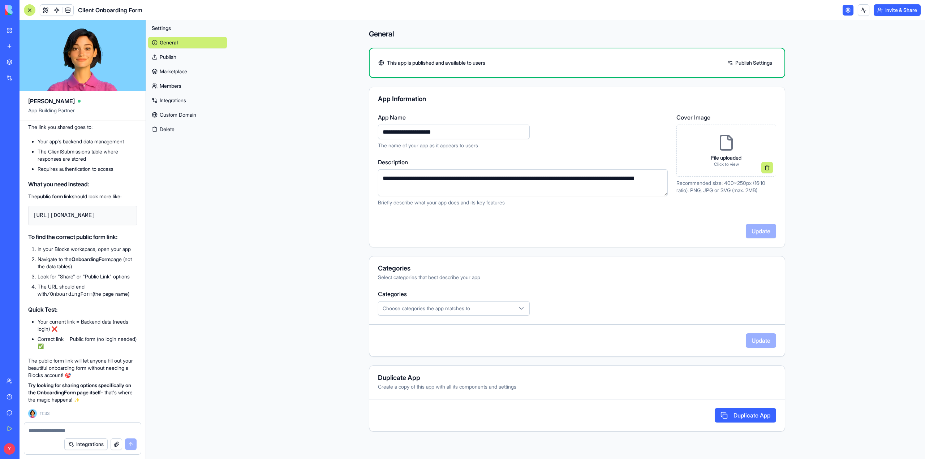
click at [171, 58] on link "Publish" at bounding box center [187, 57] width 79 height 12
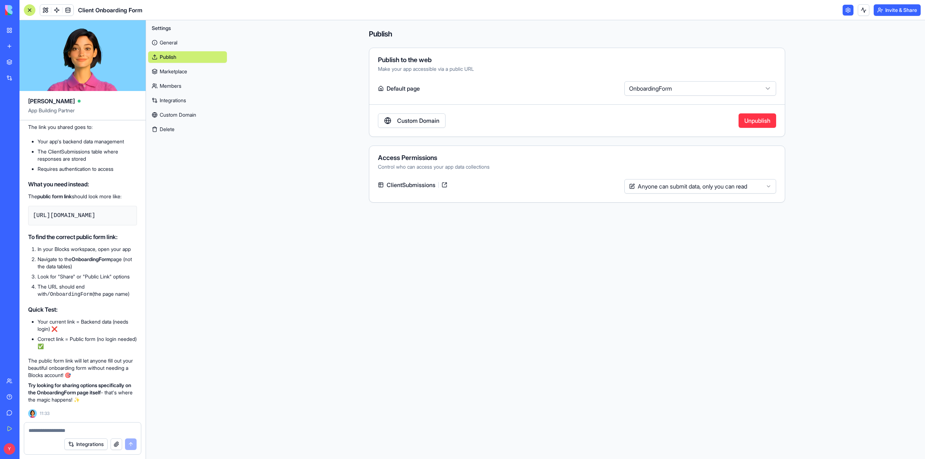
click at [74, 429] on textarea at bounding box center [83, 430] width 108 height 7
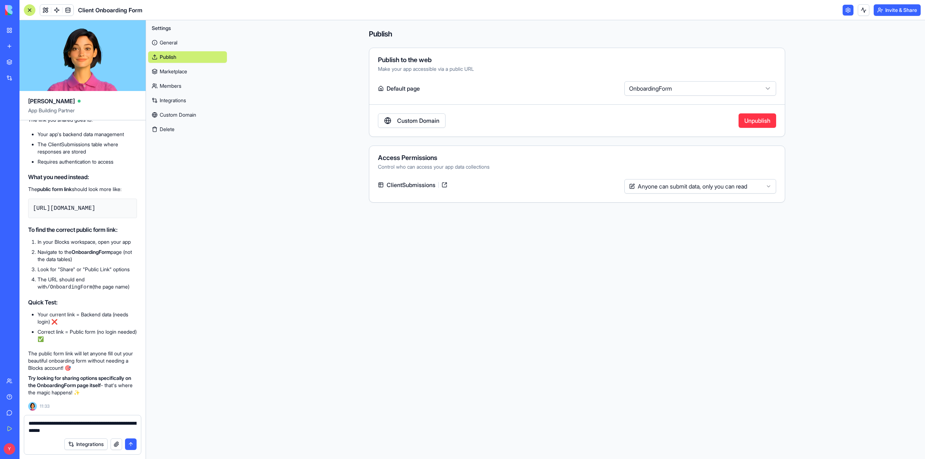
type textarea "**********"
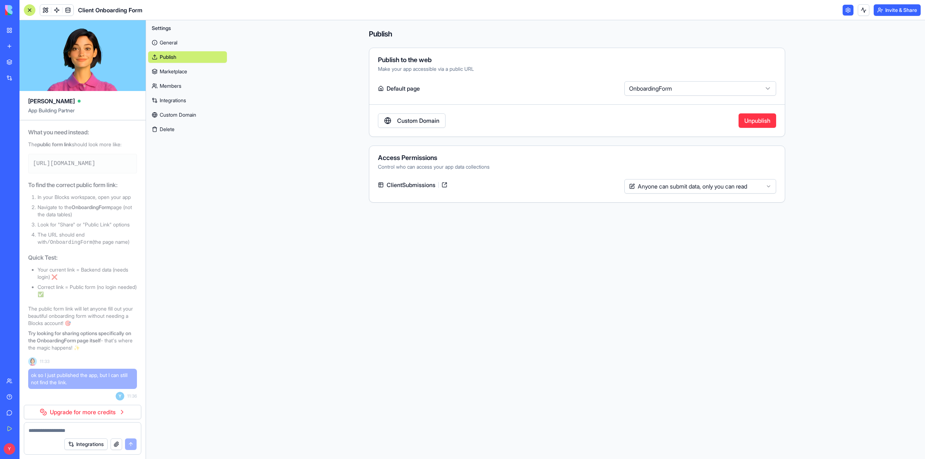
scroll to position [2348, 0]
click at [107, 409] on link "Upgrade for more credits" at bounding box center [82, 412] width 117 height 14
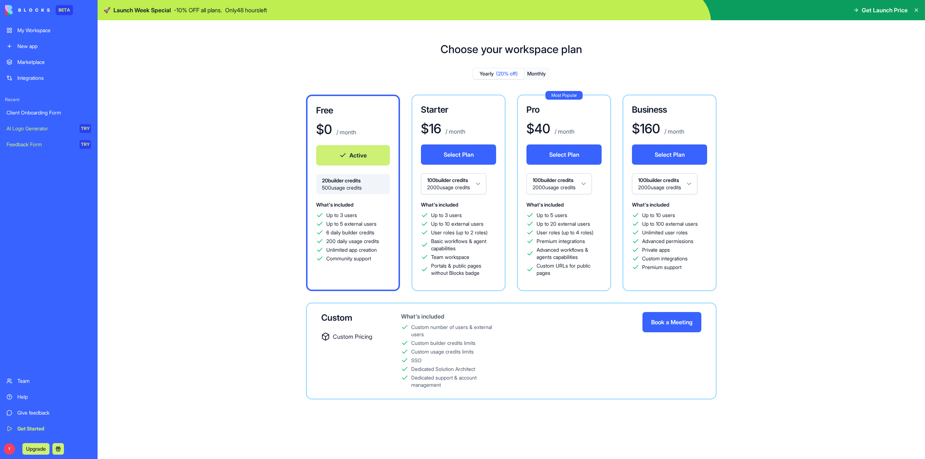
drag, startPoint x: 107, startPoint y: 409, endPoint x: 271, endPoint y: 348, distance: 175.2
click at [271, 348] on div "Free $ 0 / month Active 20 builder credits 500 usage credits What's included Up…" at bounding box center [511, 247] width 520 height 305
click at [272, 347] on div "Free $ 0 / month Active 20 builder credits 500 usage credits What's included Up…" at bounding box center [511, 247] width 520 height 305
click at [24, 397] on div "Help" at bounding box center [54, 397] width 74 height 7
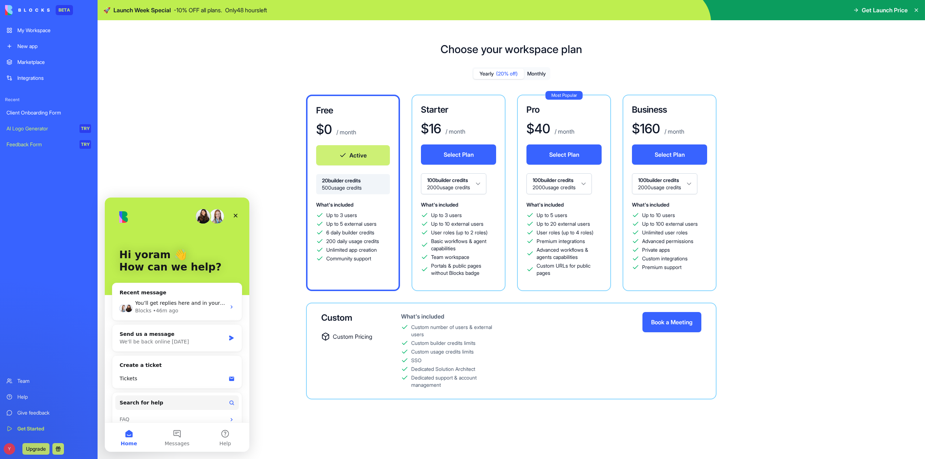
scroll to position [10, 0]
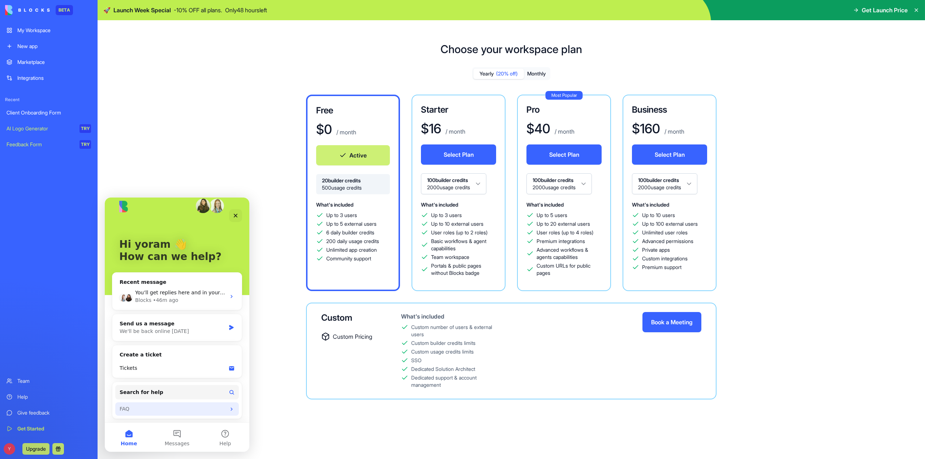
click at [129, 411] on div "FAQ" at bounding box center [173, 410] width 106 height 8
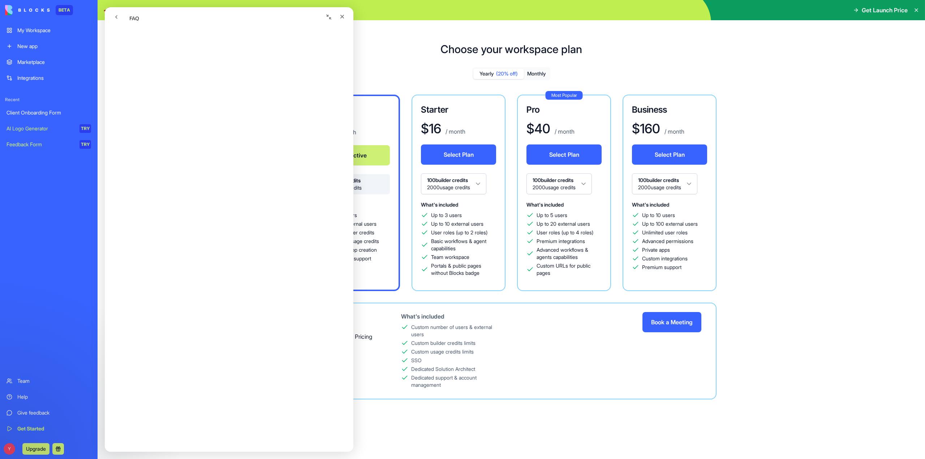
scroll to position [180, 0]
click at [392, 214] on div "Free $ 0 / month Active 20 builder credits 500 usage credits What's included Up…" at bounding box center [353, 193] width 94 height 197
drag, startPoint x: 462, startPoint y: 242, endPoint x: 344, endPoint y: 14, distance: 256.7
click at [344, 14] on icon "Close" at bounding box center [342, 17] width 6 height 6
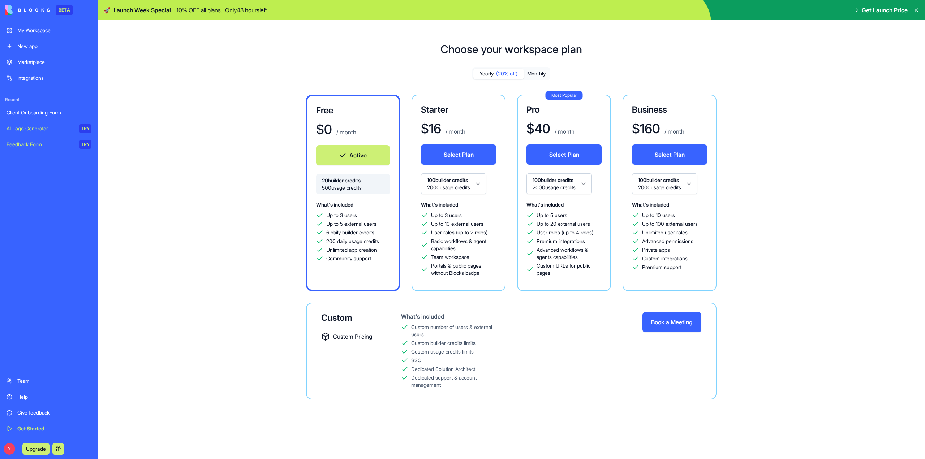
scroll to position [0, 0]
